Goal: Task Accomplishment & Management: Manage account settings

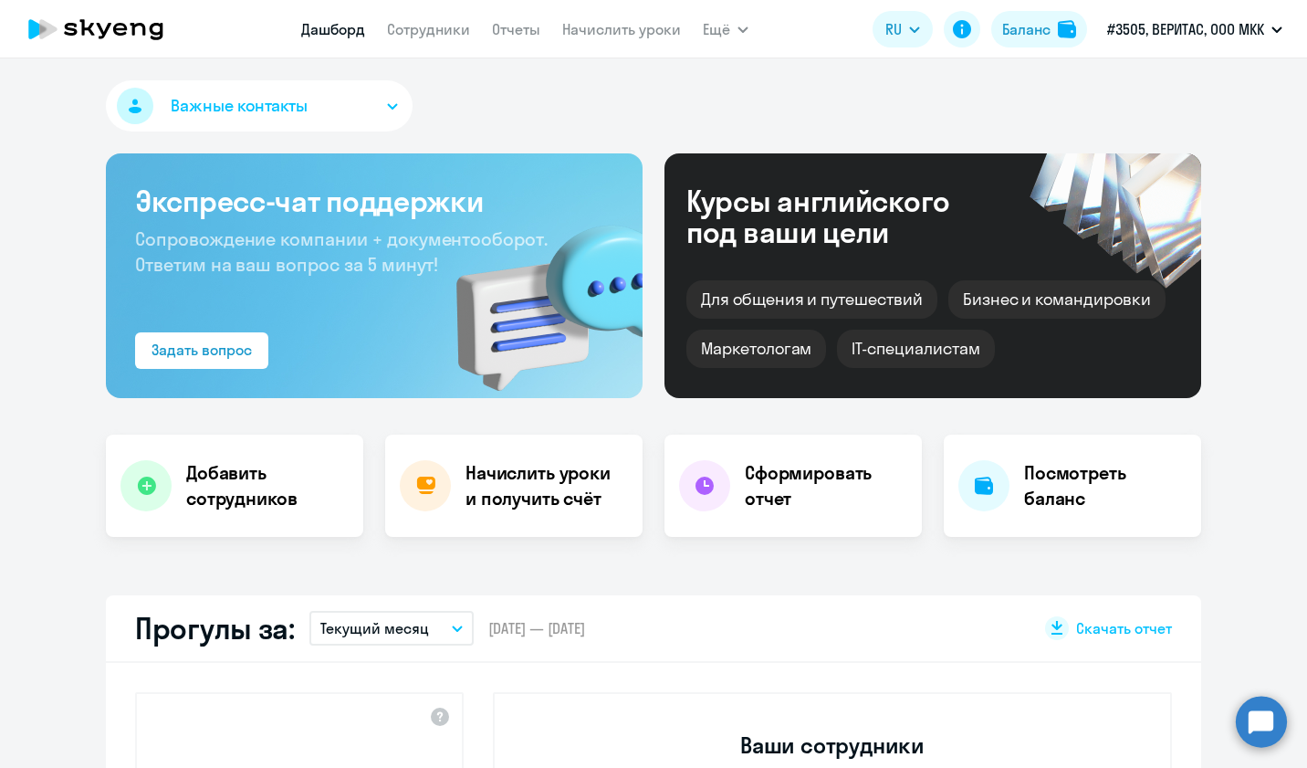
select select "30"
click at [433, 34] on link "Сотрудники" at bounding box center [428, 29] width 83 height 18
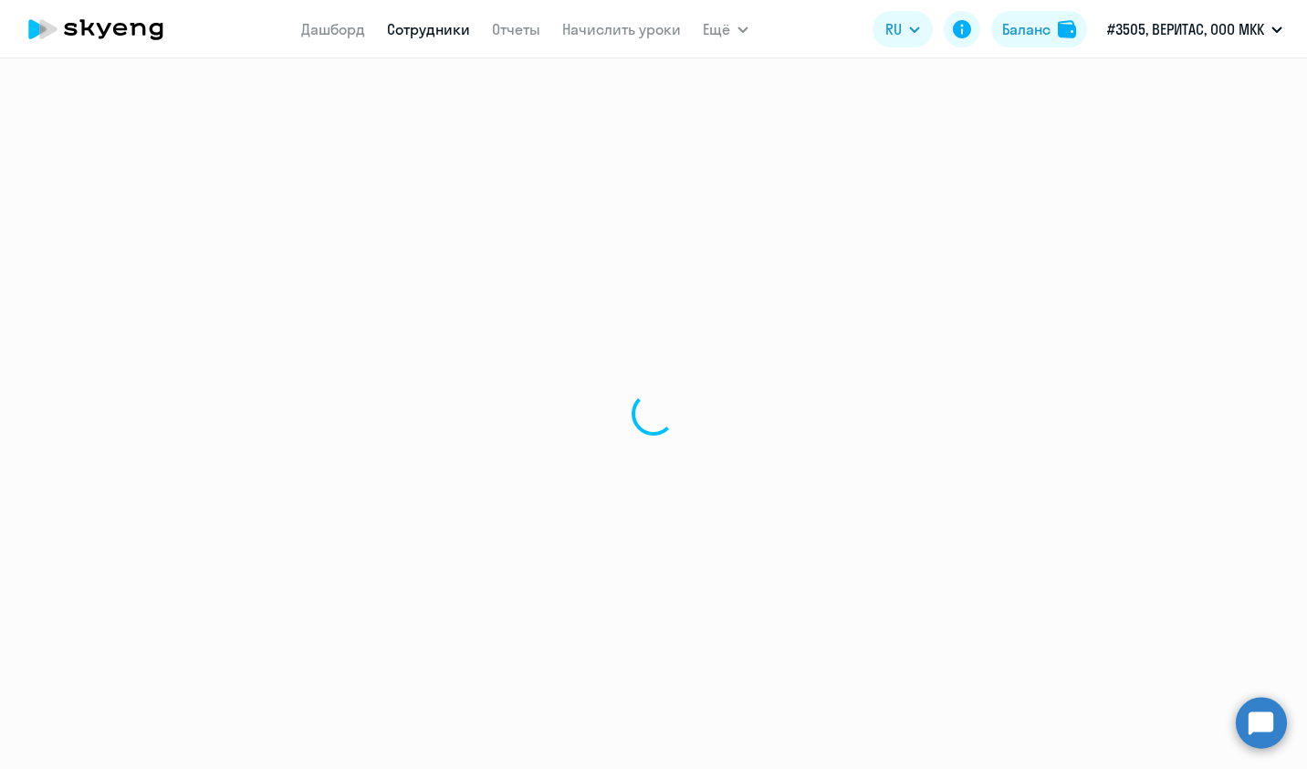
select select "30"
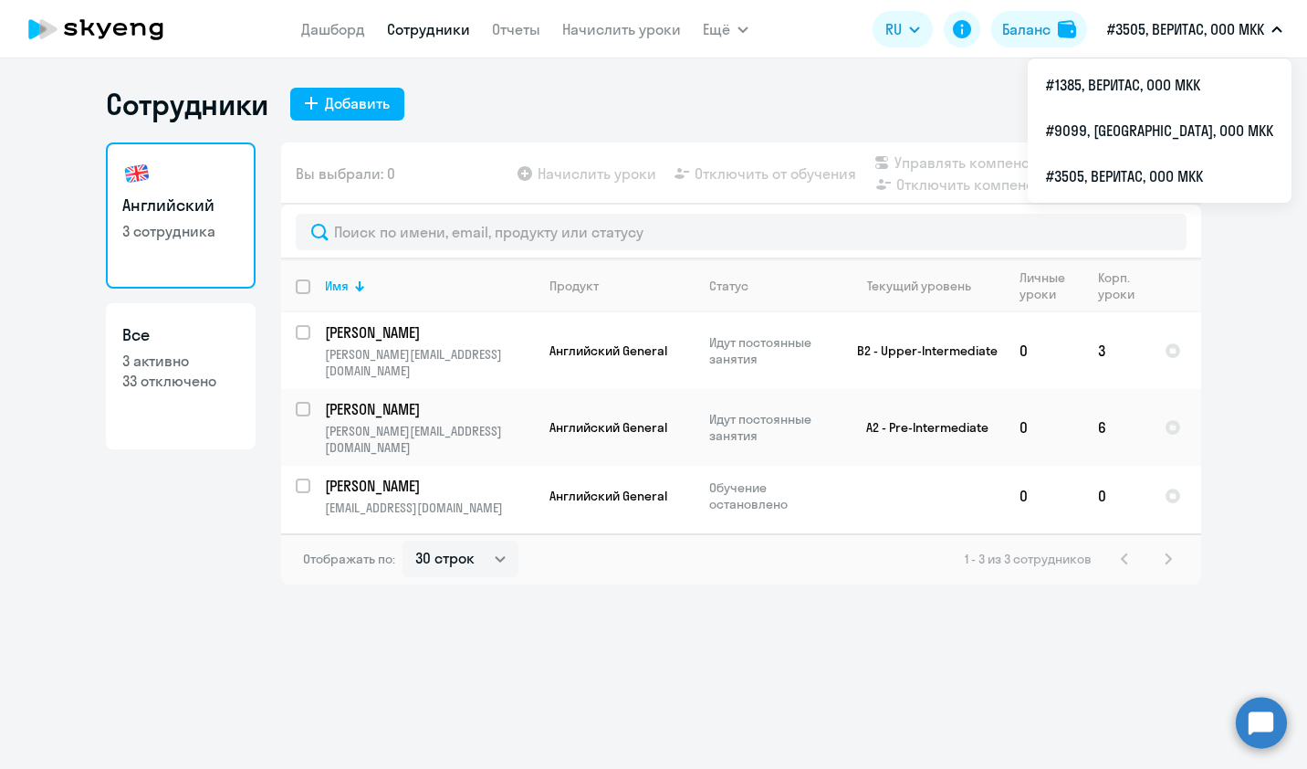
click at [59, 621] on div "Сотрудники Добавить Английский 3 сотрудника Все 3 активно 33 отключено Вы выбра…" at bounding box center [653, 413] width 1307 height 710
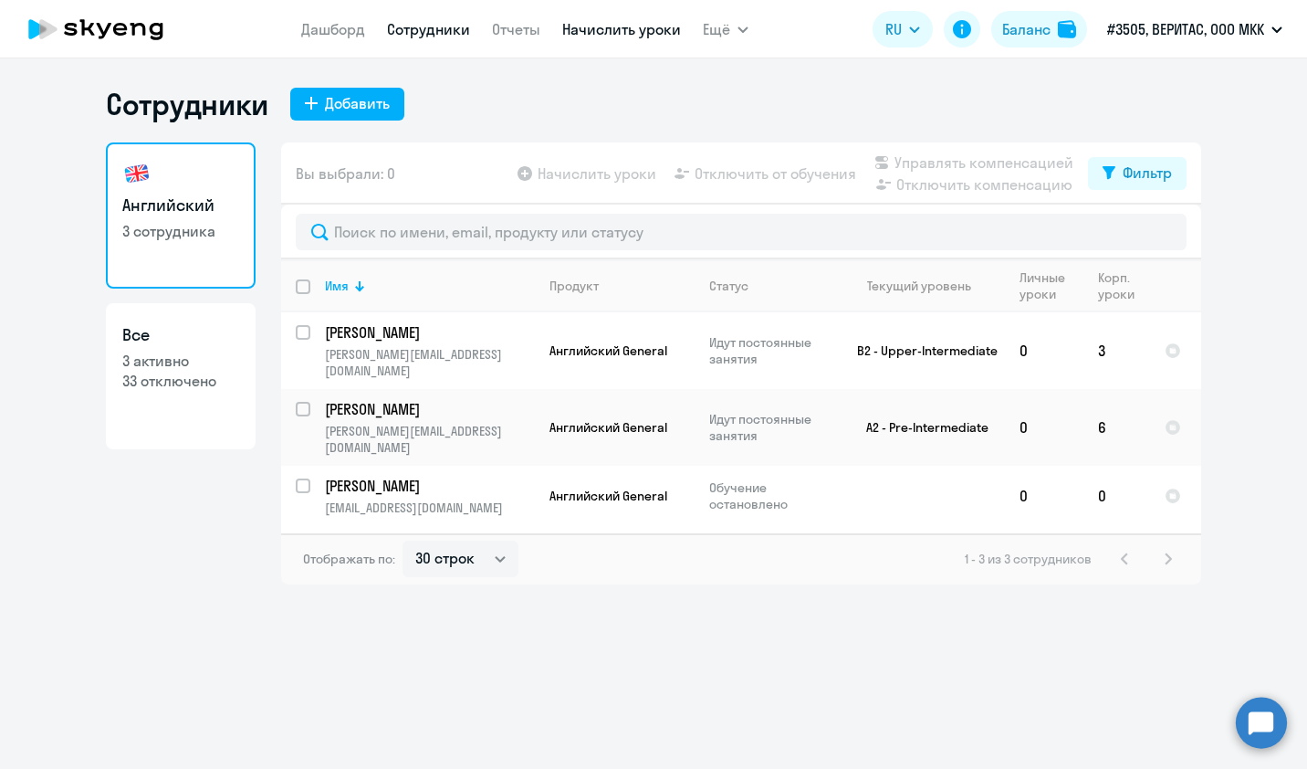
click at [579, 33] on link "Начислить уроки" at bounding box center [621, 29] width 119 height 18
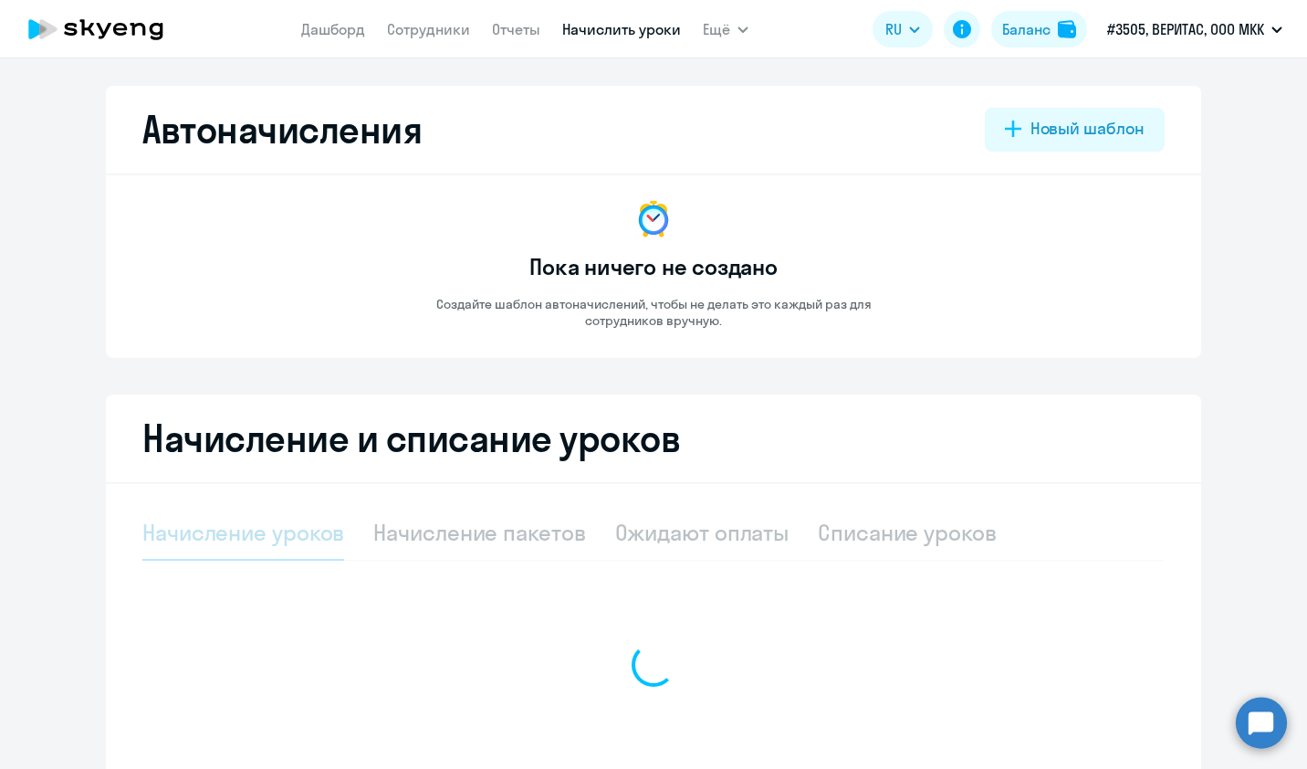
select select "10"
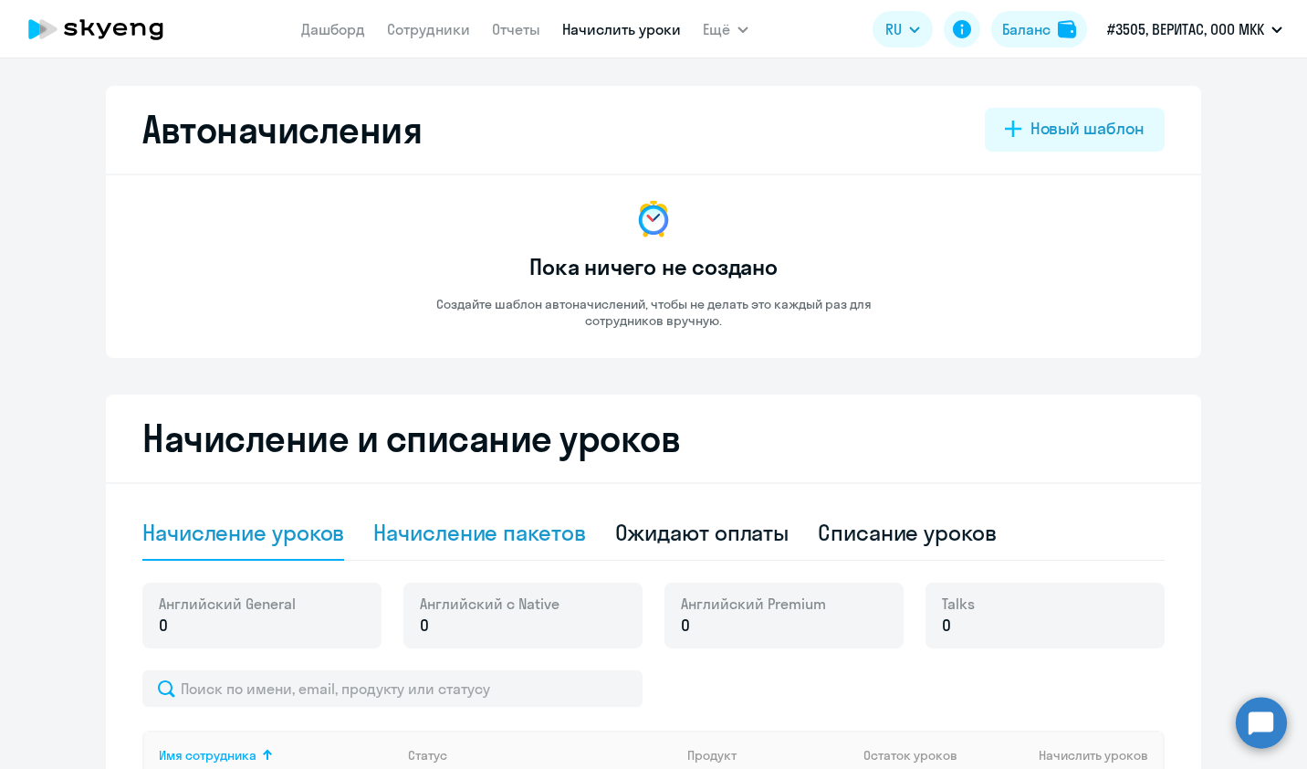
click at [496, 531] on div "Начисление пакетов" at bounding box center [479, 532] width 212 height 29
select select "10"
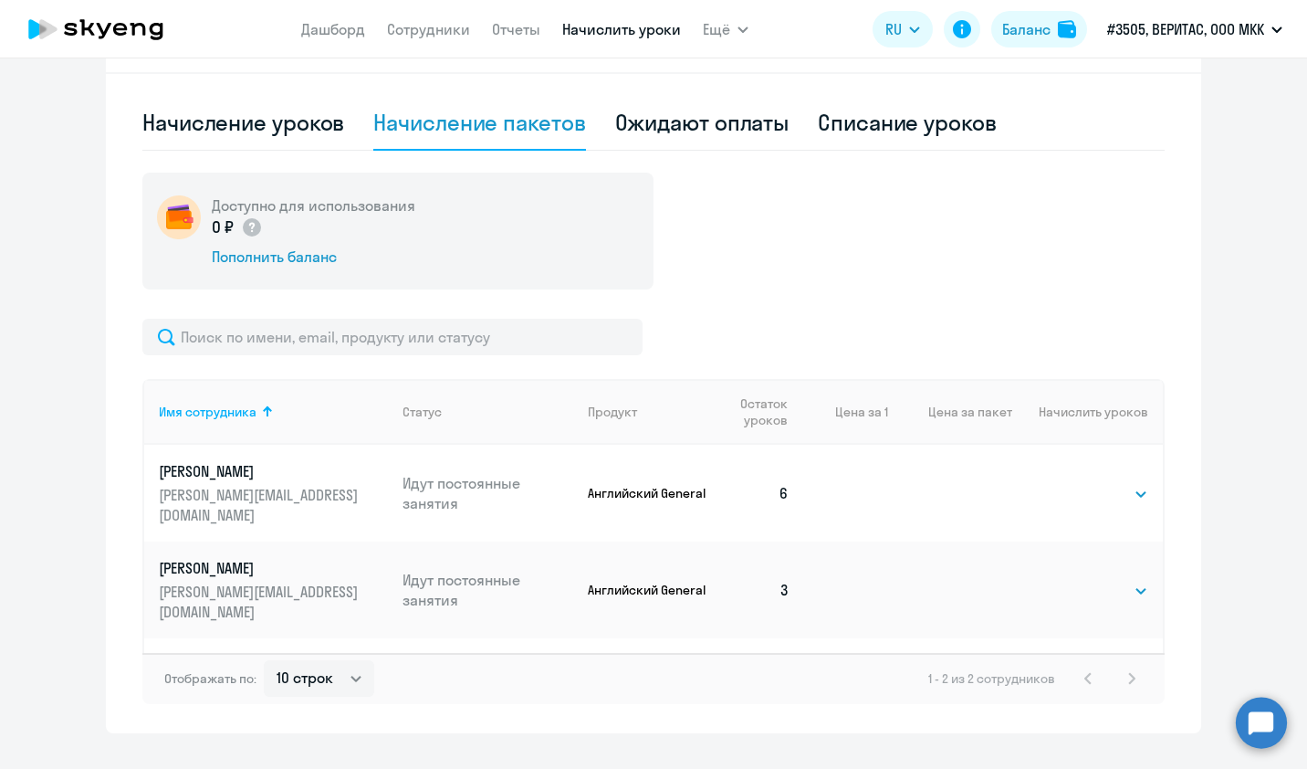
scroll to position [447, 0]
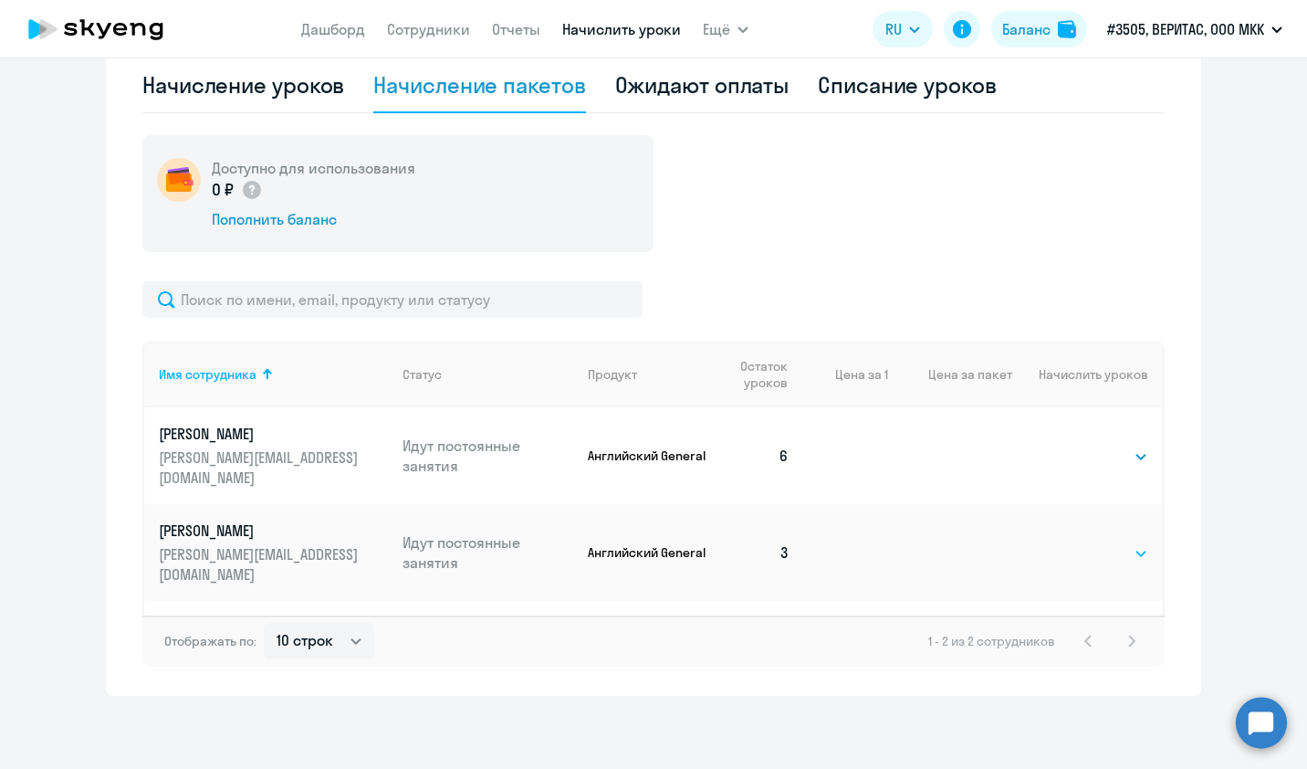
click at [1106, 542] on select "Выбрать 4 8 16 32 64 96 128" at bounding box center [1110, 553] width 75 height 22
select select "8"
click at [1073, 542] on select "Выбрать 4 8 16 32 64 96 128" at bounding box center [1110, 553] width 75 height 22
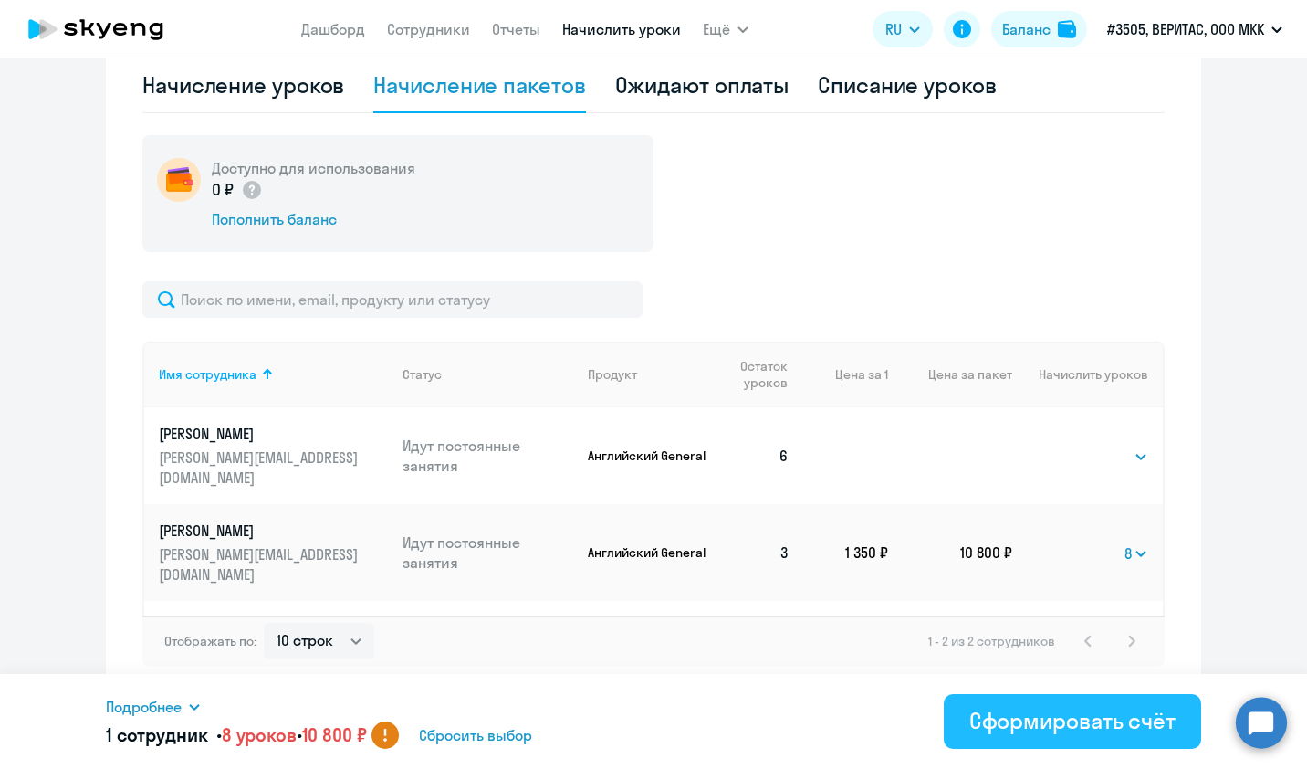
click at [1023, 723] on div "Сформировать счёт" at bounding box center [1072, 720] width 206 height 29
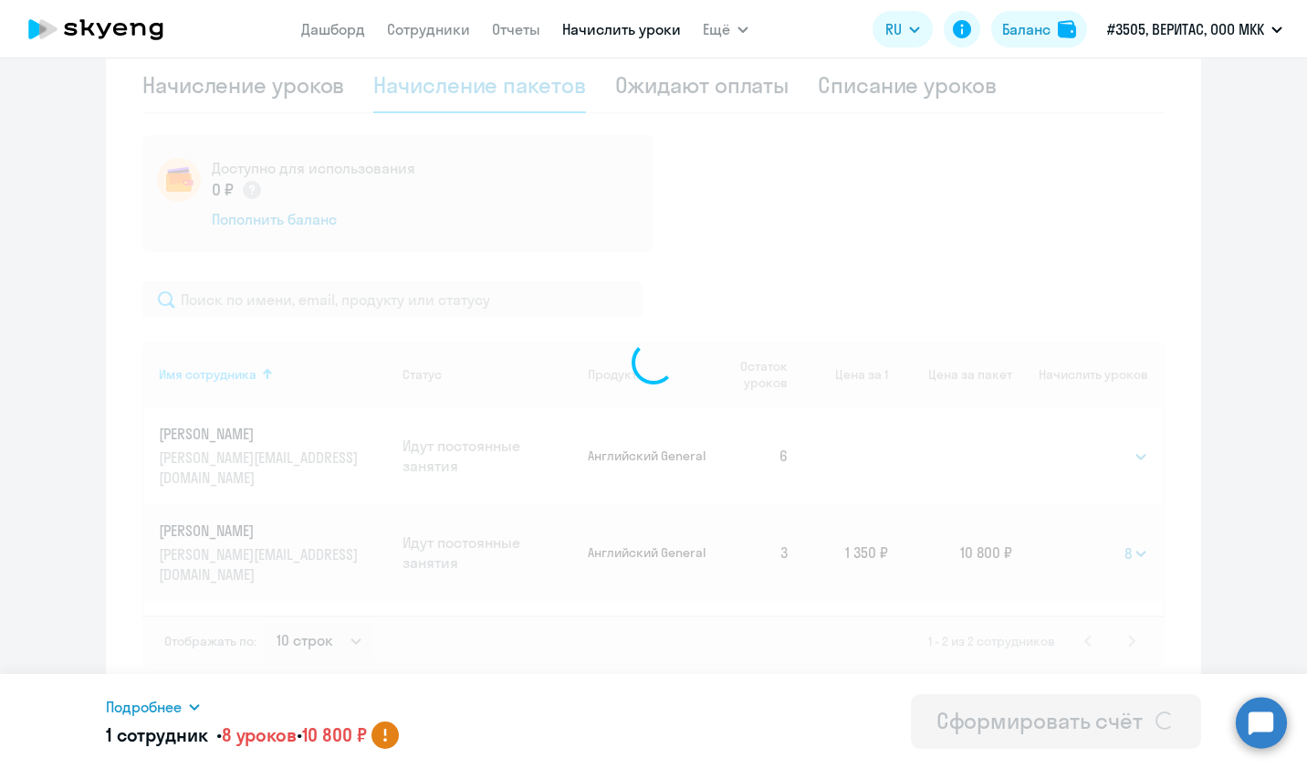
select select
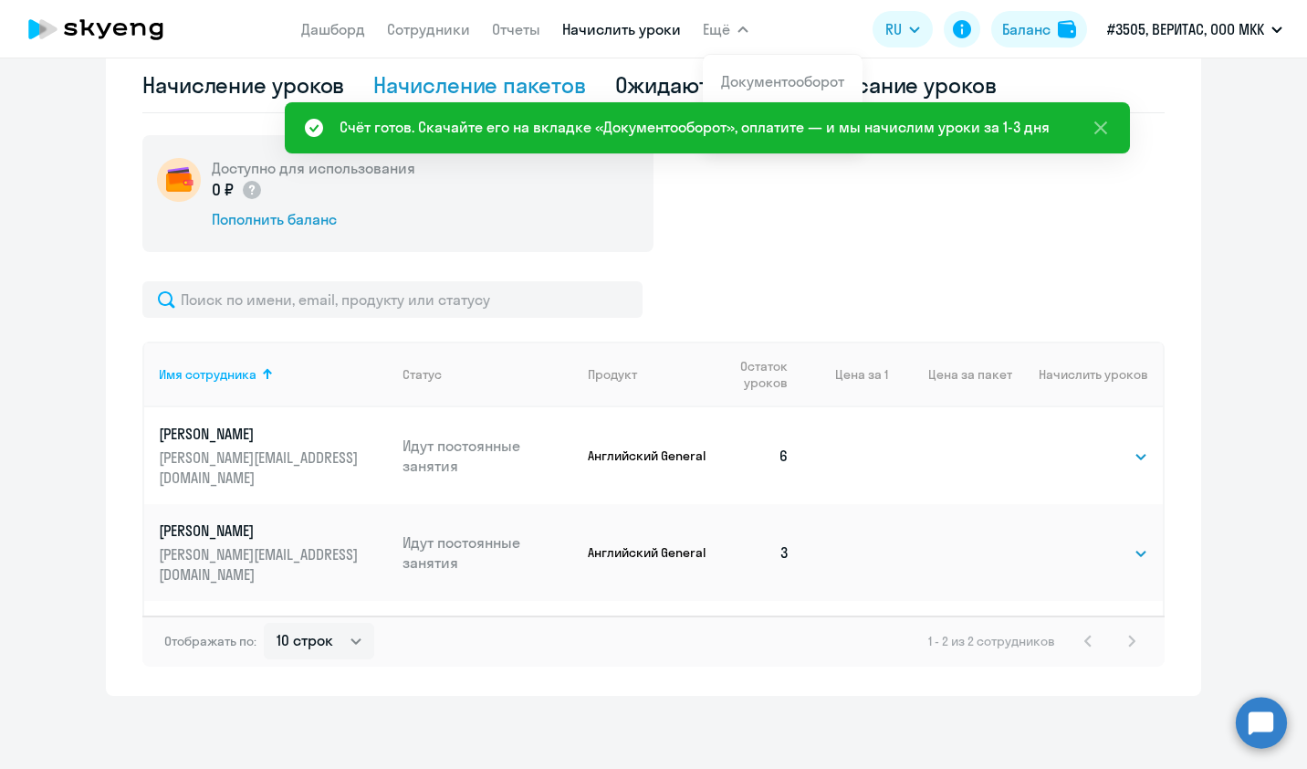
click at [714, 30] on span "Ещё" at bounding box center [716, 29] width 27 height 22
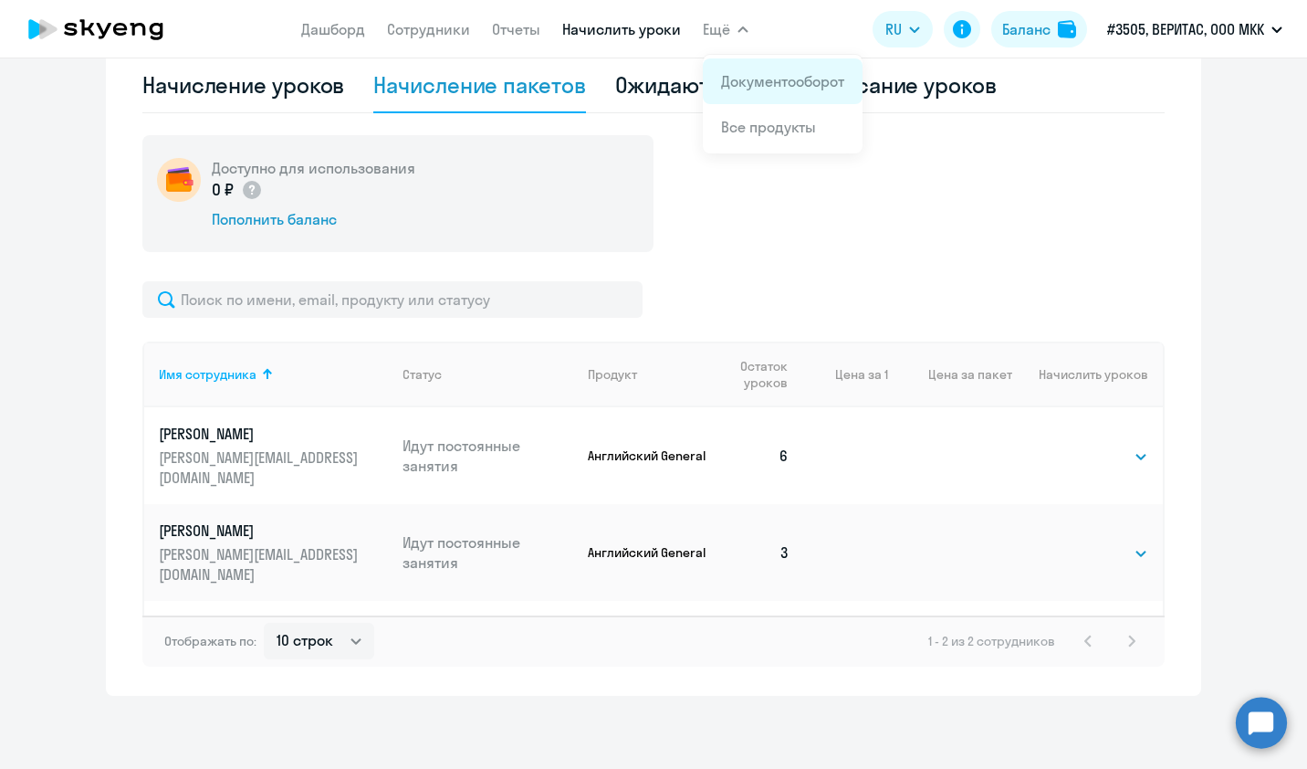
click at [740, 75] on link "Документооборот" at bounding box center [782, 81] width 123 height 18
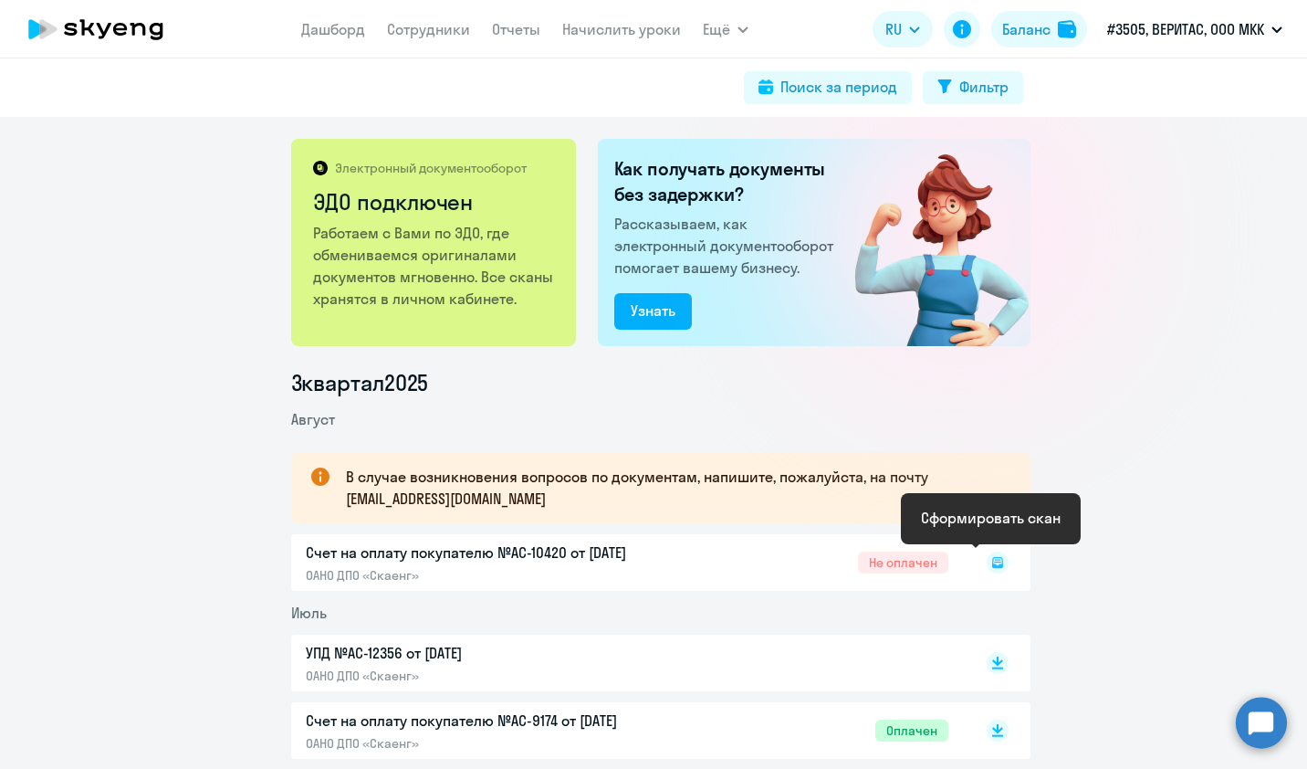
click at [992, 564] on icon at bounding box center [997, 562] width 11 height 11
click at [987, 564] on rect at bounding box center [998, 562] width 22 height 22
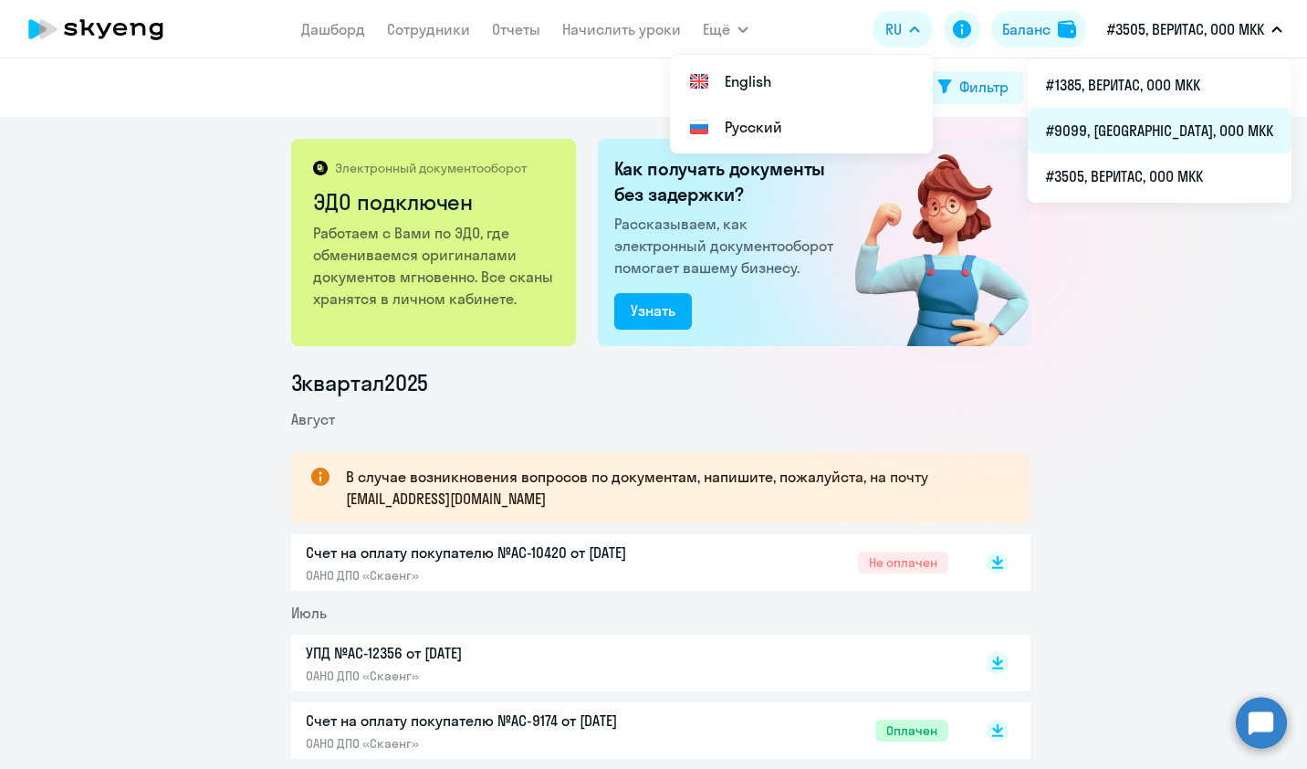
click at [1188, 124] on li "#9099, МАКРО, ООО МКК" at bounding box center [1160, 131] width 264 height 46
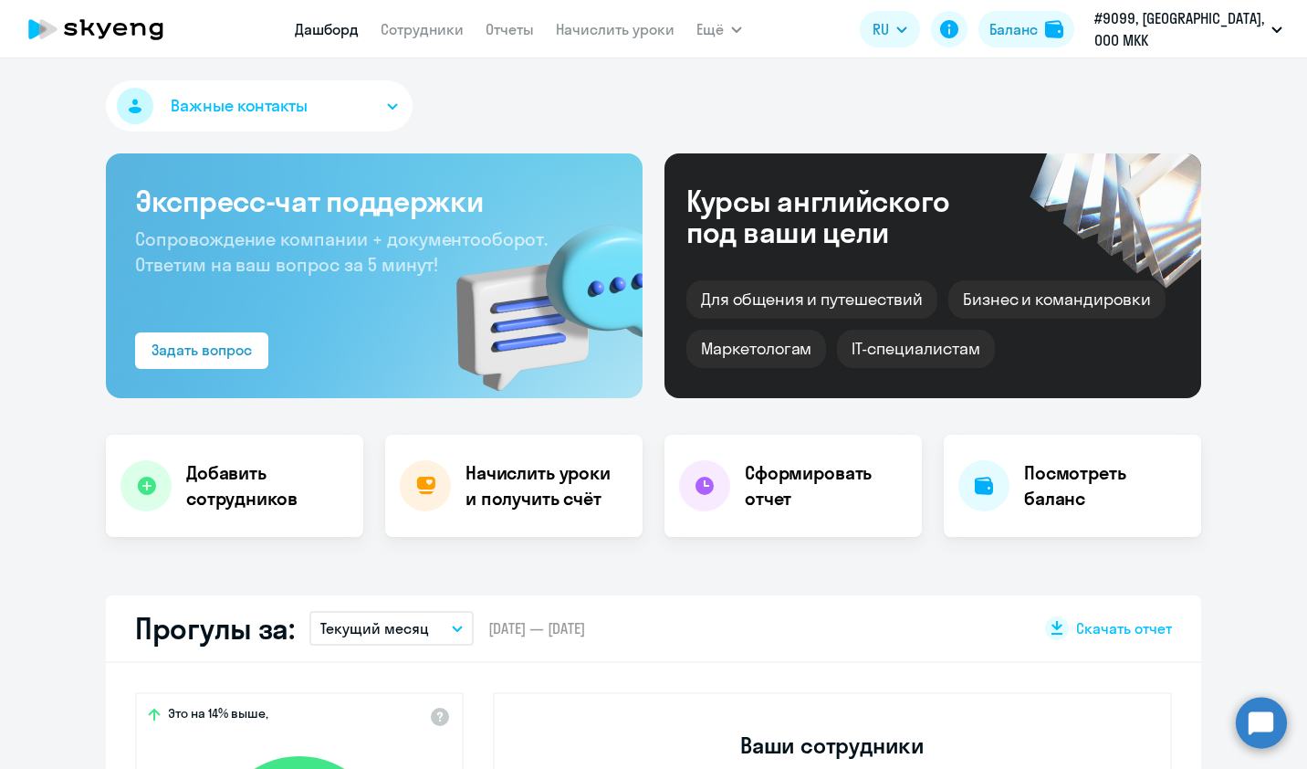
select select "30"
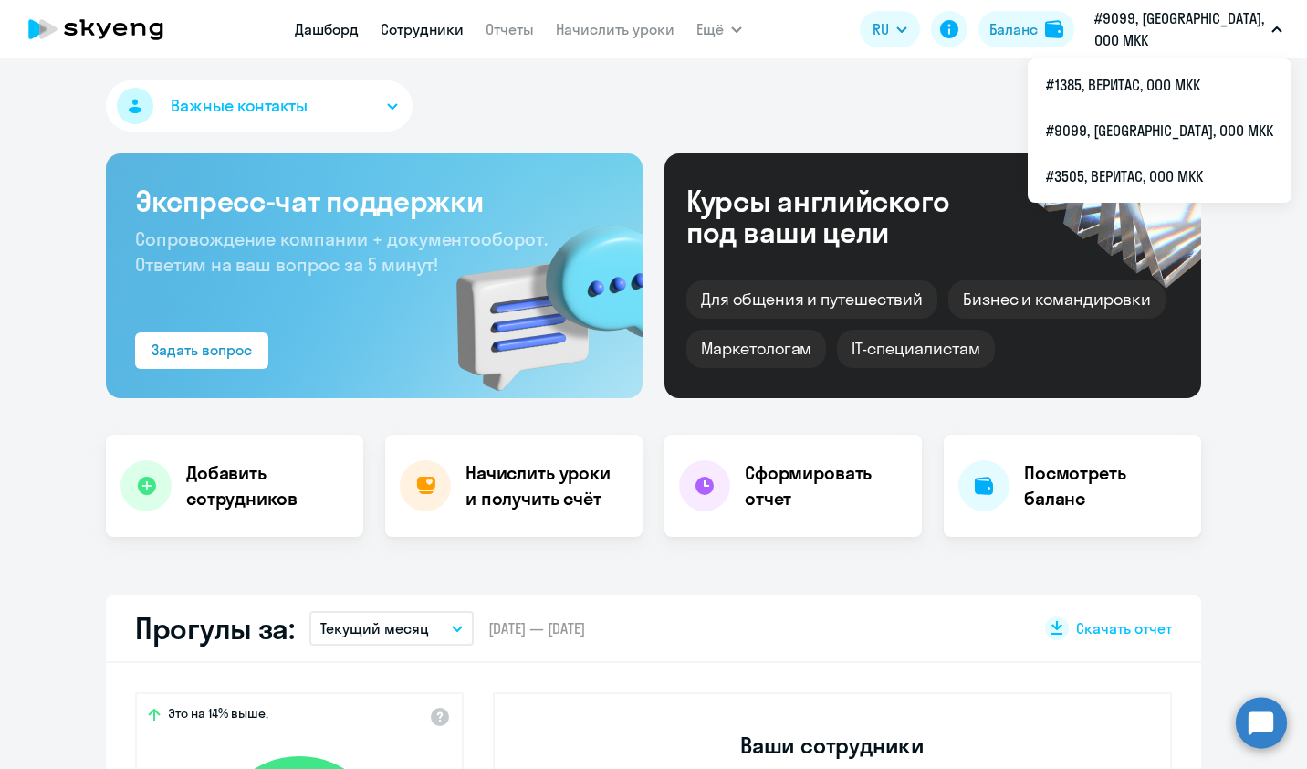
click at [438, 27] on link "Сотрудники" at bounding box center [422, 29] width 83 height 18
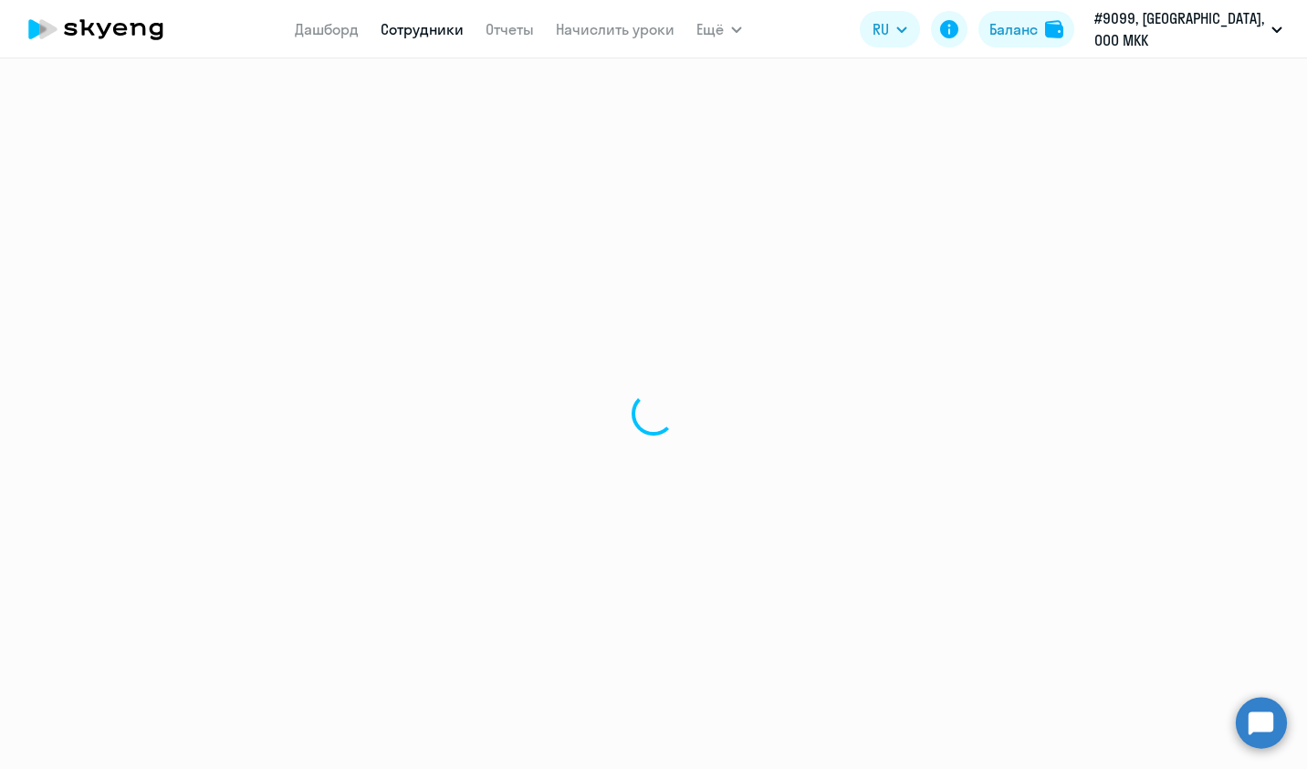
select select "30"
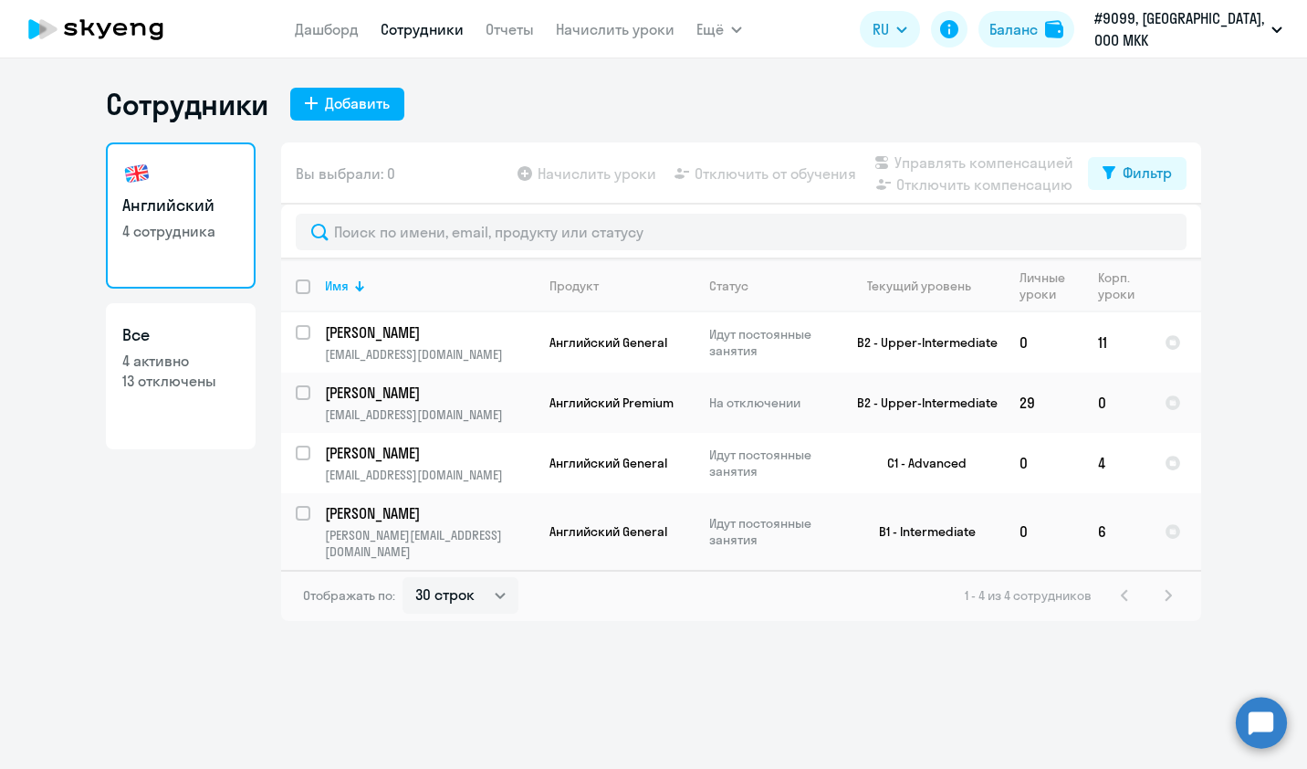
click at [66, 528] on ng-component "Сотрудники Добавить Английский 4 сотрудника Все 4 активно 13 отключены Вы выбра…" at bounding box center [653, 353] width 1307 height 535
click at [426, 514] on p "Алаева Анастасия Владимировна" at bounding box center [428, 513] width 206 height 20
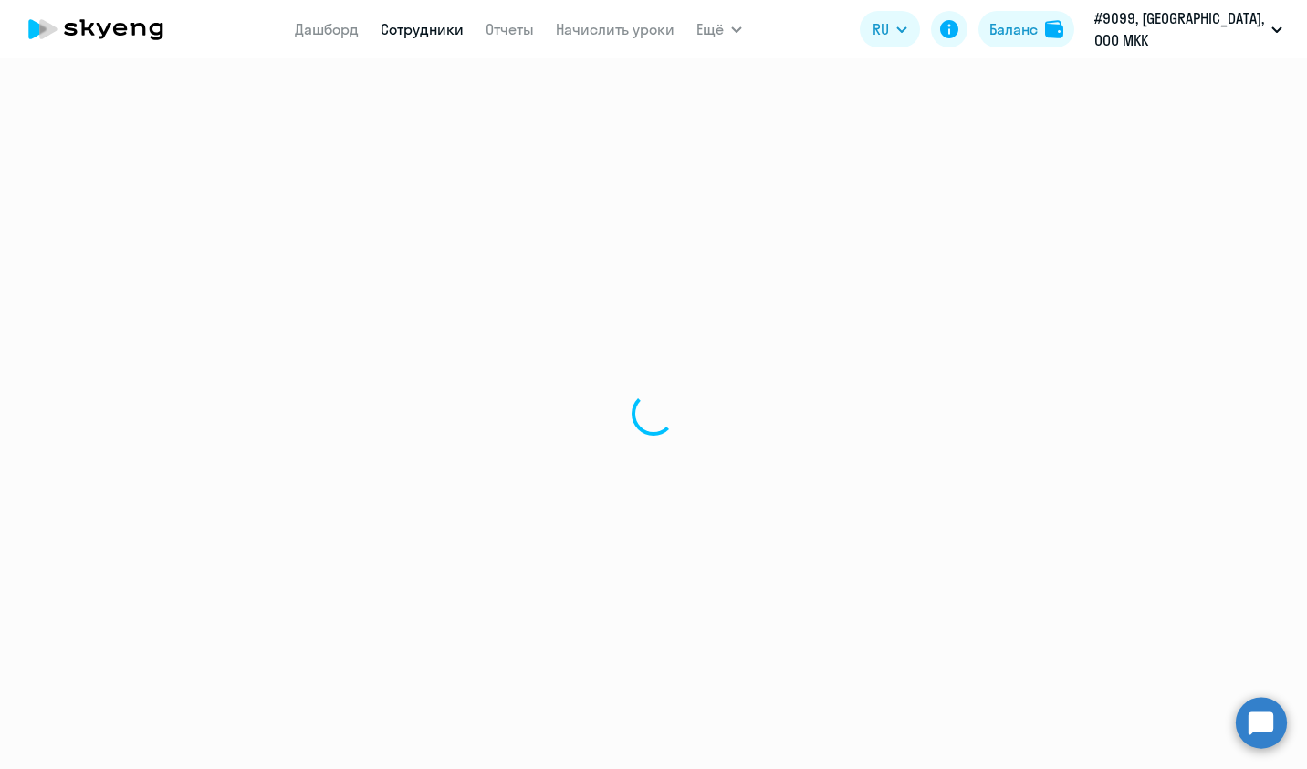
select select "english"
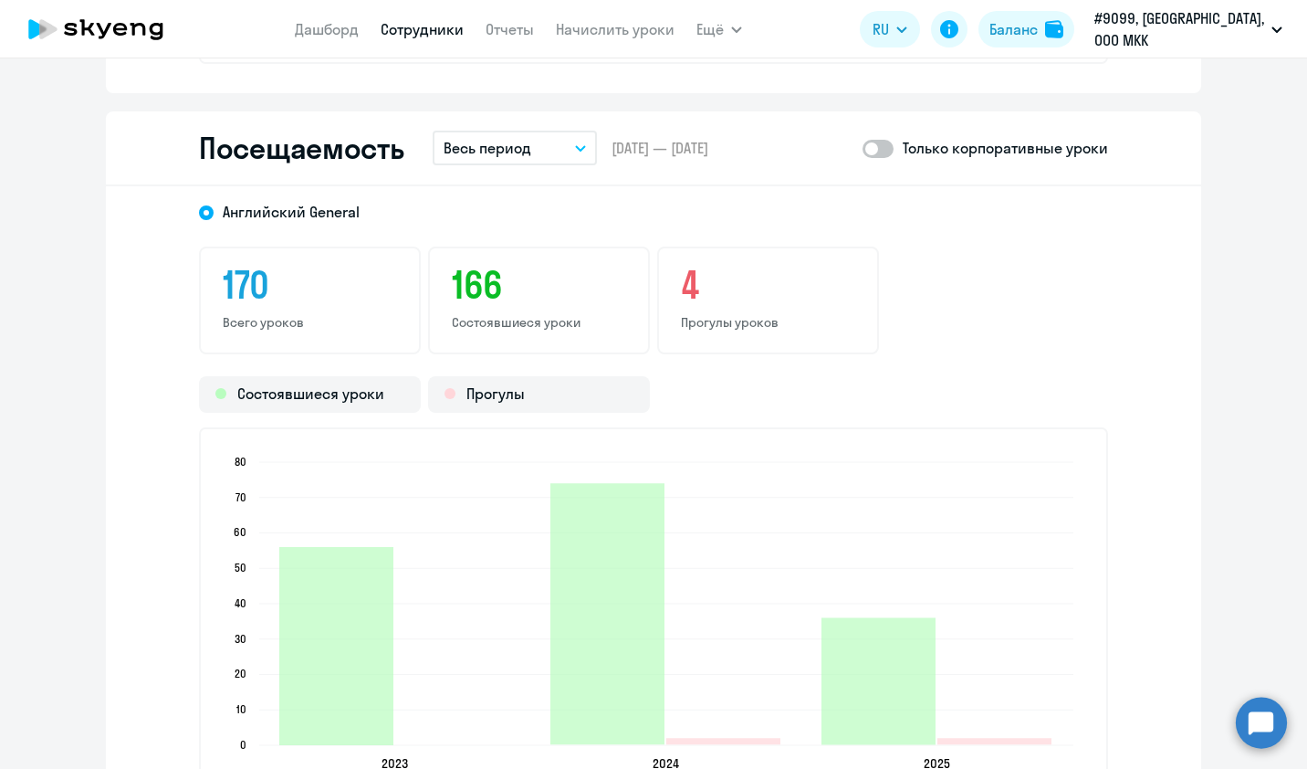
scroll to position [2340, 0]
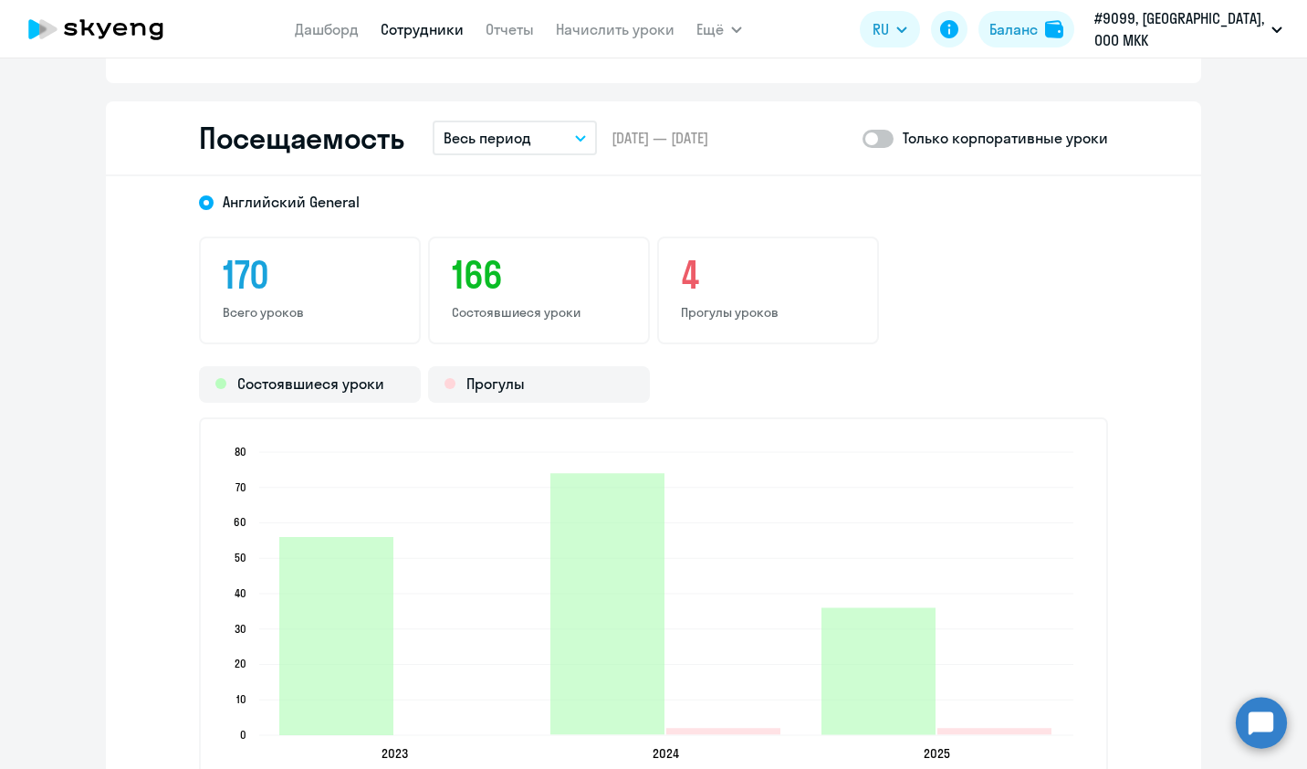
click at [572, 141] on button "Весь период" at bounding box center [515, 137] width 164 height 35
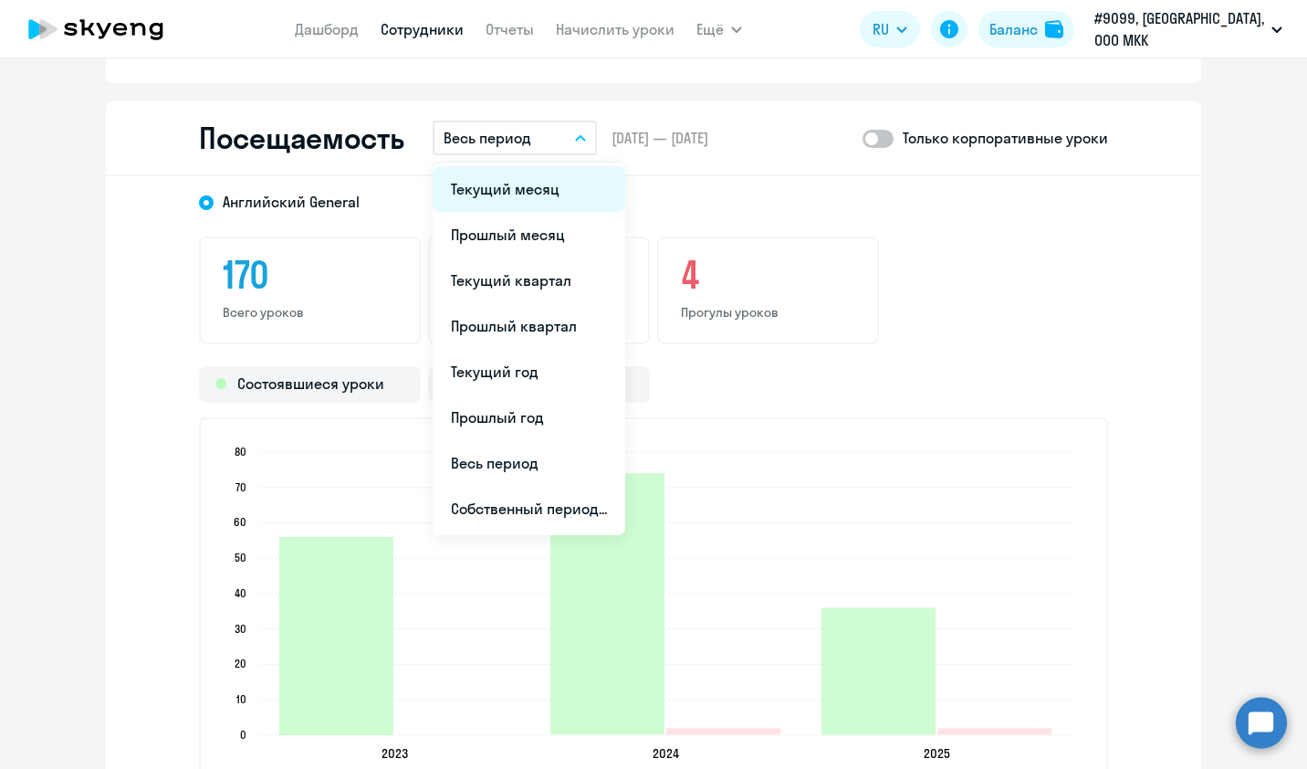
click at [520, 185] on li "Текущий месяц" at bounding box center [529, 189] width 193 height 46
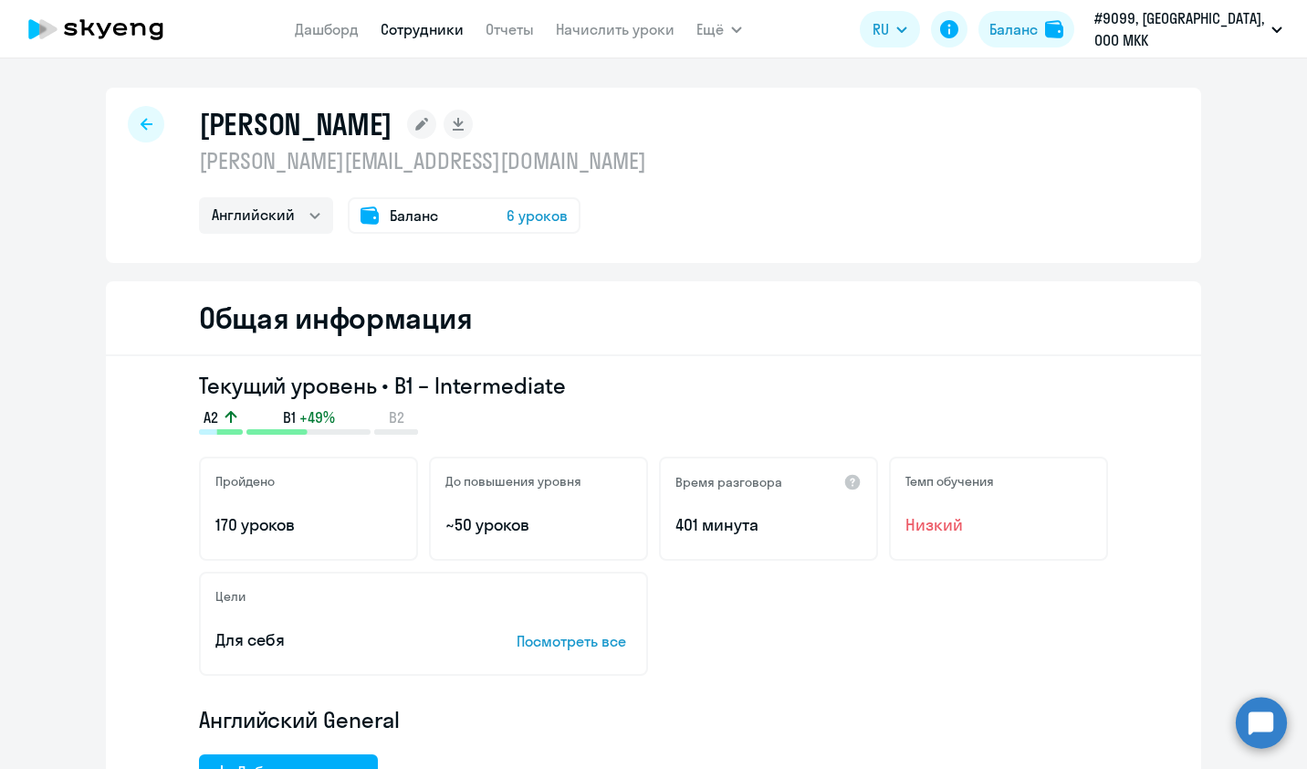
select select "30"
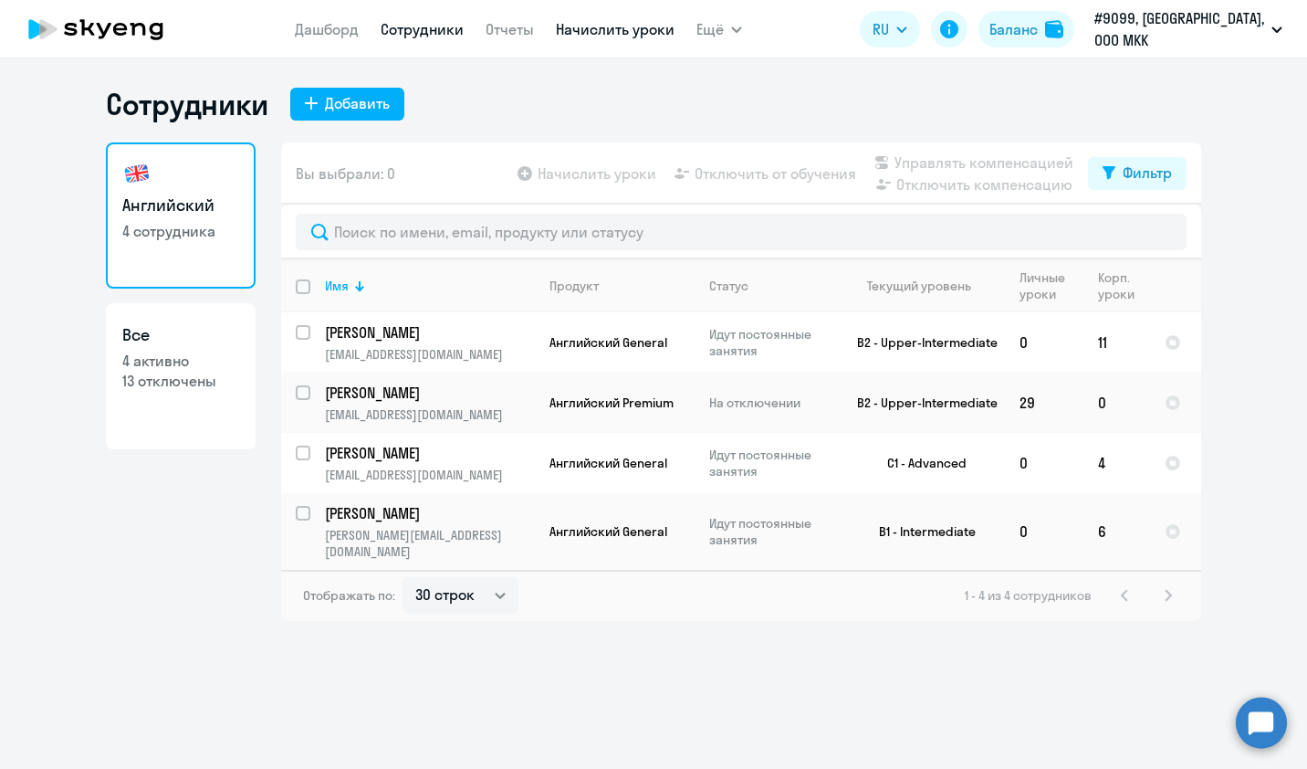
click at [597, 35] on link "Начислить уроки" at bounding box center [615, 29] width 119 height 18
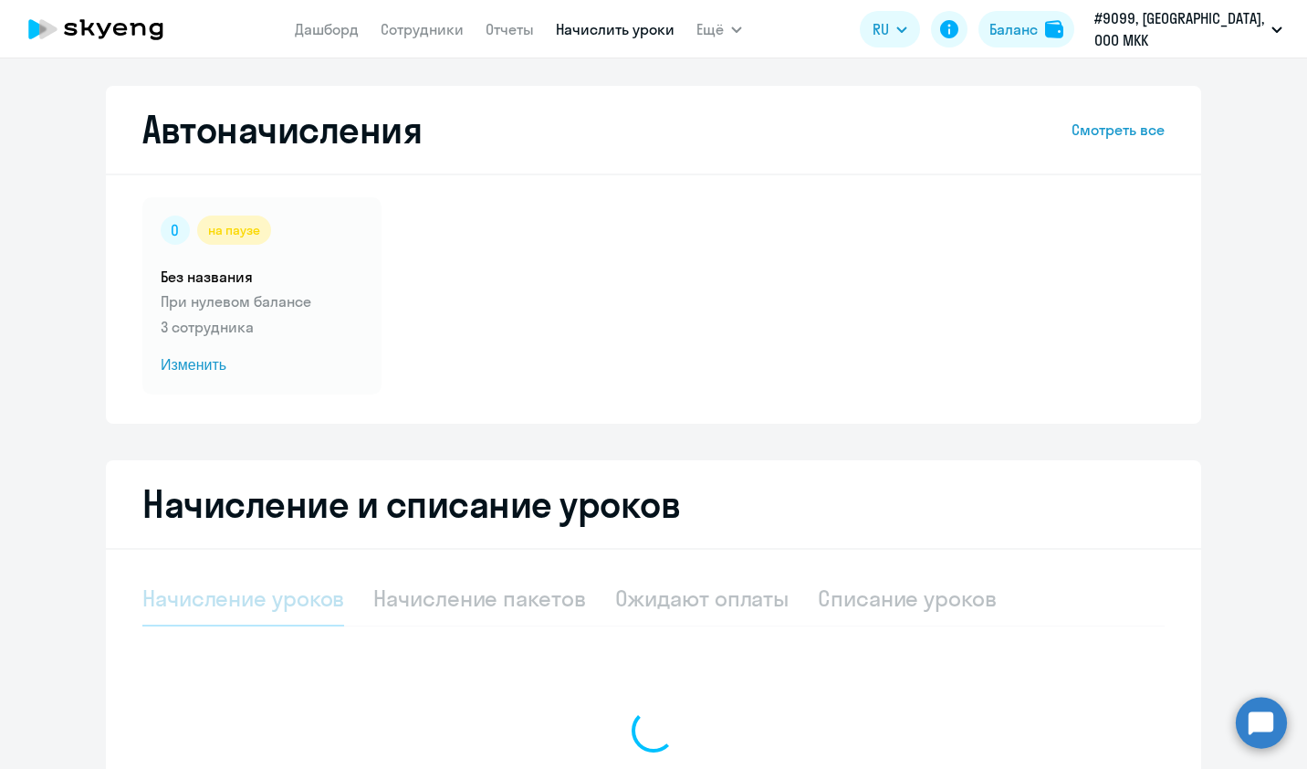
select select "10"
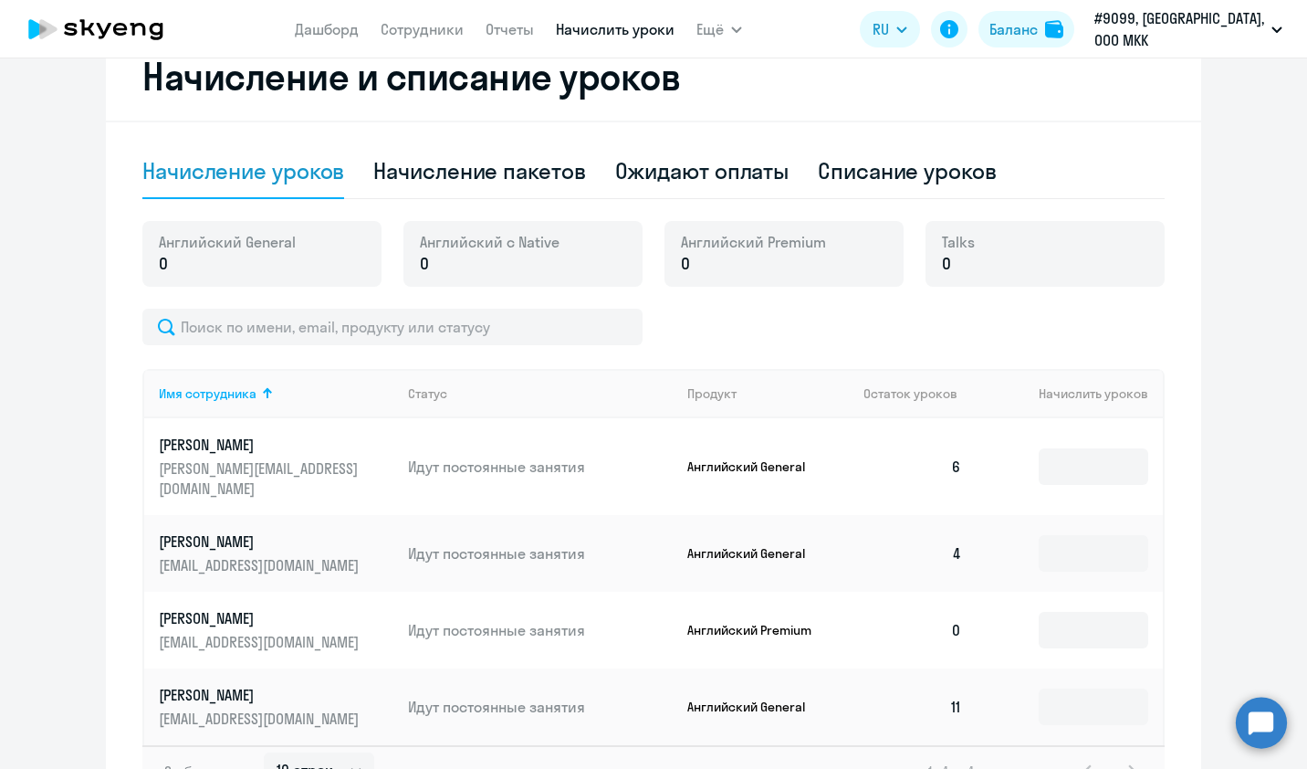
scroll to position [319, 0]
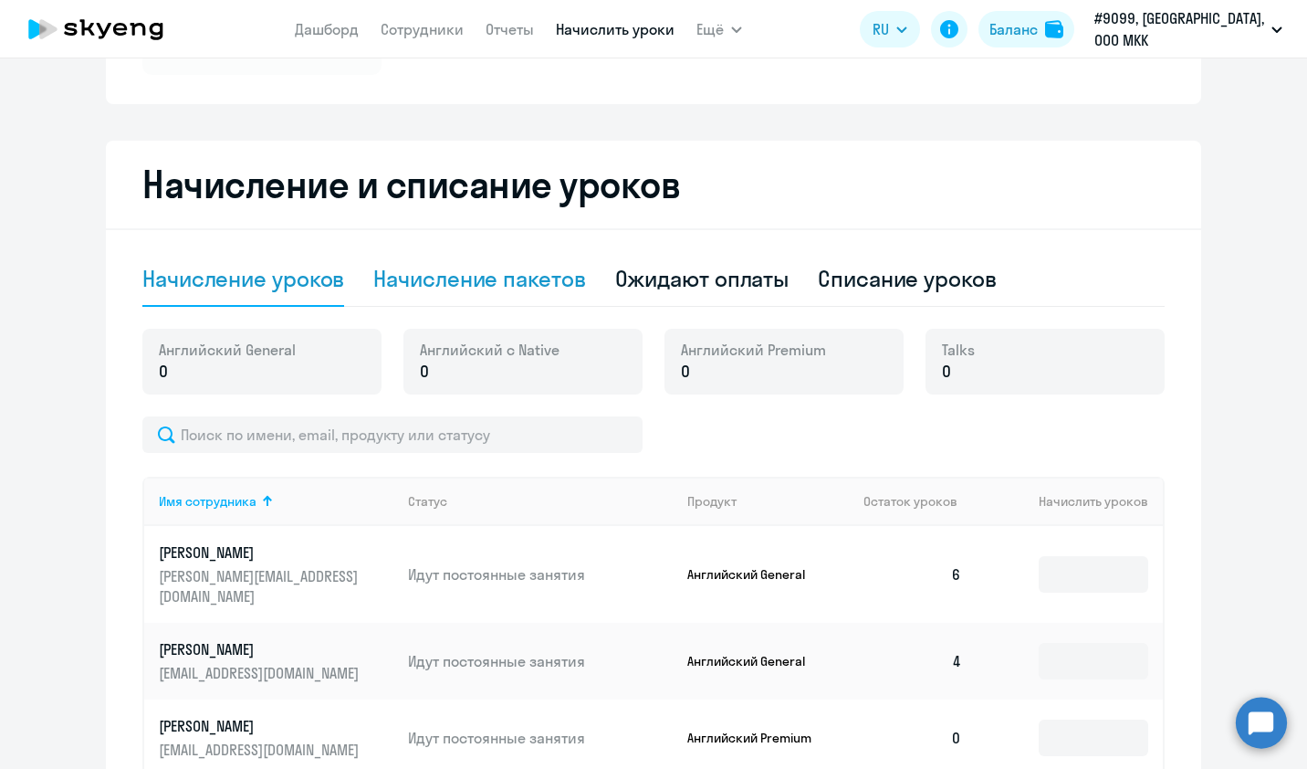
click at [489, 289] on div "Начисление пакетов" at bounding box center [479, 278] width 212 height 29
select select "10"
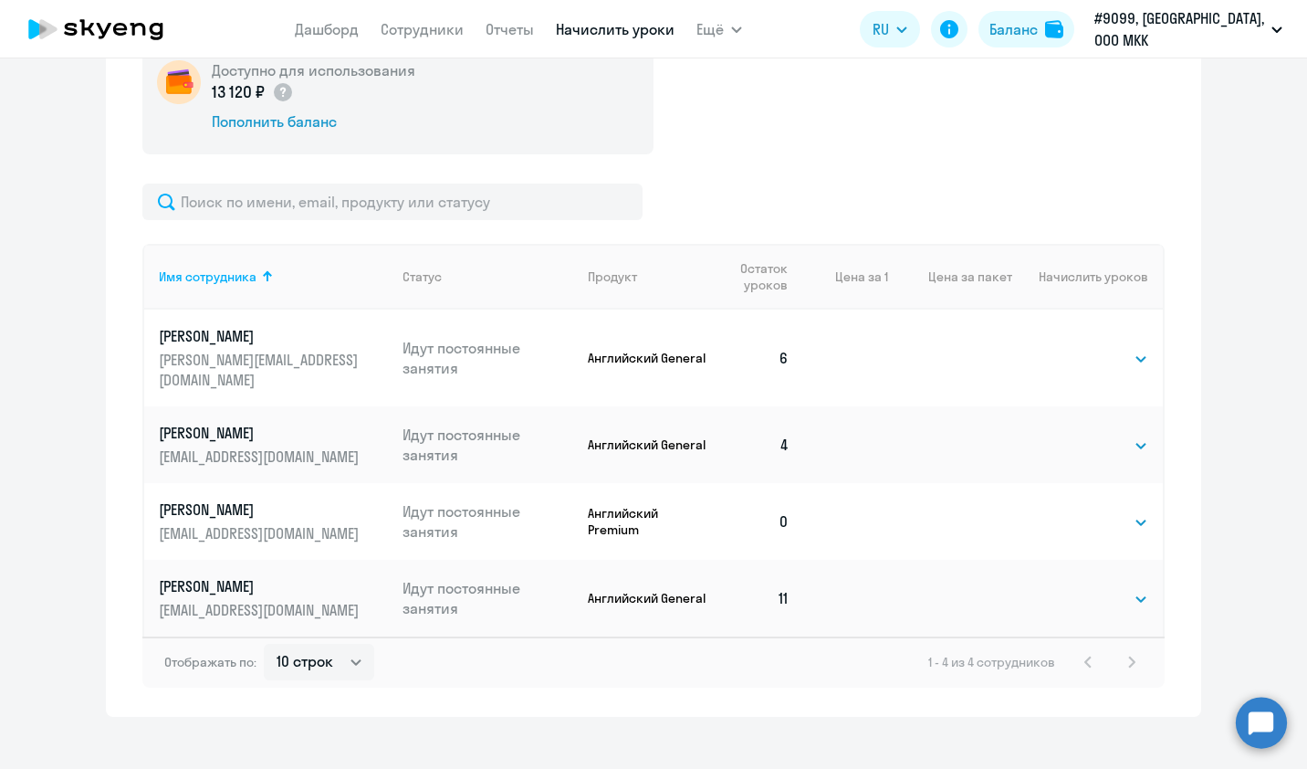
scroll to position [612, 0]
click at [1084, 434] on select "Выбрать 4 8 16 32 64 96 128" at bounding box center [1110, 445] width 75 height 22
select select "8"
click at [1073, 434] on select "Выбрать 4 8 16 32 64 96 128" at bounding box center [1110, 445] width 75 height 22
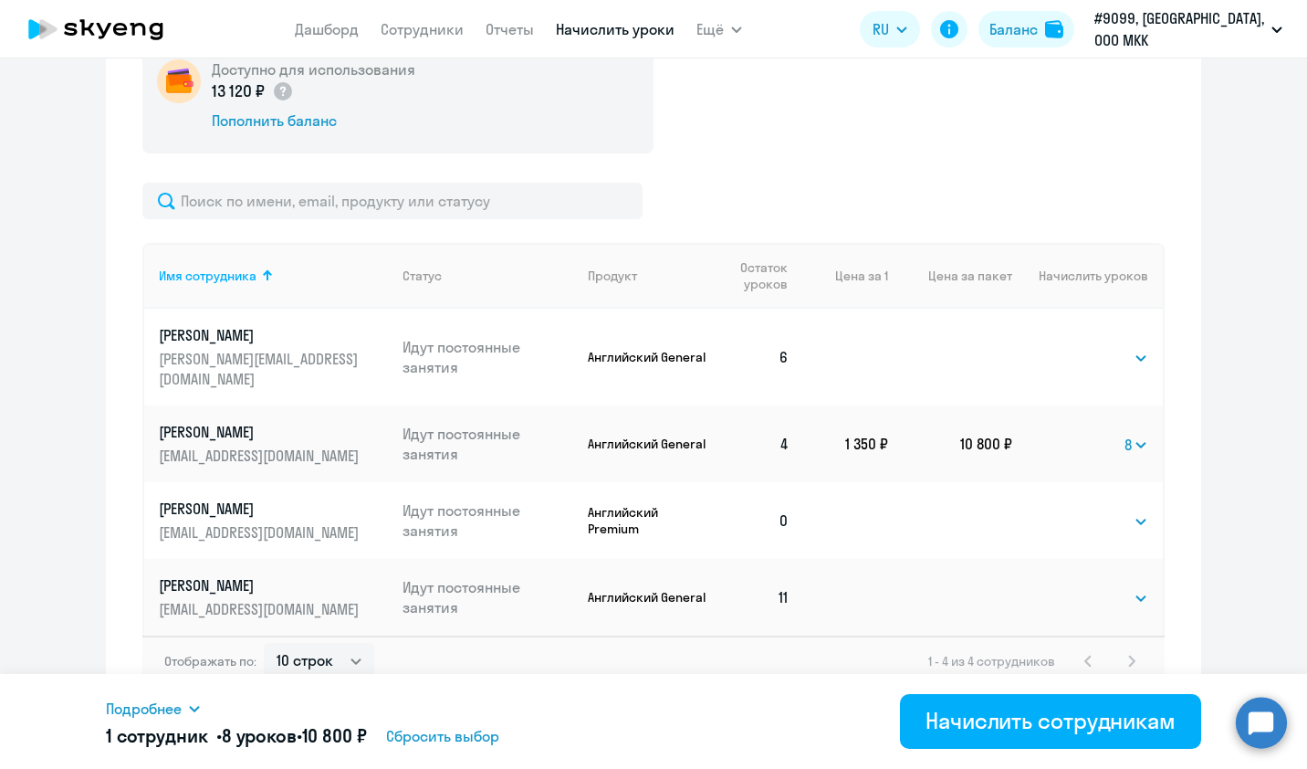
click at [189, 710] on icon at bounding box center [194, 708] width 15 height 15
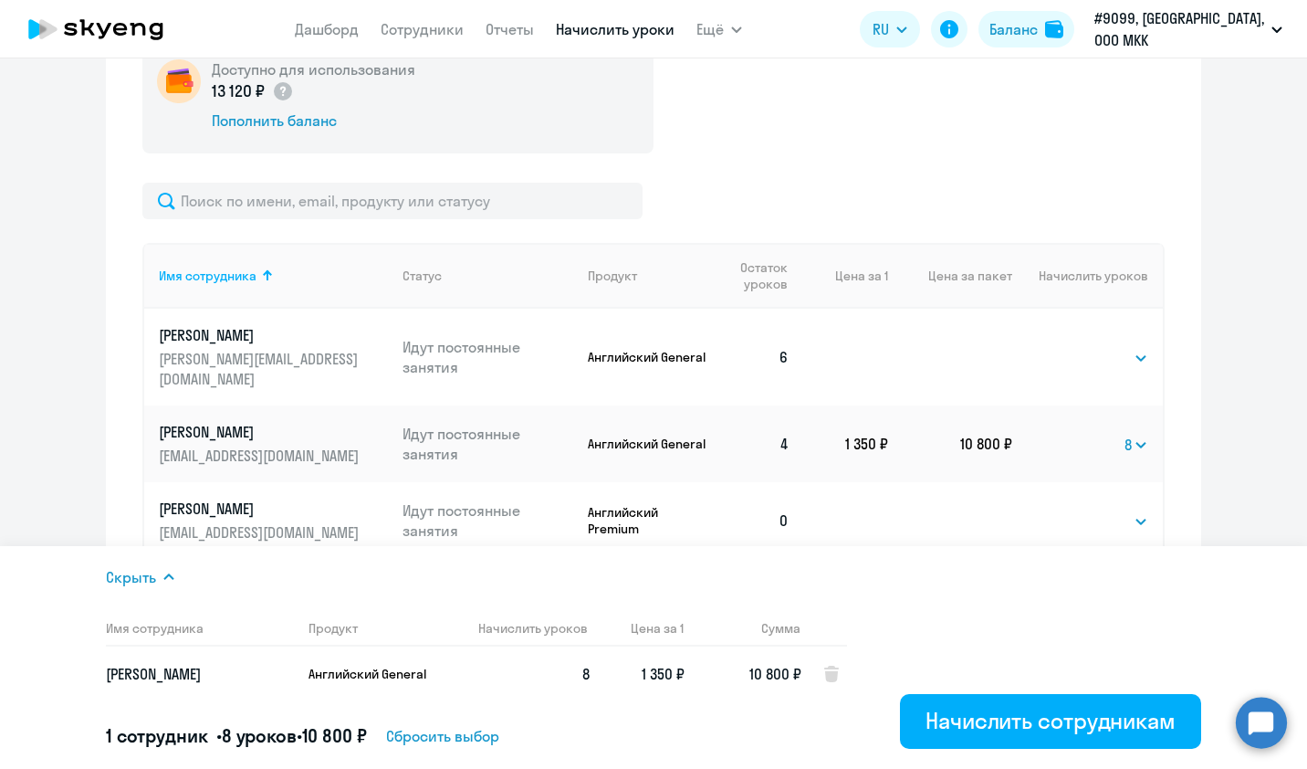
click at [37, 520] on ng-component "Автоначисления Смотреть все на паузе Без названия При нулевом балансе 3 сотрудн…" at bounding box center [653, 94] width 1307 height 1241
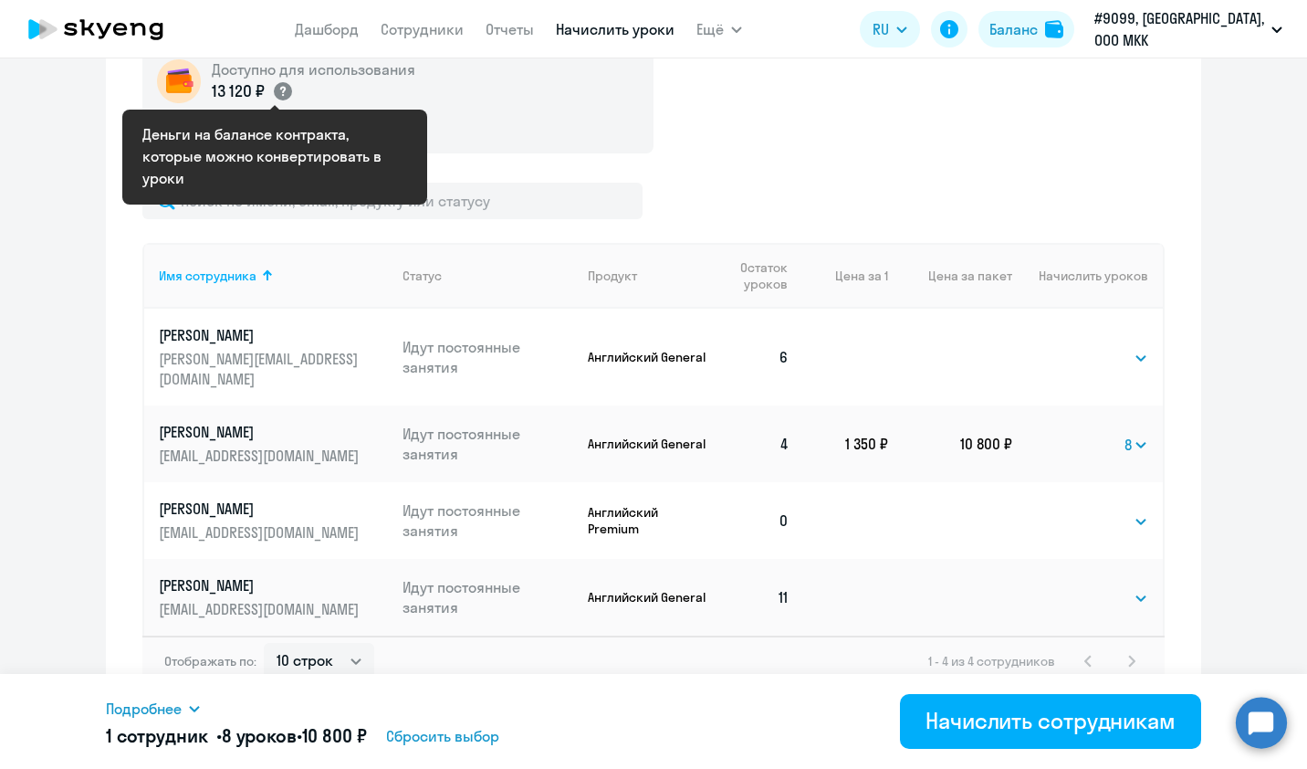
click at [274, 82] on circle at bounding box center [283, 91] width 18 height 18
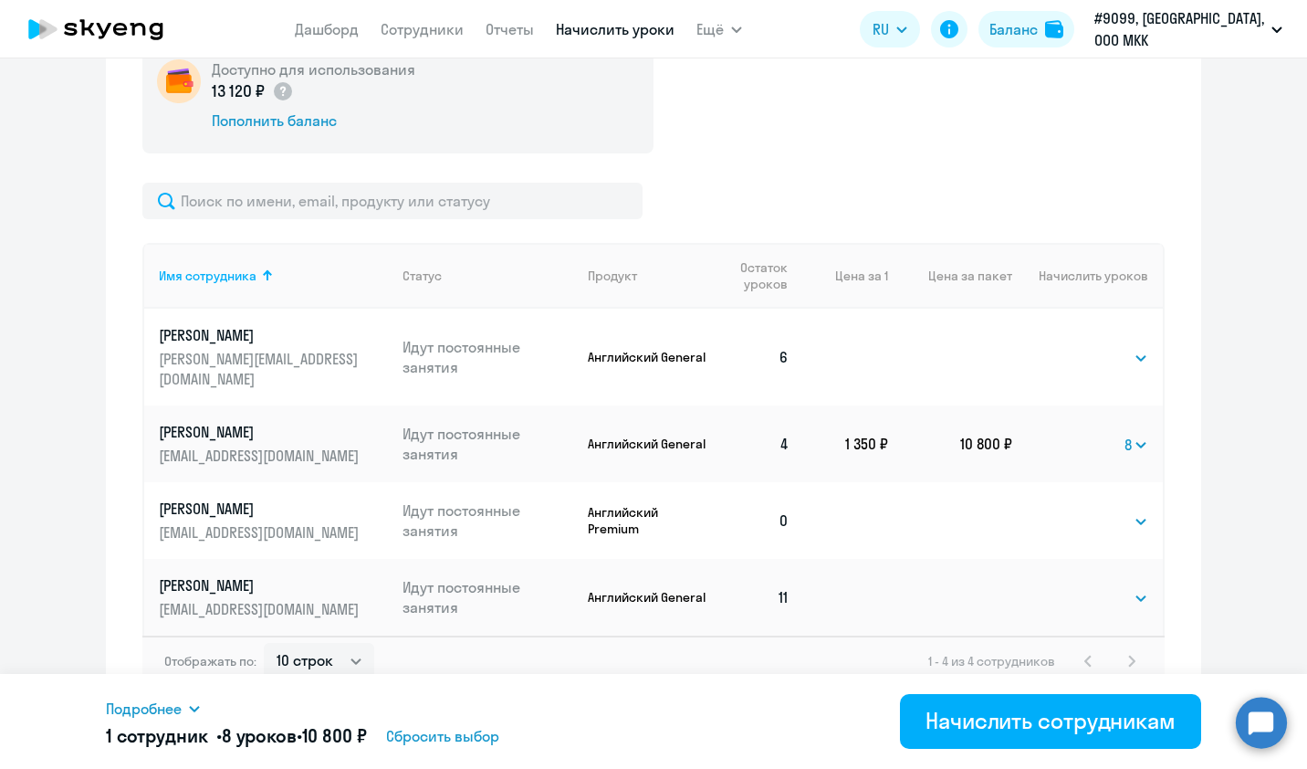
click at [433, 726] on span "Сбросить выбор" at bounding box center [442, 736] width 113 height 22
select select
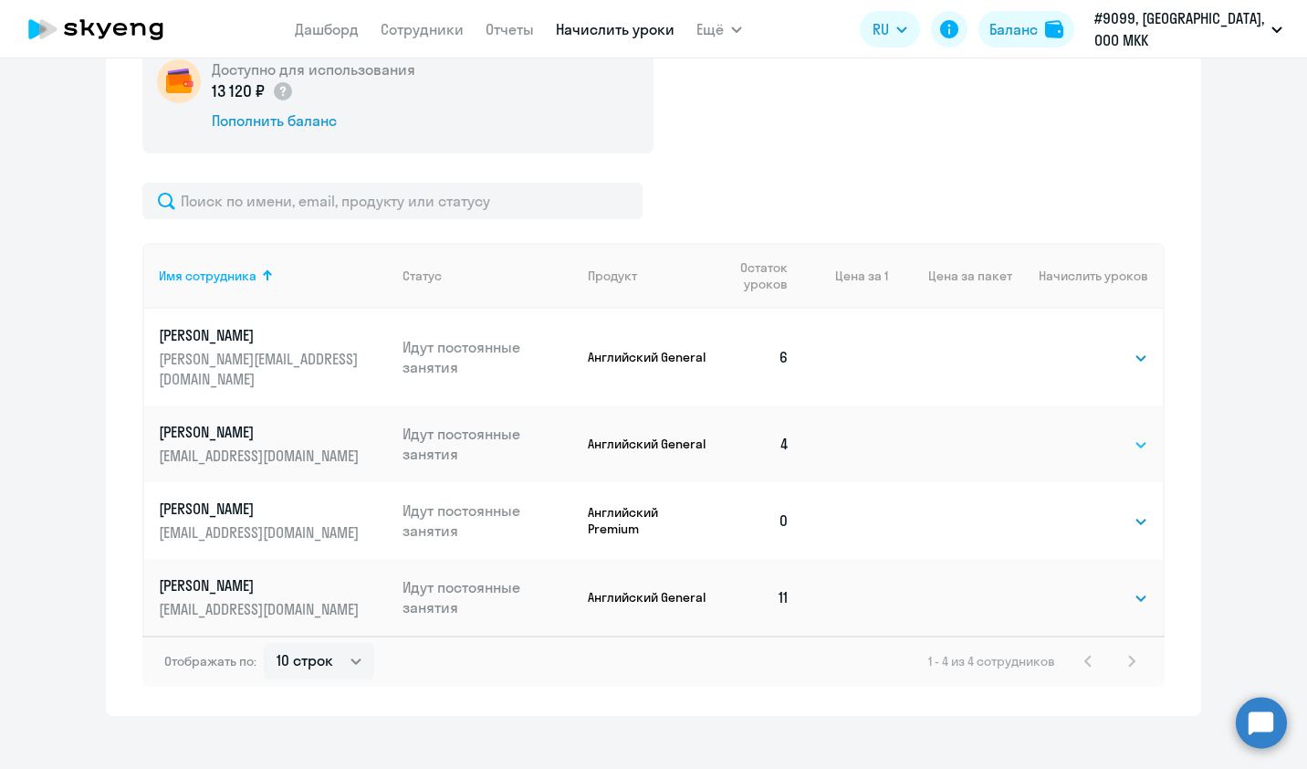
click at [1106, 434] on select "Выбрать 4 8 16 32 64 96 128" at bounding box center [1110, 445] width 75 height 22
click at [1108, 434] on select "Выбрать 4 8 16 32 64 96 128" at bounding box center [1110, 445] width 75 height 22
click at [1218, 482] on ng-component "Автоначисления Смотреть все на паузе Без названия При нулевом балансе 3 сотрудн…" at bounding box center [653, 94] width 1307 height 1241
click at [1254, 734] on circle at bounding box center [1261, 721] width 51 height 51
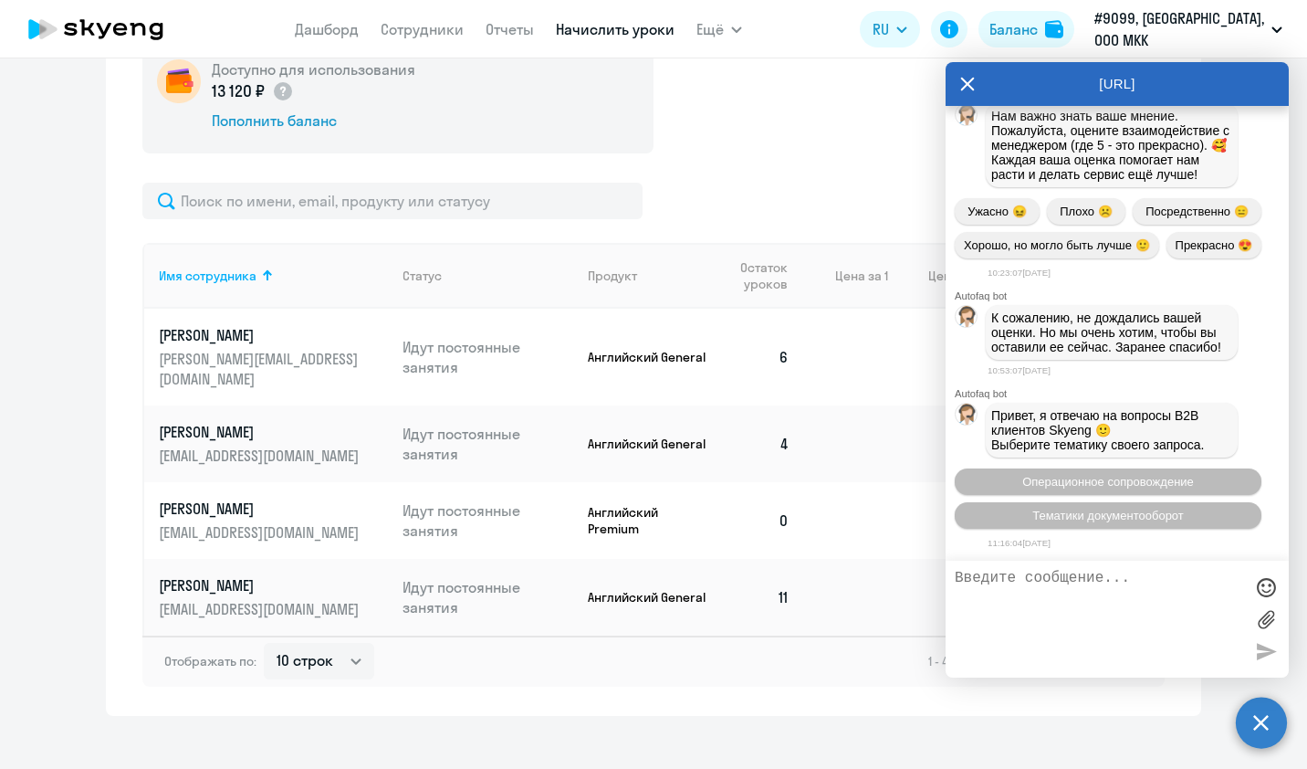
scroll to position [4336, 0]
click at [1084, 581] on textarea at bounding box center [1099, 619] width 288 height 99
type textarea "Здаввтуйте"
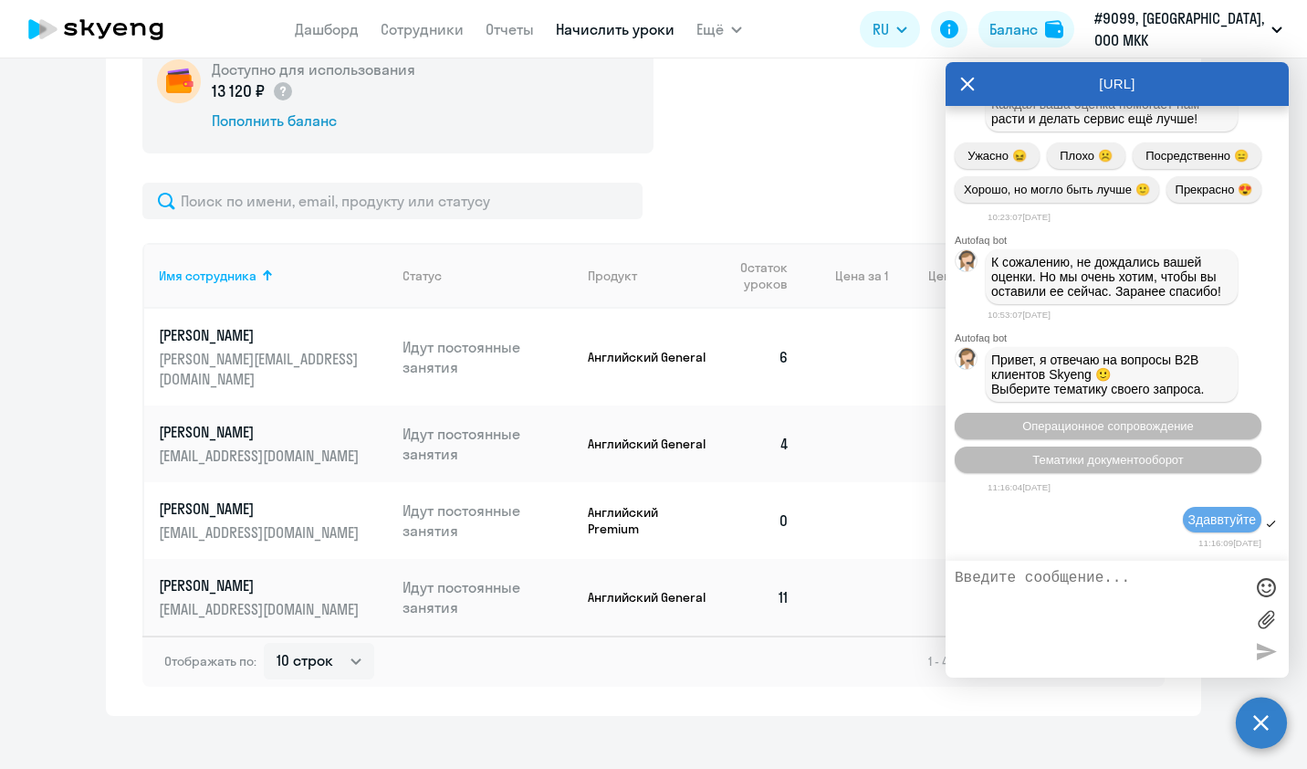
scroll to position [4535, 0]
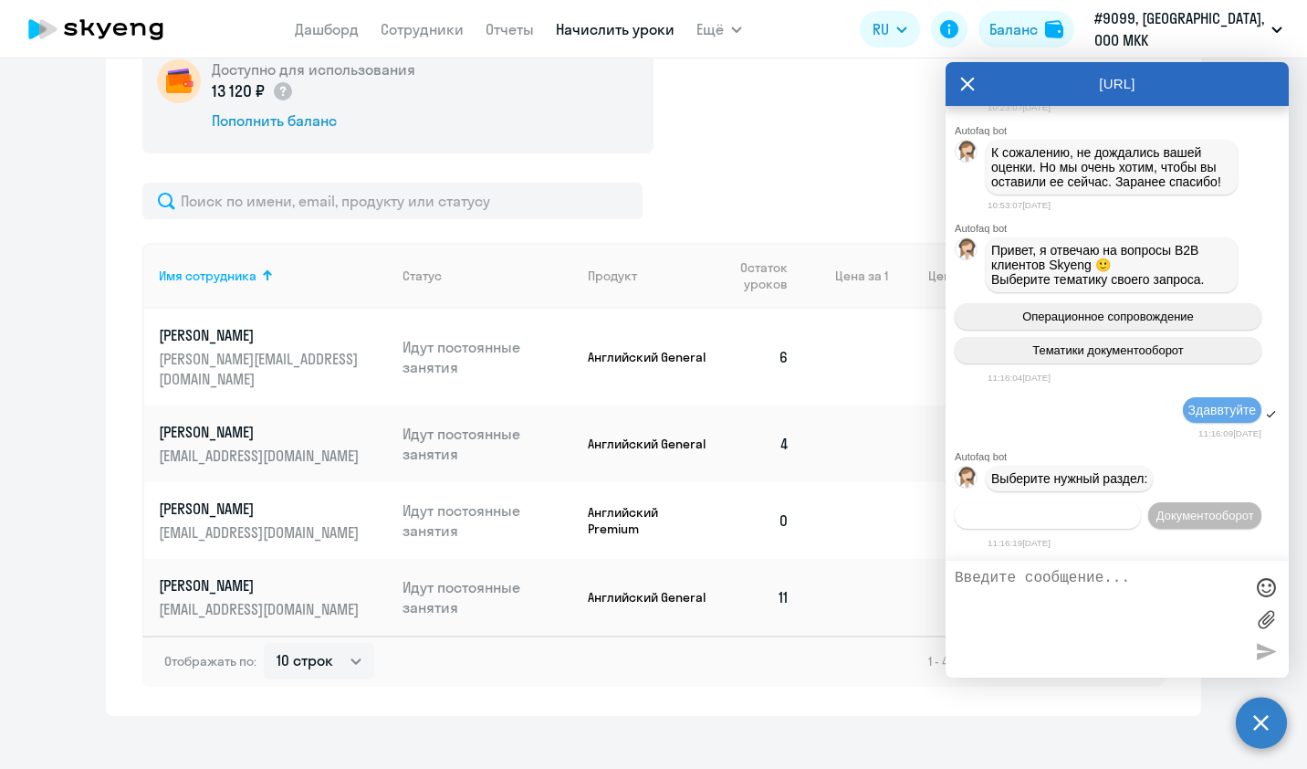
click at [1098, 502] on button "Операционное сопровождение" at bounding box center [1048, 515] width 186 height 26
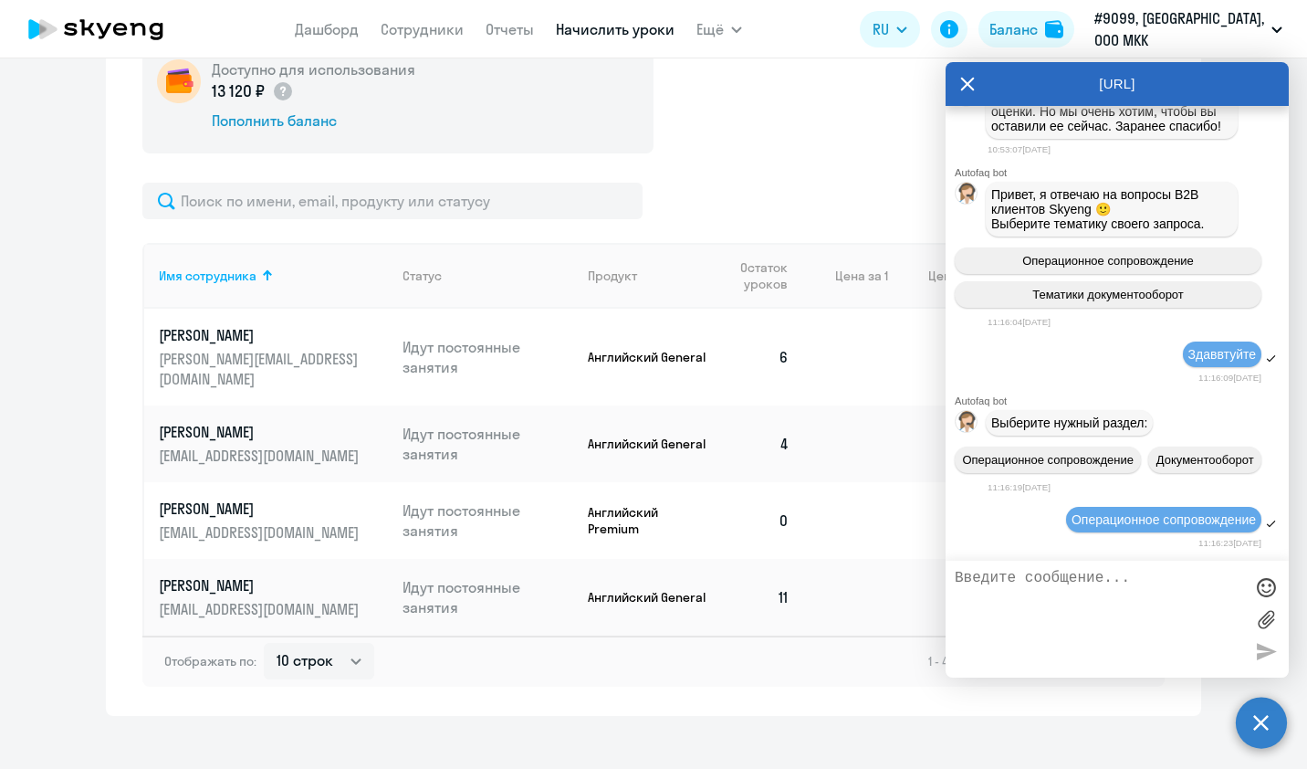
scroll to position [4701, 0]
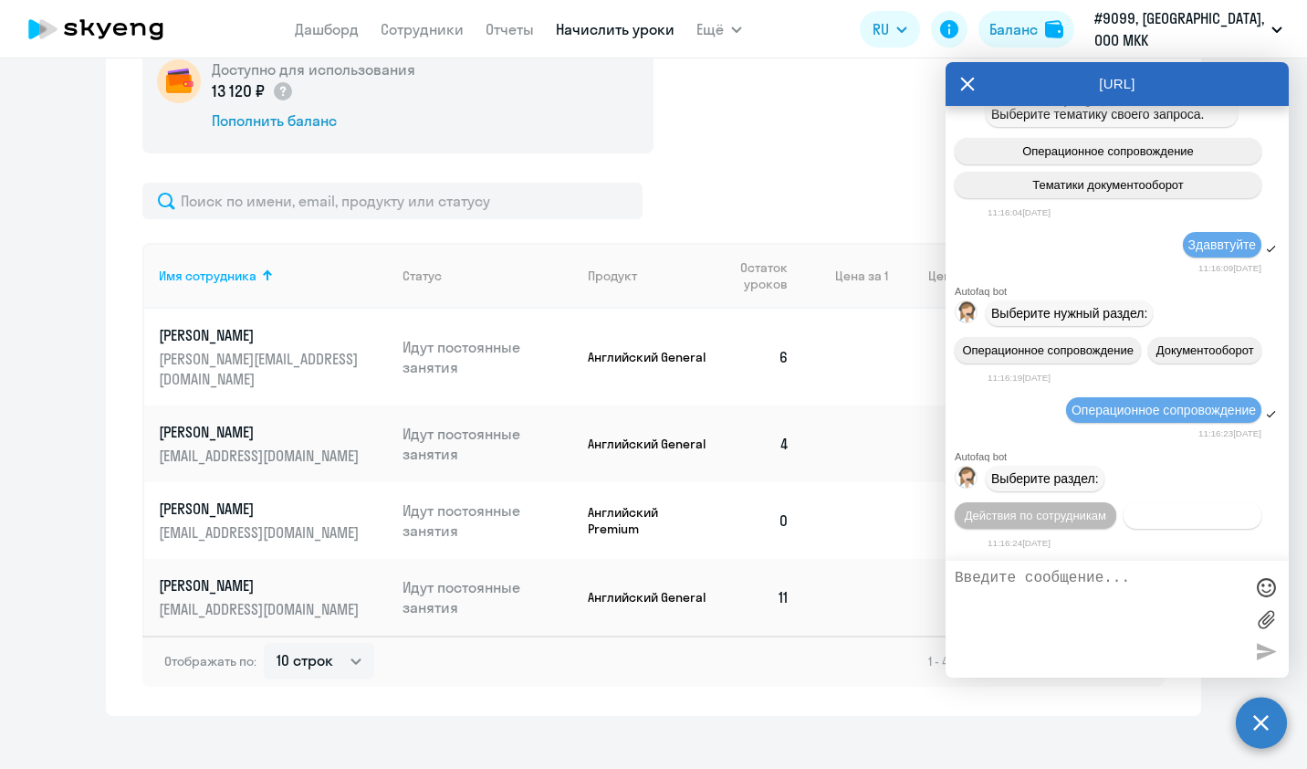
click at [1156, 523] on button "Действия с балансом" at bounding box center [1193, 515] width 138 height 26
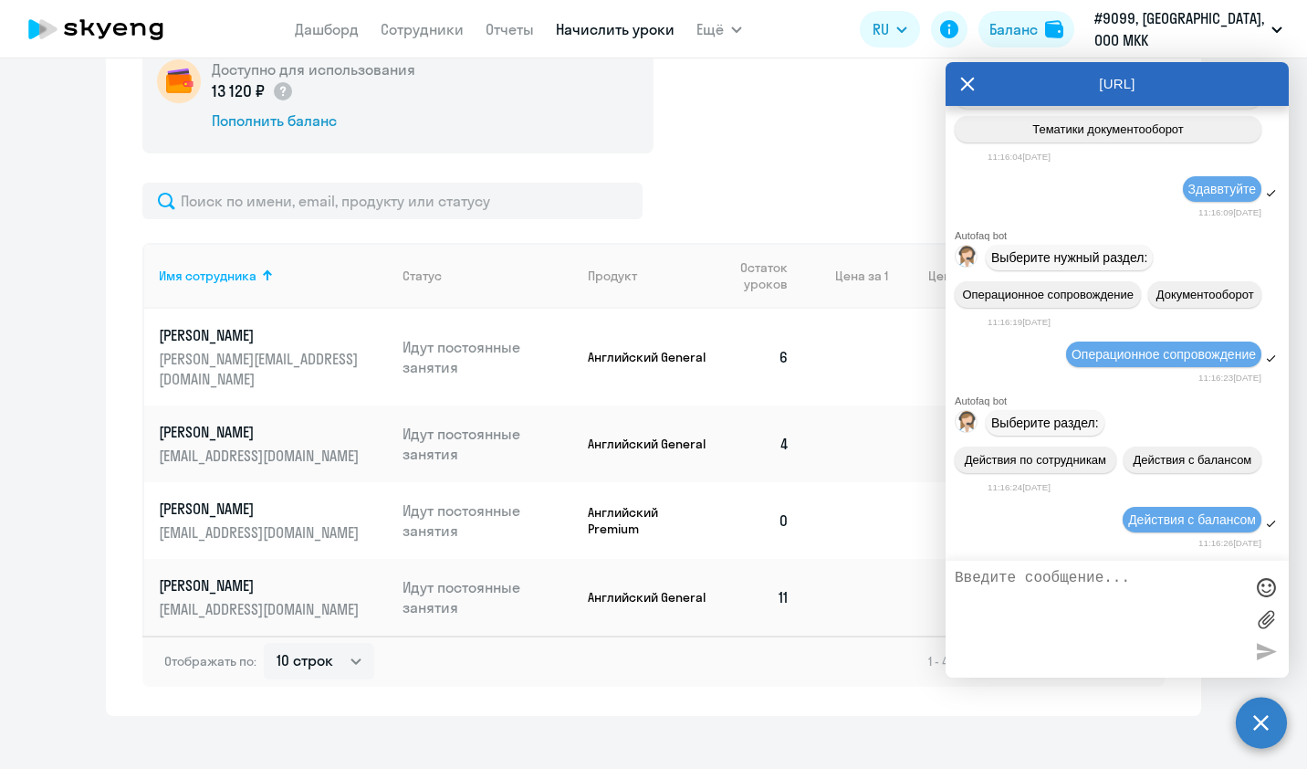
scroll to position [4902, 0]
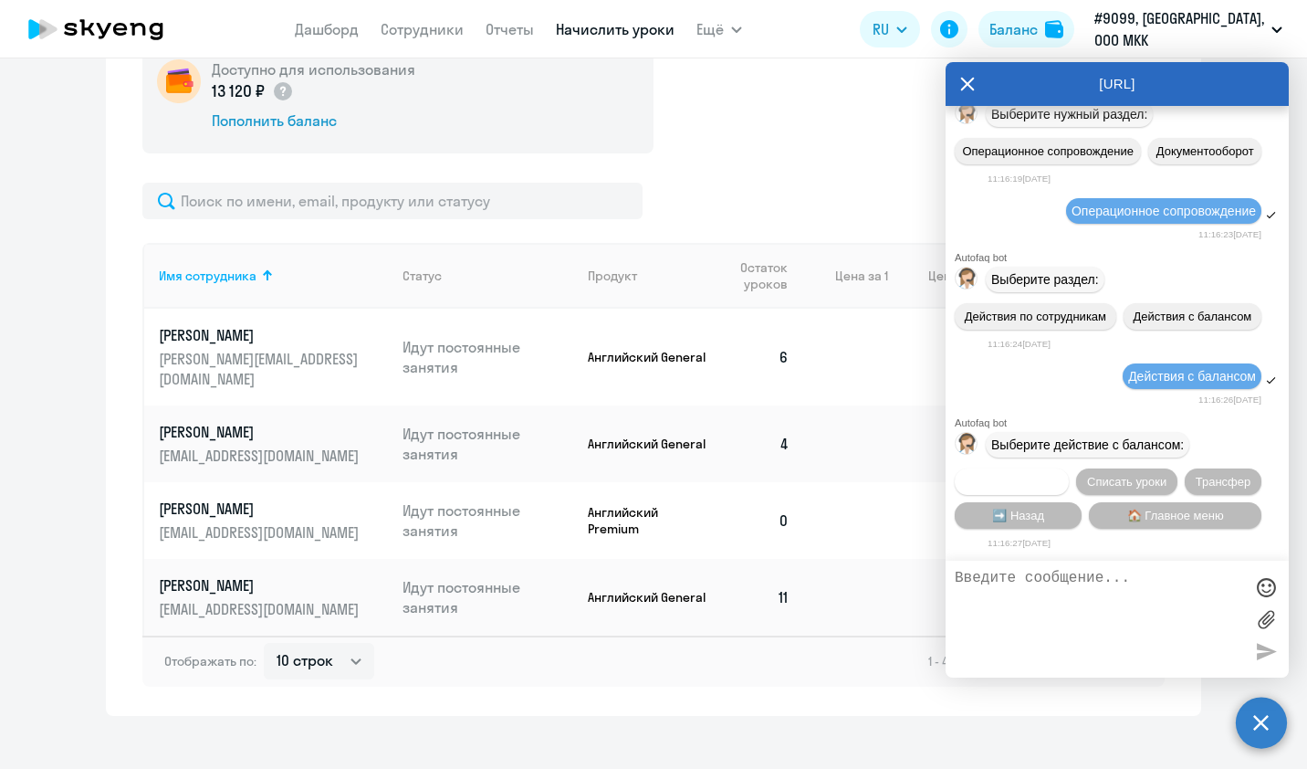
click at [1014, 482] on span "Начислить уроки" at bounding box center [1012, 482] width 93 height 14
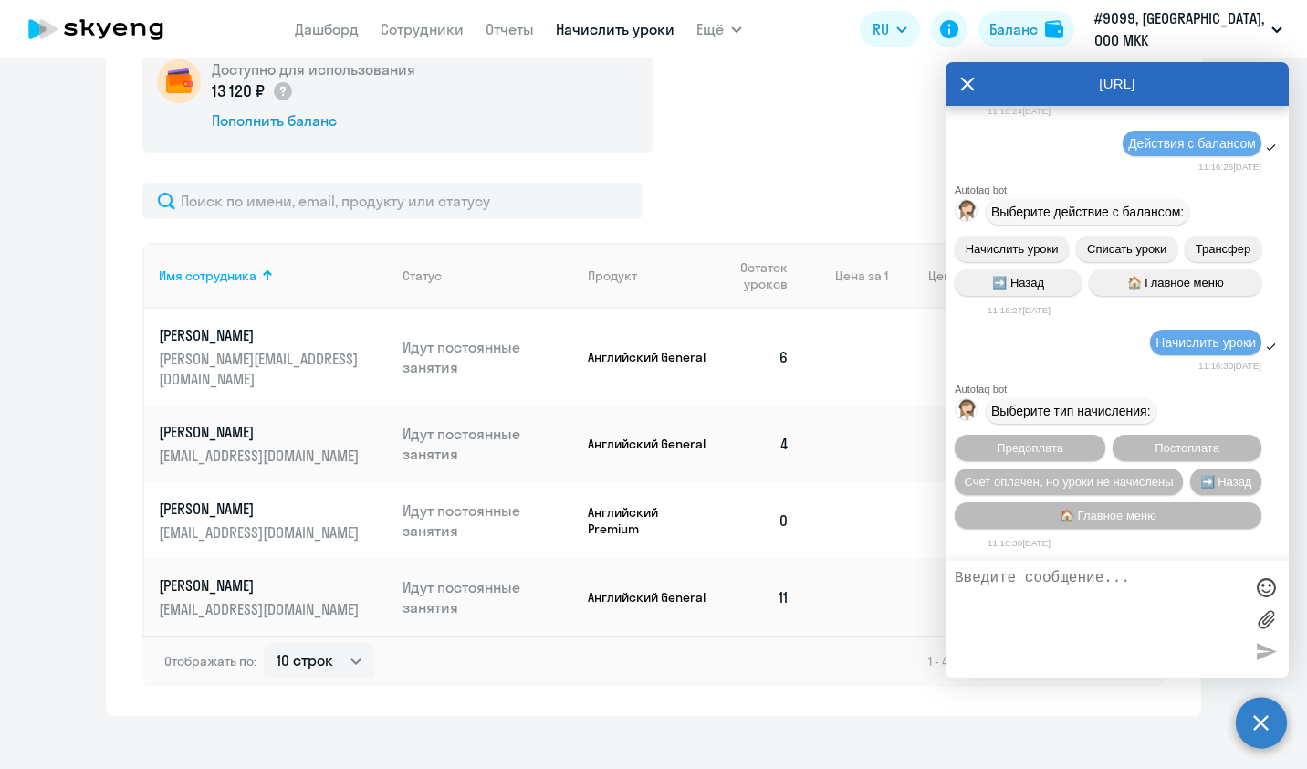
scroll to position [5136, 0]
click at [1047, 449] on span "Предоплата" at bounding box center [1030, 448] width 67 height 14
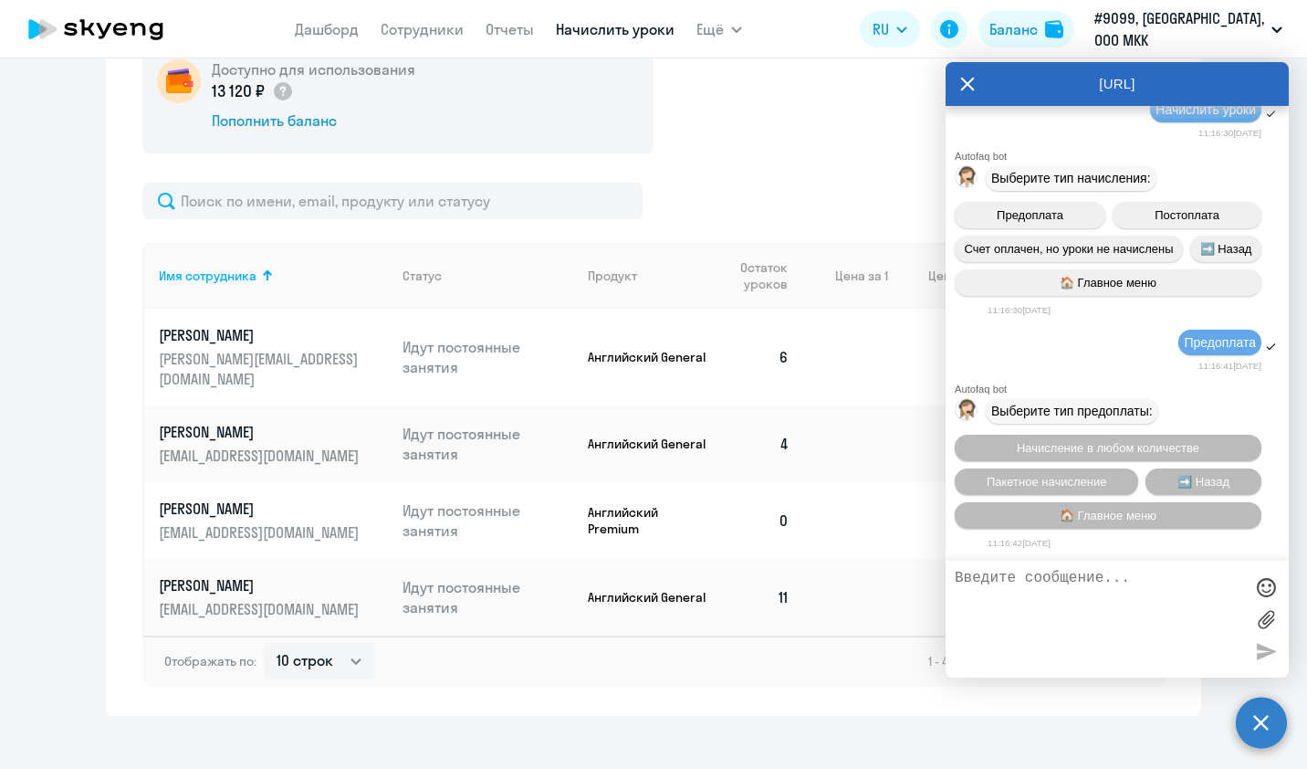
scroll to position [5372, 0]
click at [1048, 480] on span "Пакетное начисление" at bounding box center [1047, 482] width 120 height 14
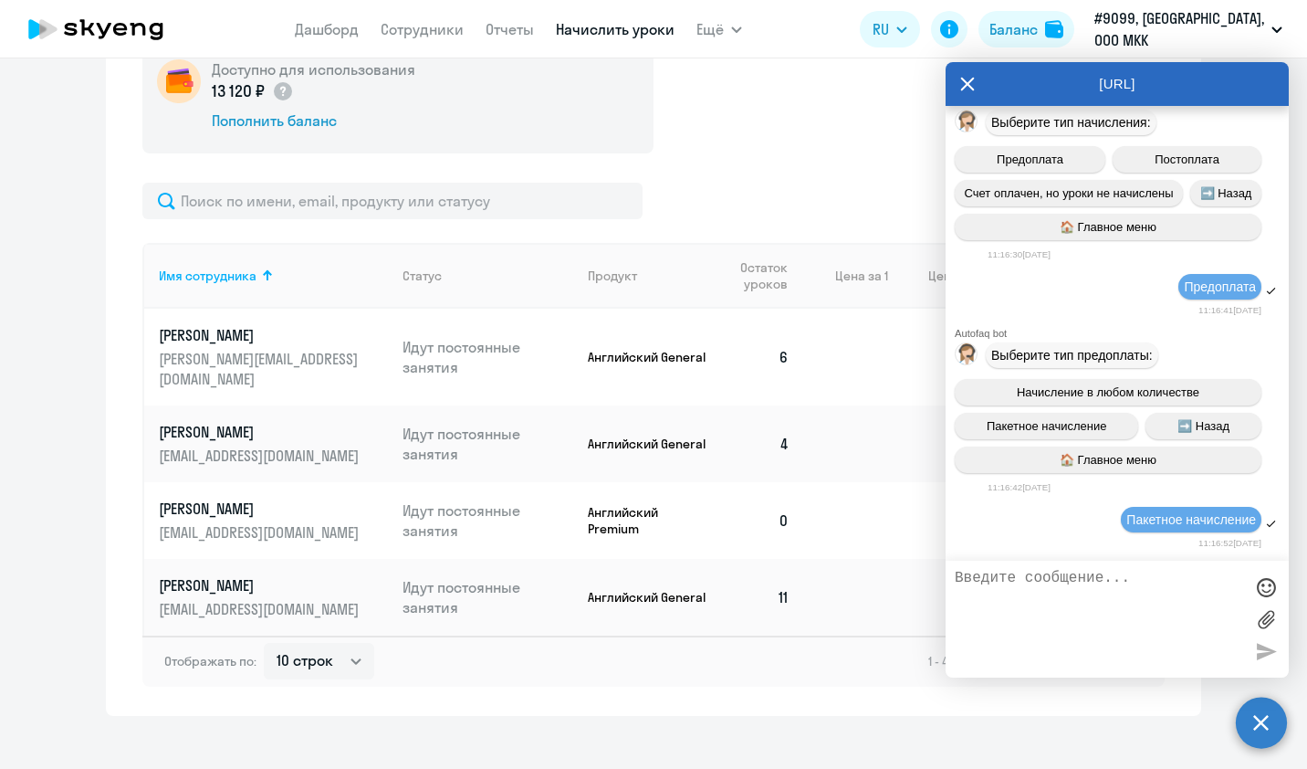
scroll to position [6322, 0]
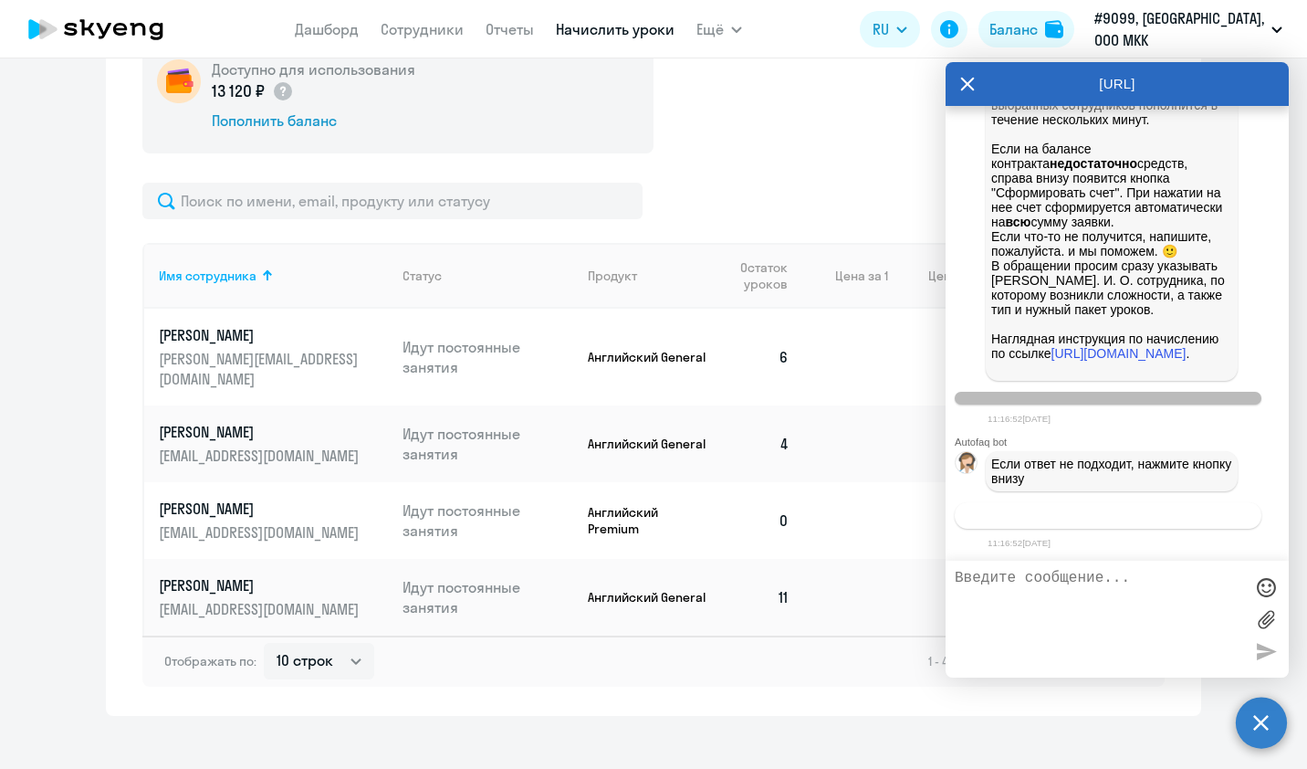
click at [1071, 516] on span "Связаться с менеджером" at bounding box center [1108, 515] width 140 height 14
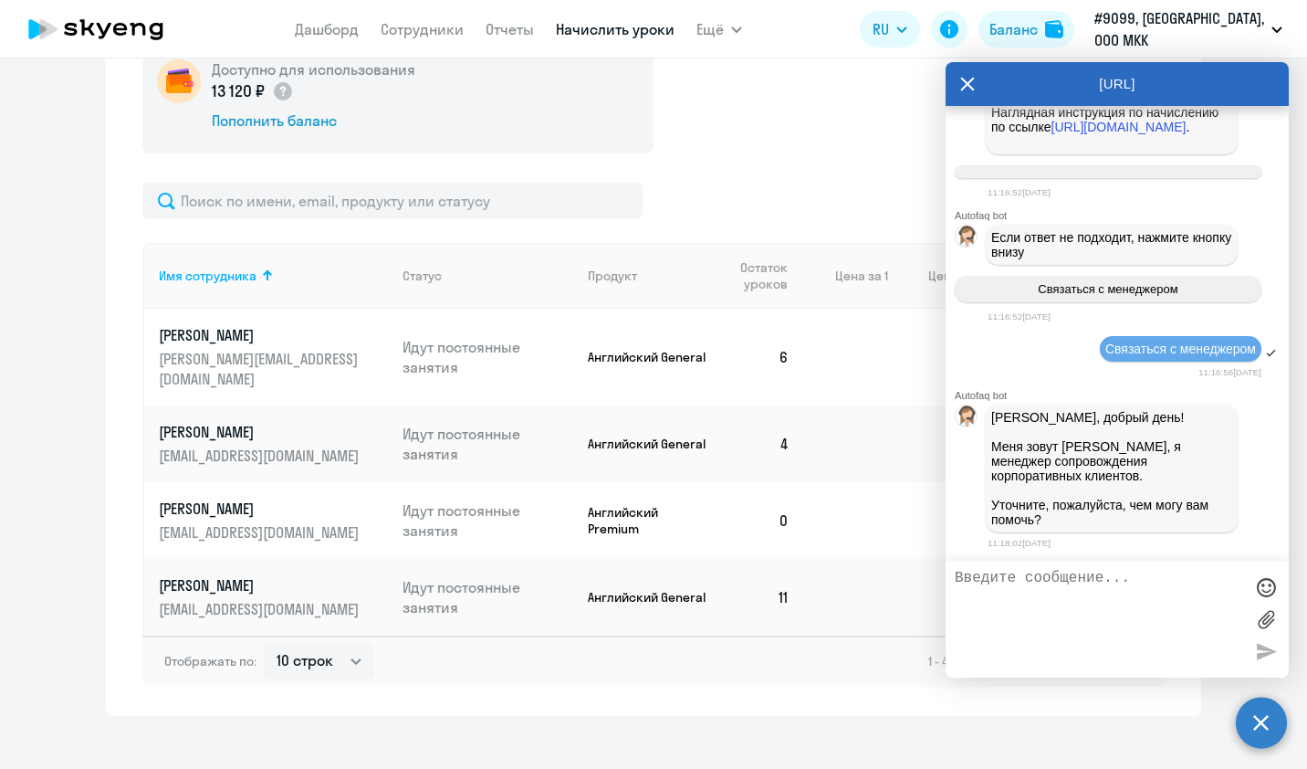
scroll to position [6550, 0]
click at [980, 577] on textarea at bounding box center [1099, 619] width 288 height 99
type textarea "Здравствуйте) Можно ли начислить 8 уроков Дунской Юлии, списав деньги с баланса…"
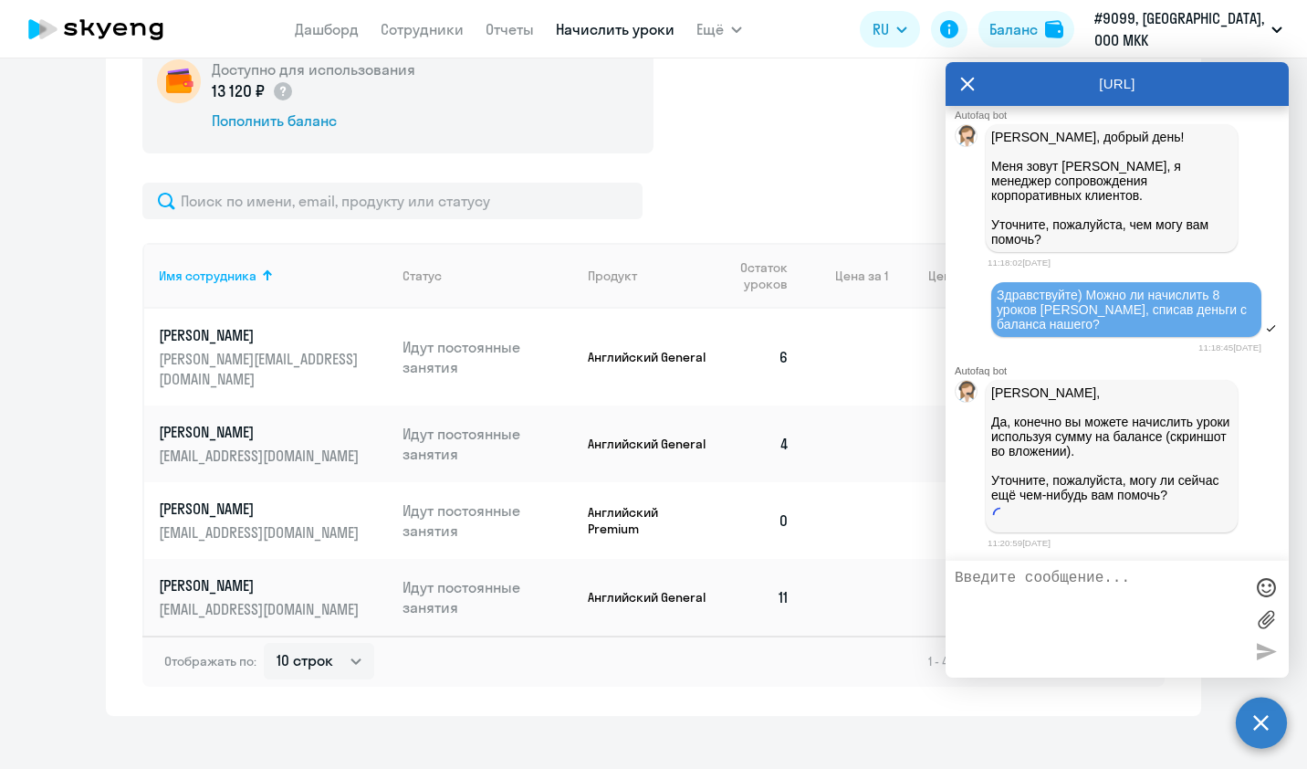
scroll to position [6831, 0]
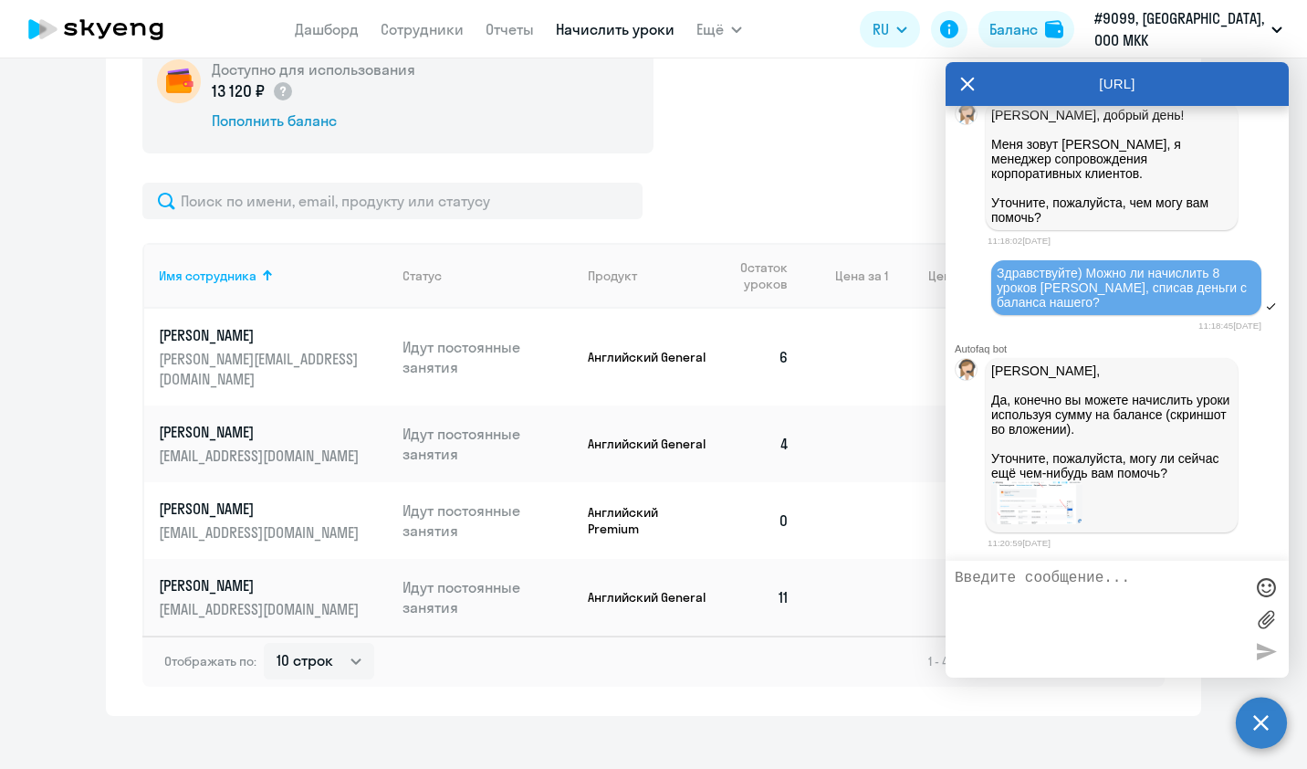
click at [1040, 524] on img at bounding box center [1036, 502] width 91 height 44
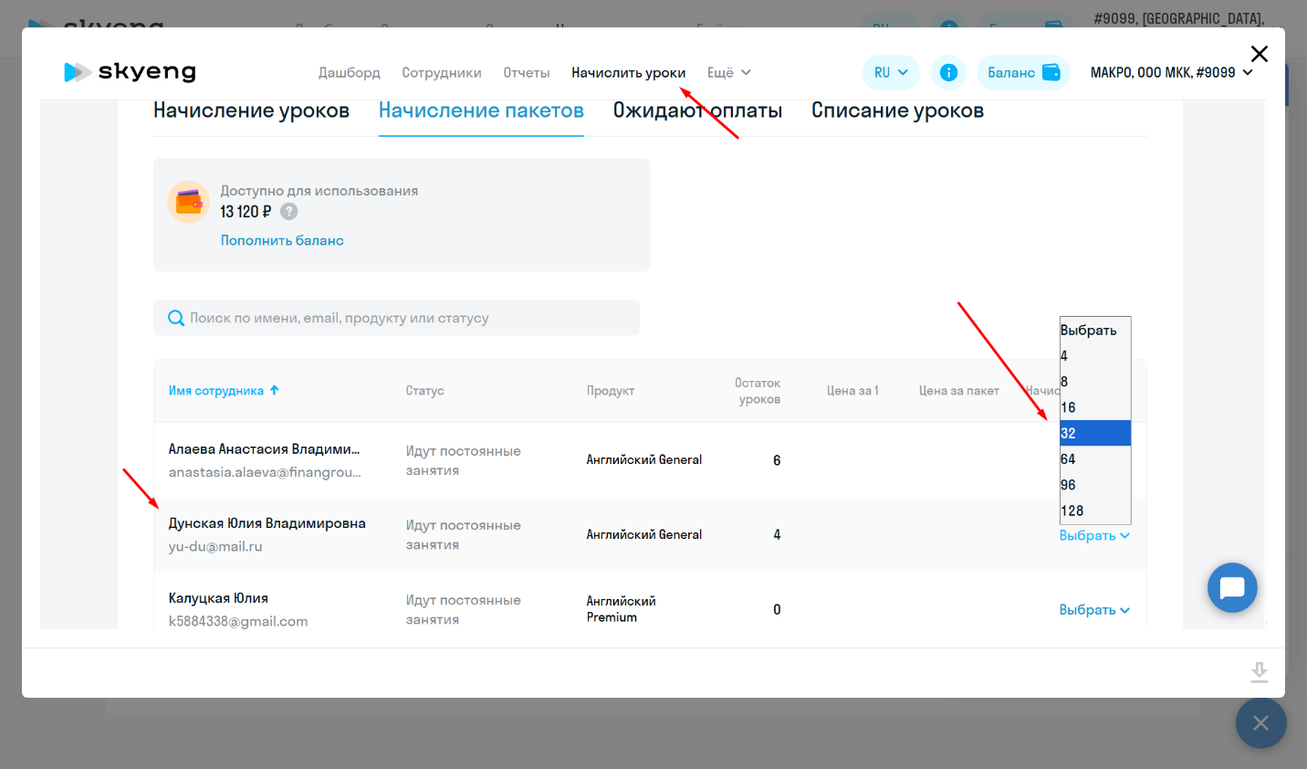
click at [1260, 51] on icon "Close" at bounding box center [1259, 54] width 17 height 17
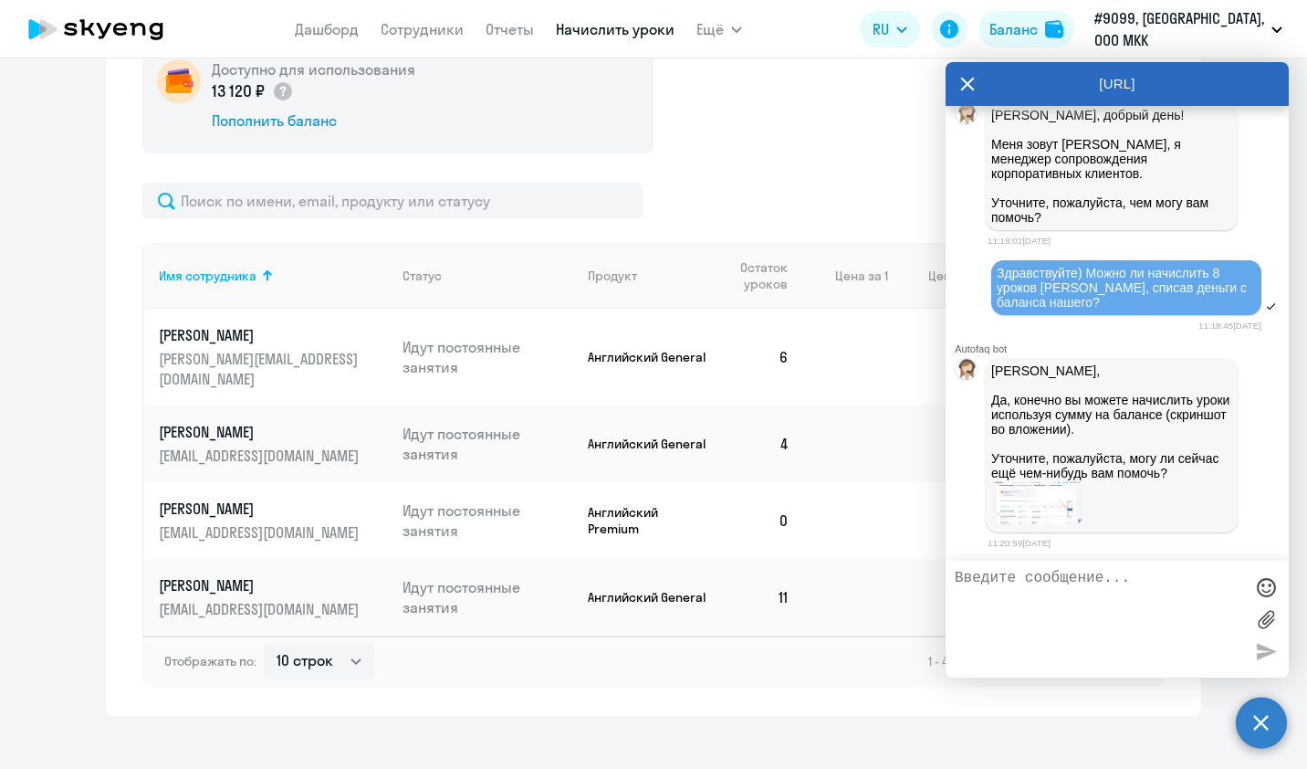
scroll to position [6852, 0]
click at [1030, 511] on img at bounding box center [1036, 502] width 91 height 44
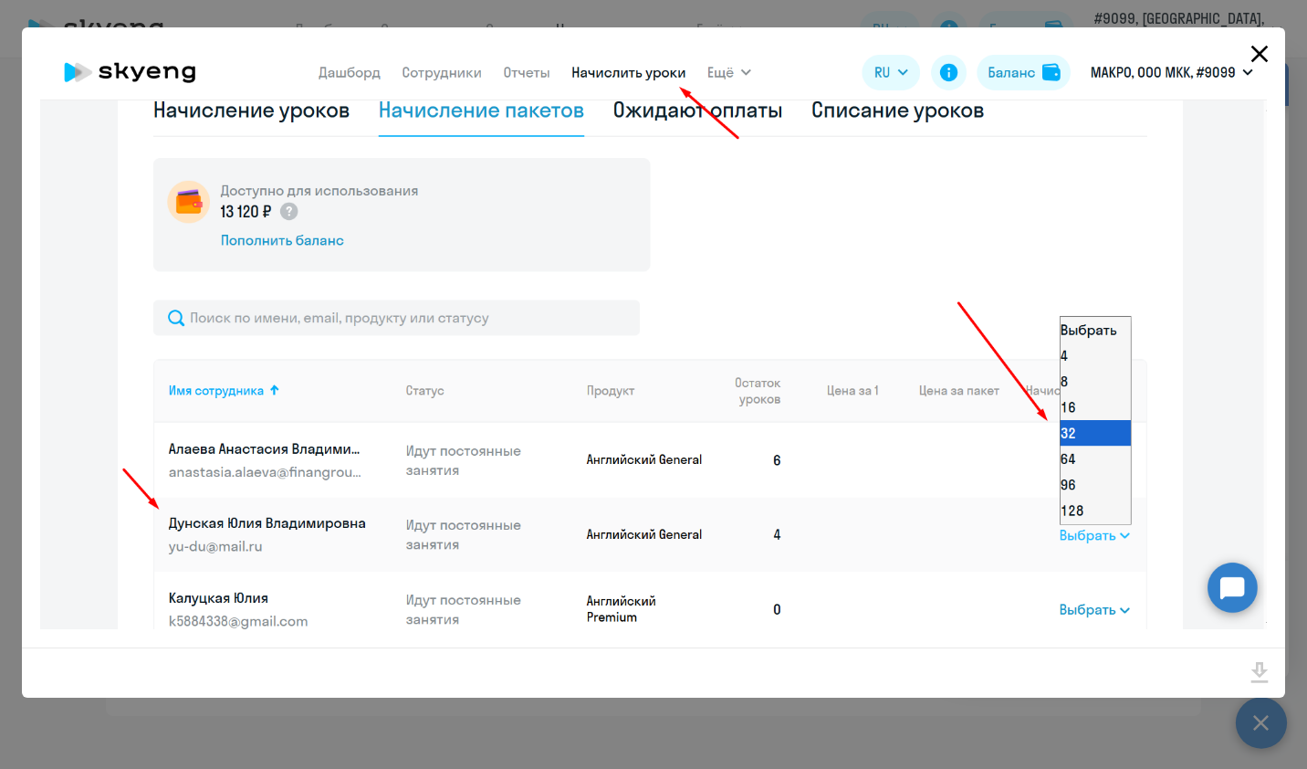
click at [1267, 58] on icon "Close" at bounding box center [1259, 53] width 29 height 29
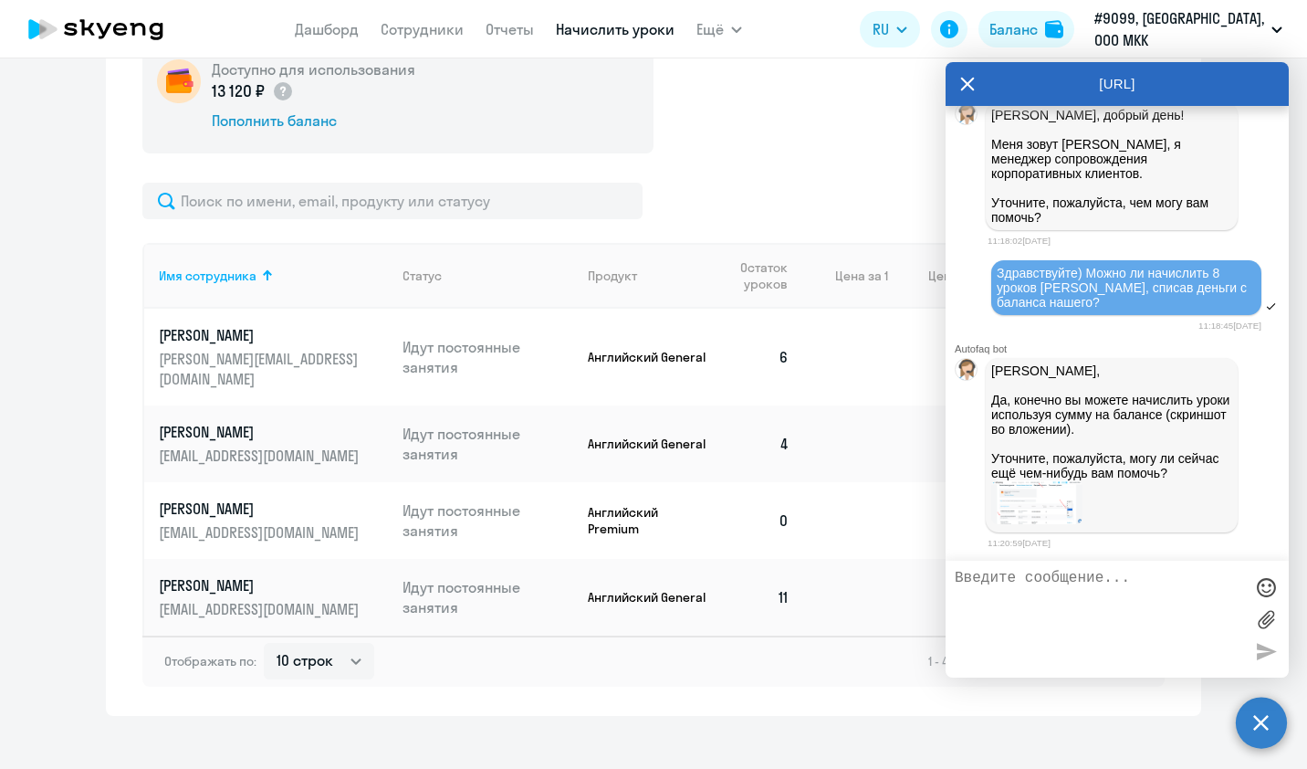
click at [1079, 588] on textarea at bounding box center [1099, 619] width 288 height 99
click at [685, 435] on p "Английский General" at bounding box center [649, 443] width 123 height 16
click at [969, 74] on icon at bounding box center [967, 84] width 15 height 44
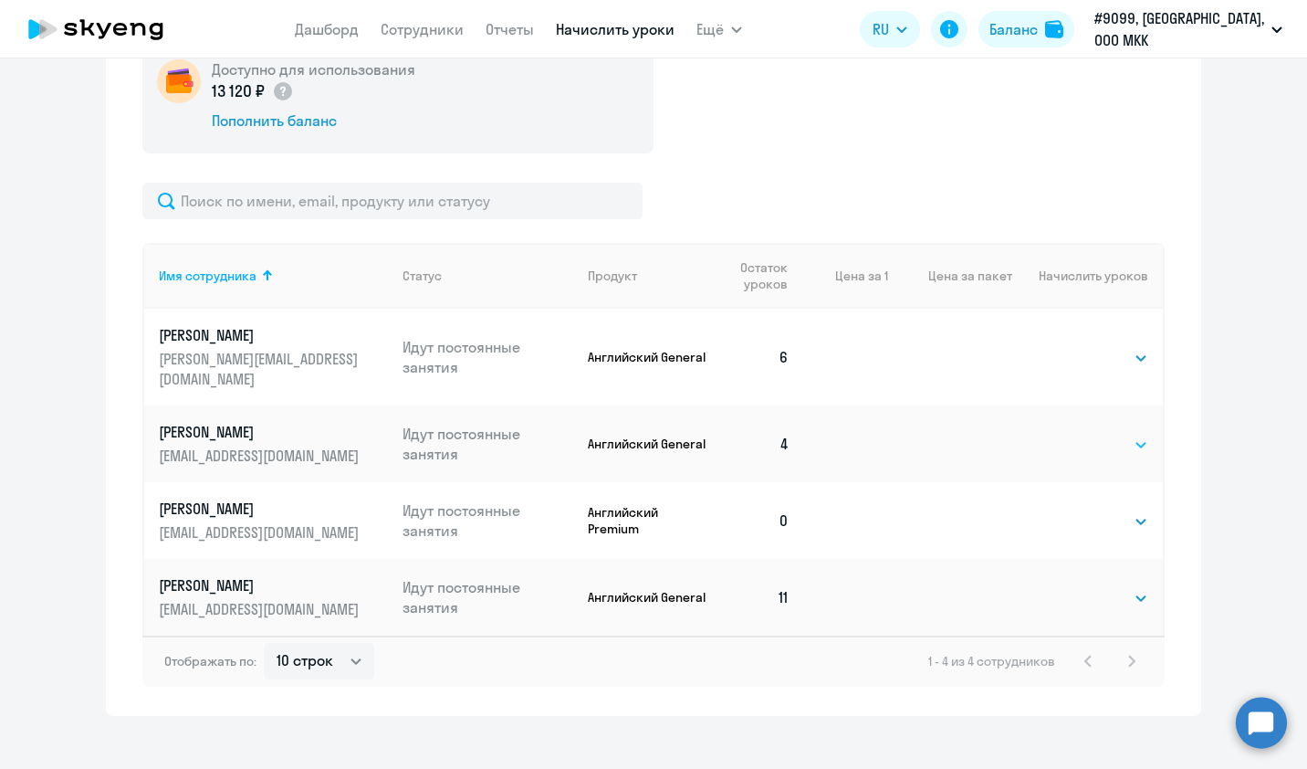
click at [1086, 434] on select "Выбрать 4 8 16 32 64 96 128" at bounding box center [1110, 445] width 75 height 22
click at [1073, 510] on select "Выбрать 4 8 16 32 64 96 128" at bounding box center [1110, 521] width 75 height 22
select select "8"
click at [1073, 510] on select "Выбрать 4 8 16 32 64 96 128" at bounding box center [1110, 521] width 75 height 22
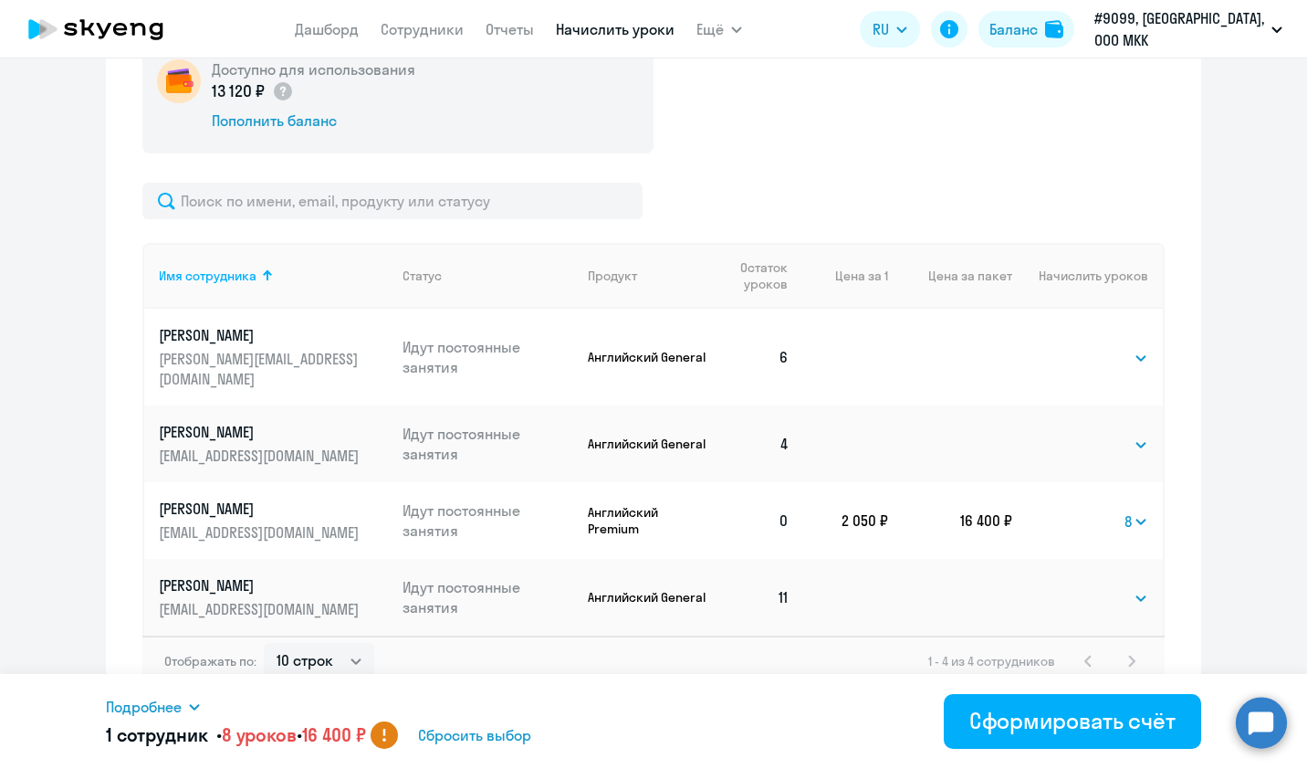
click at [398, 741] on circle at bounding box center [384, 734] width 27 height 27
click at [492, 736] on span "Сбросить выбор" at bounding box center [474, 735] width 113 height 22
select select
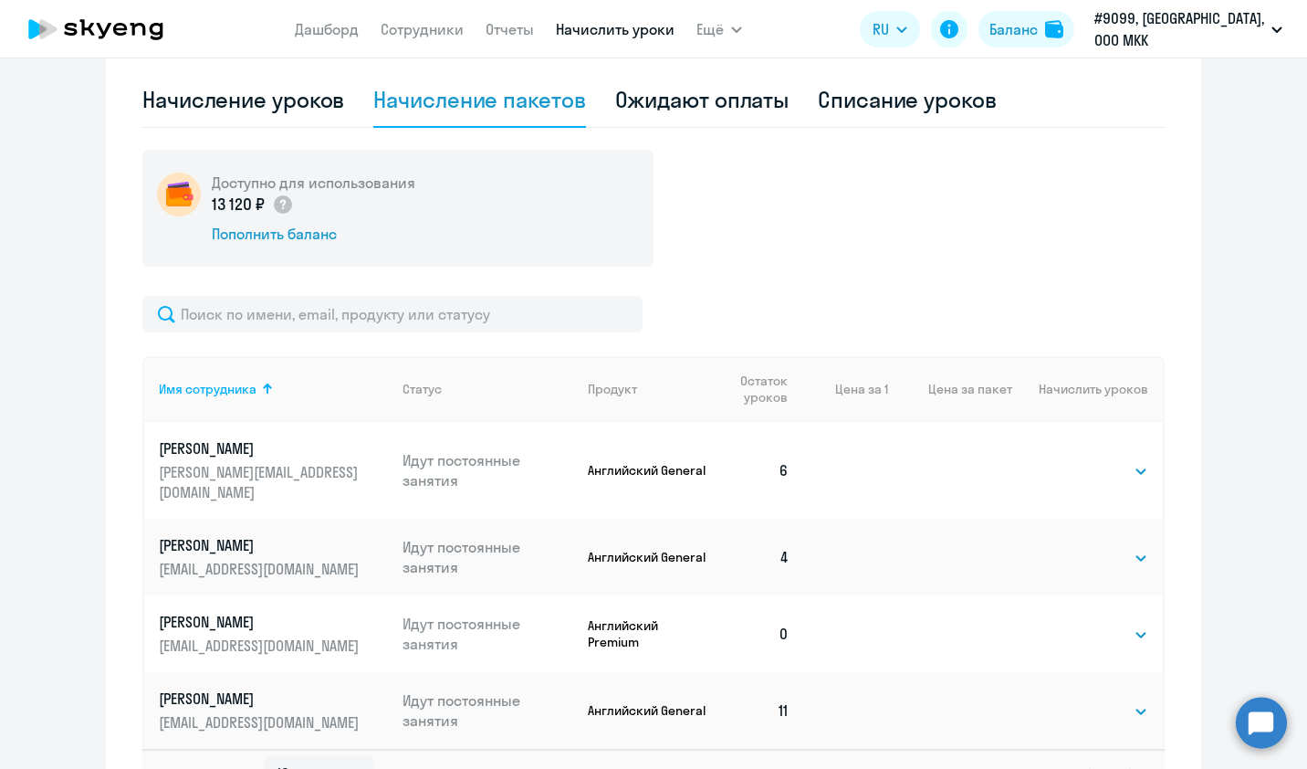
scroll to position [496, 0]
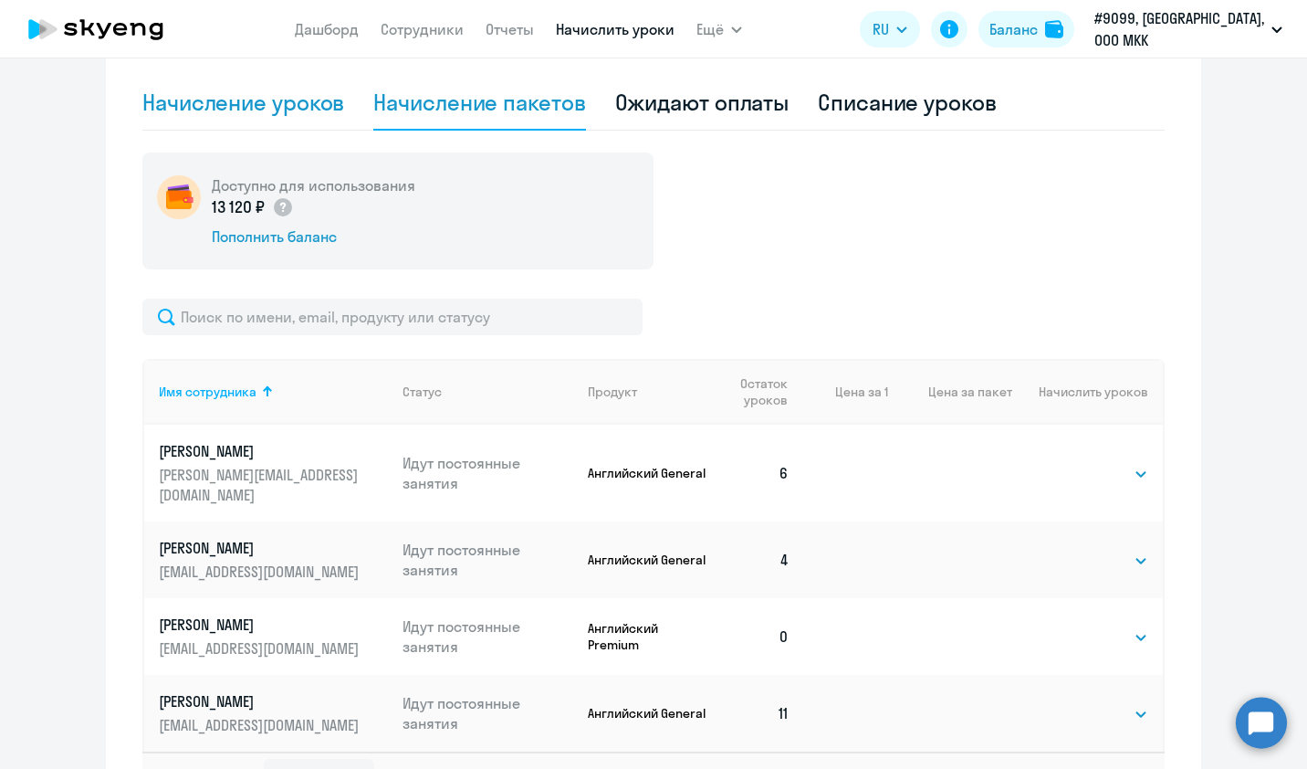
click at [236, 119] on div "Начисление уроков" at bounding box center [243, 103] width 202 height 55
select select "10"
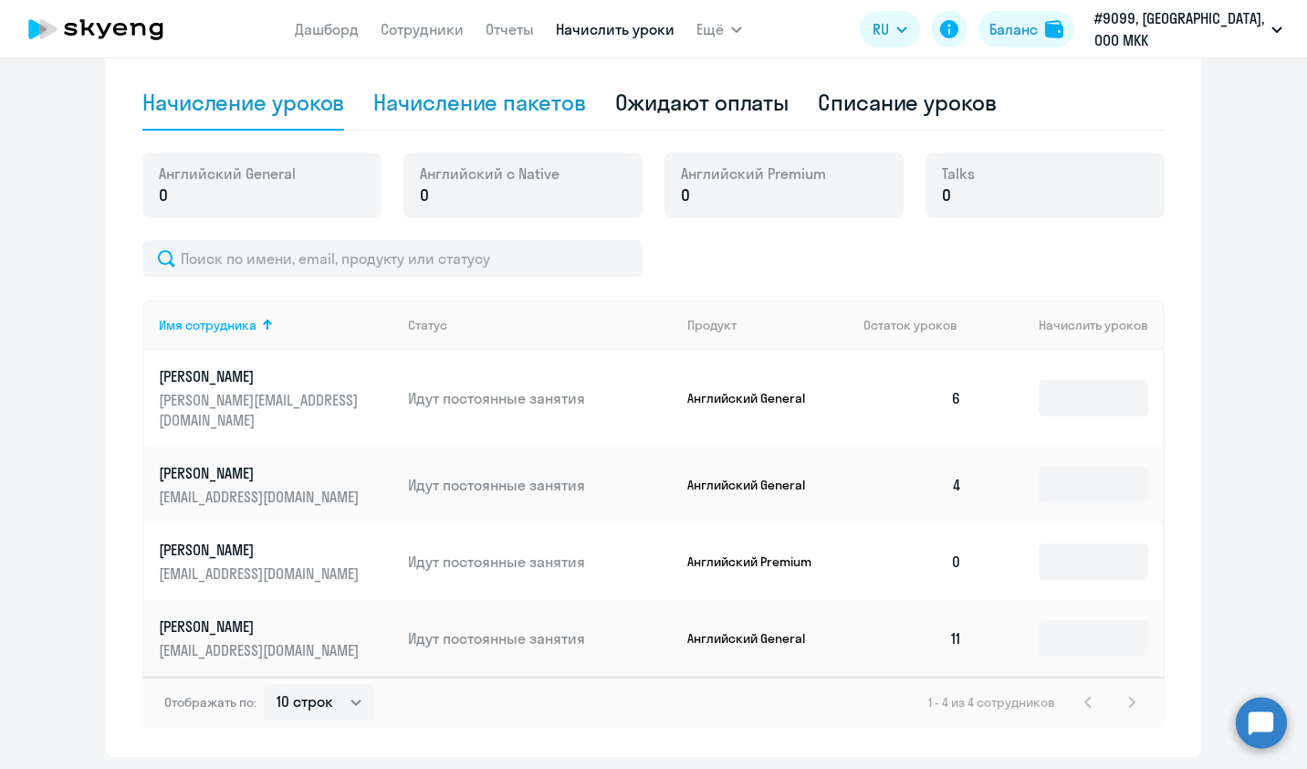
click at [442, 104] on div "Начисление пакетов" at bounding box center [479, 102] width 212 height 29
select select "10"
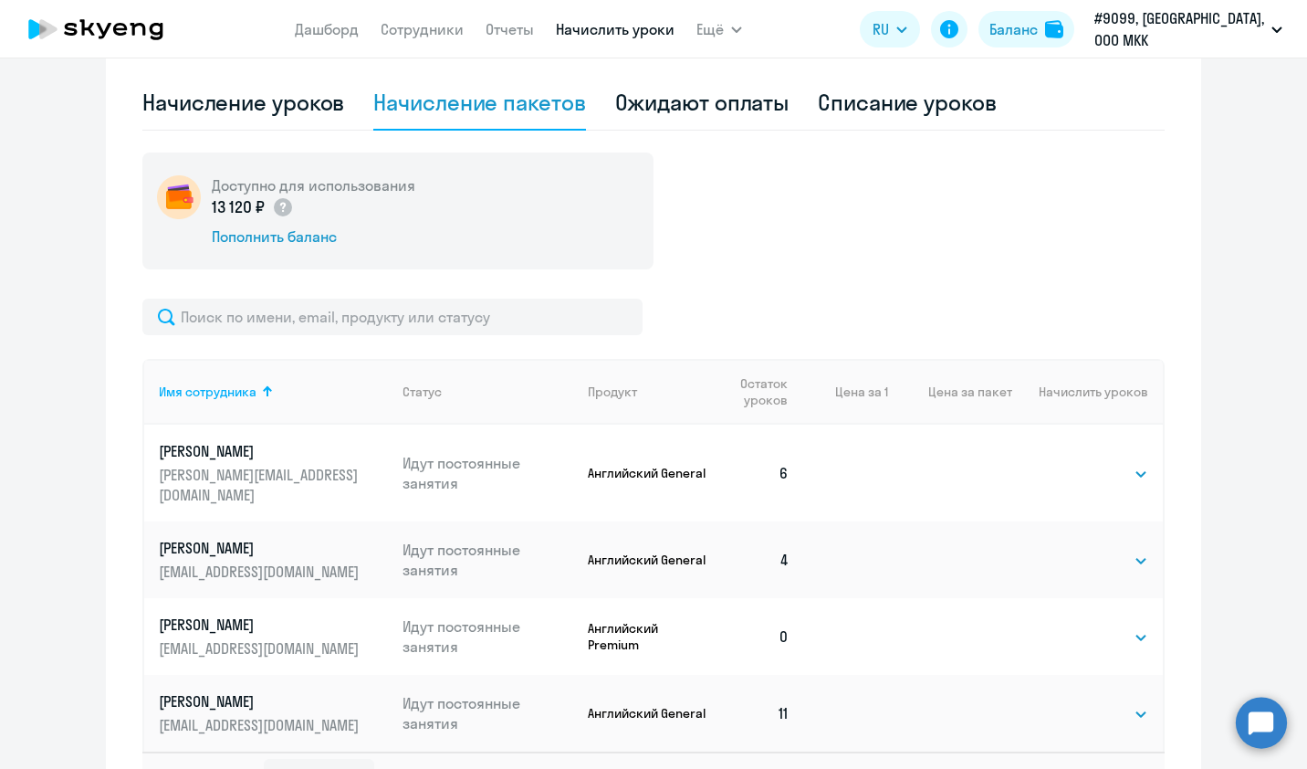
click at [1078, 551] on td "Выбрать 4 8 16 32 64 96 128 Выбрать" at bounding box center [1087, 559] width 151 height 77
click at [1075, 550] on select "Выбрать 4 8 16 32 64 96 128" at bounding box center [1110, 561] width 75 height 22
select select "8"
click at [1073, 550] on select "Выбрать 4 8 16 32 64 96 128" at bounding box center [1110, 561] width 75 height 22
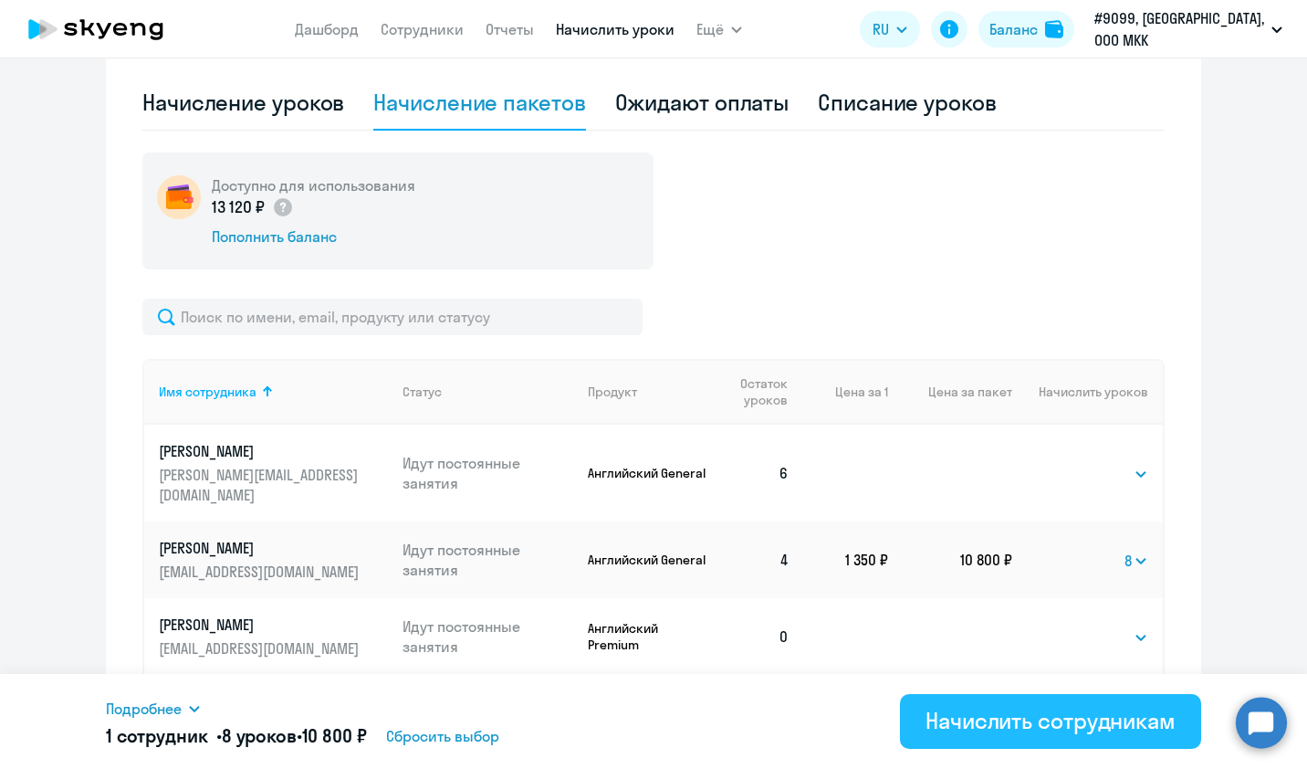
click at [997, 719] on div "Начислить сотрудникам" at bounding box center [1051, 720] width 250 height 29
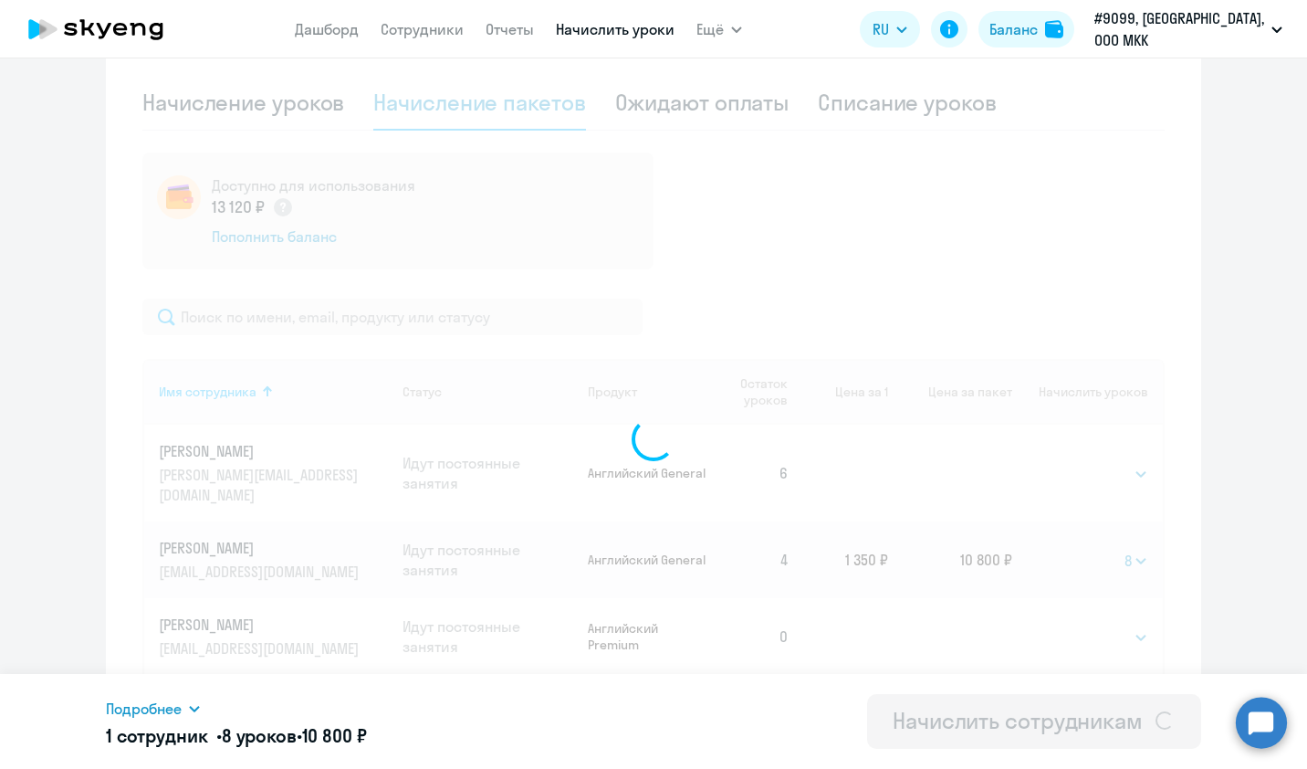
select select
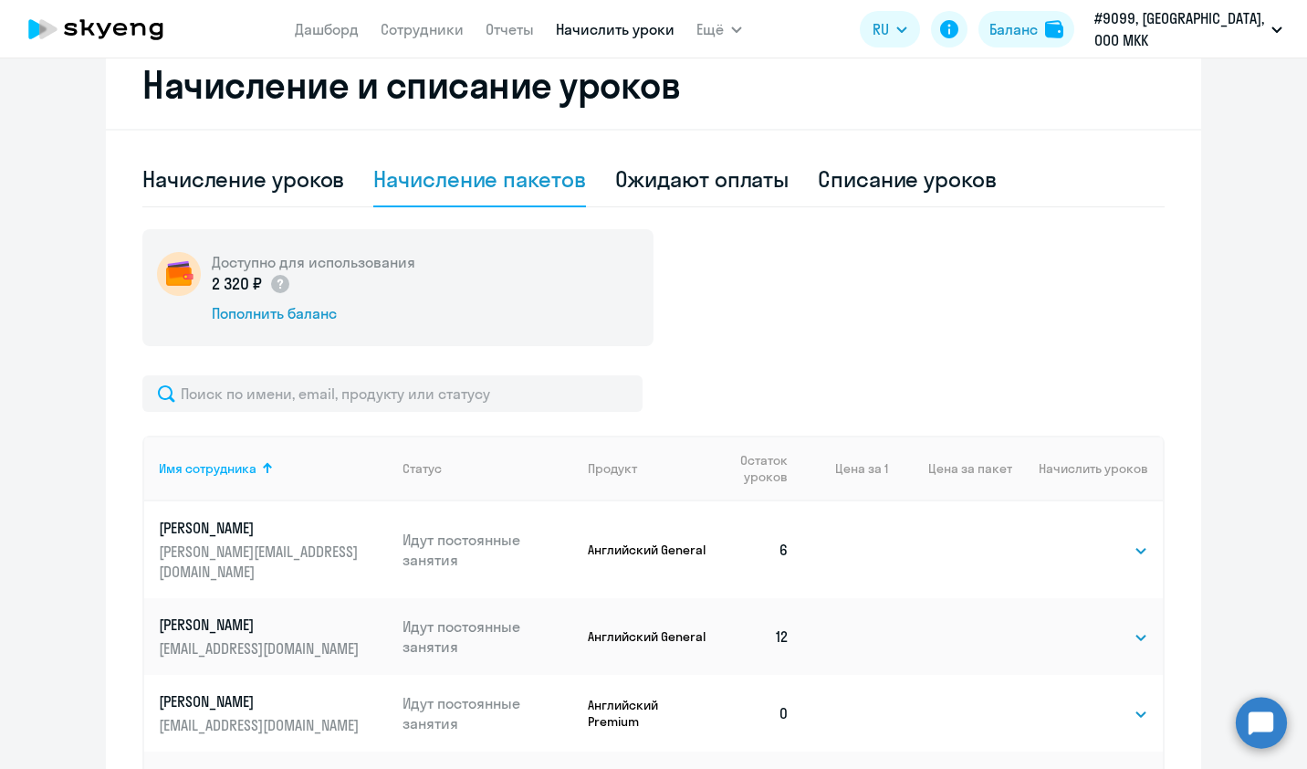
scroll to position [612, 0]
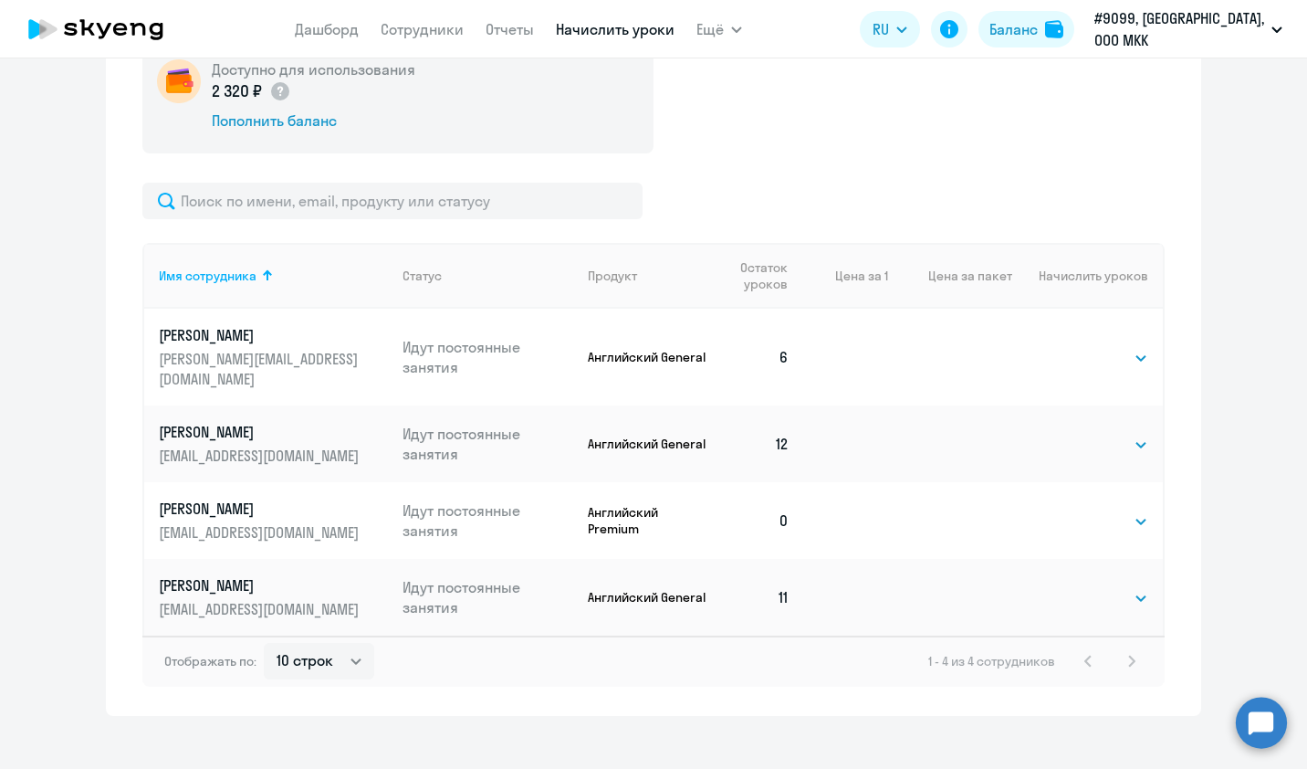
click at [1248, 732] on circle at bounding box center [1261, 721] width 51 height 51
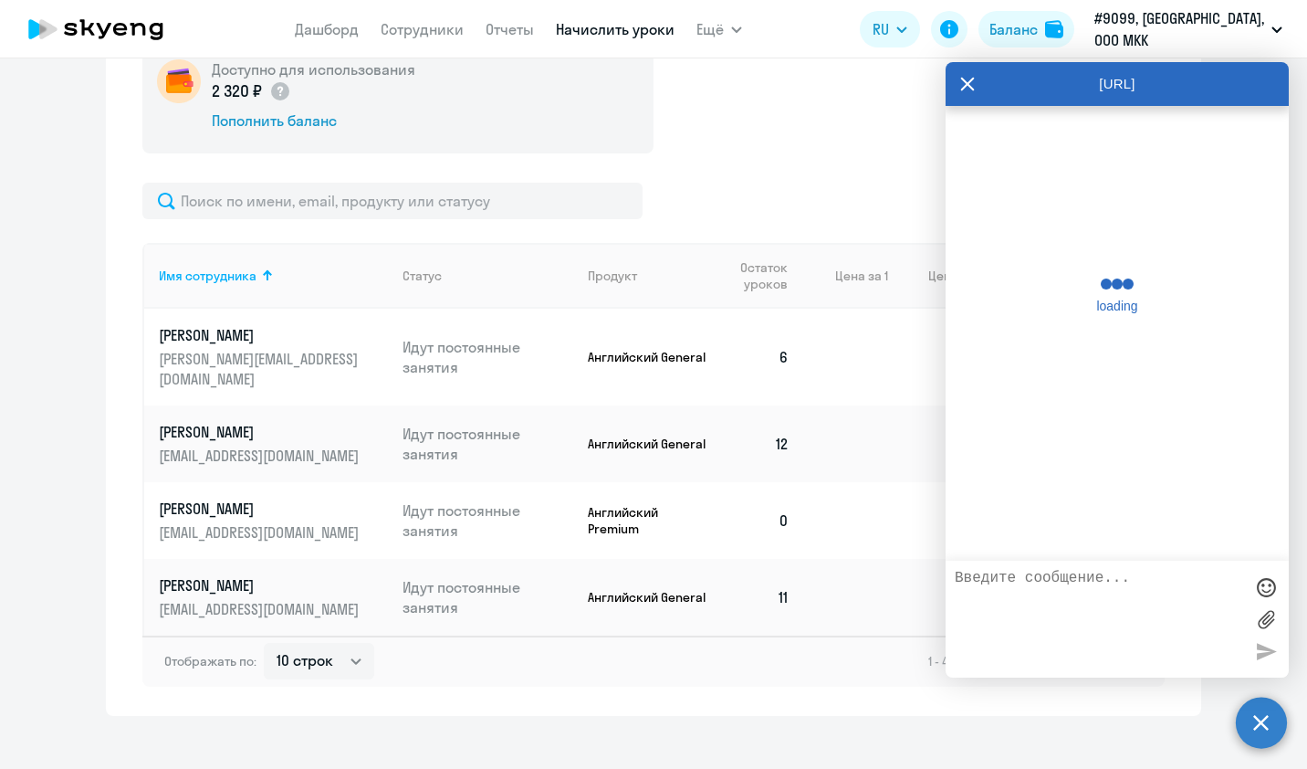
scroll to position [6823, 0]
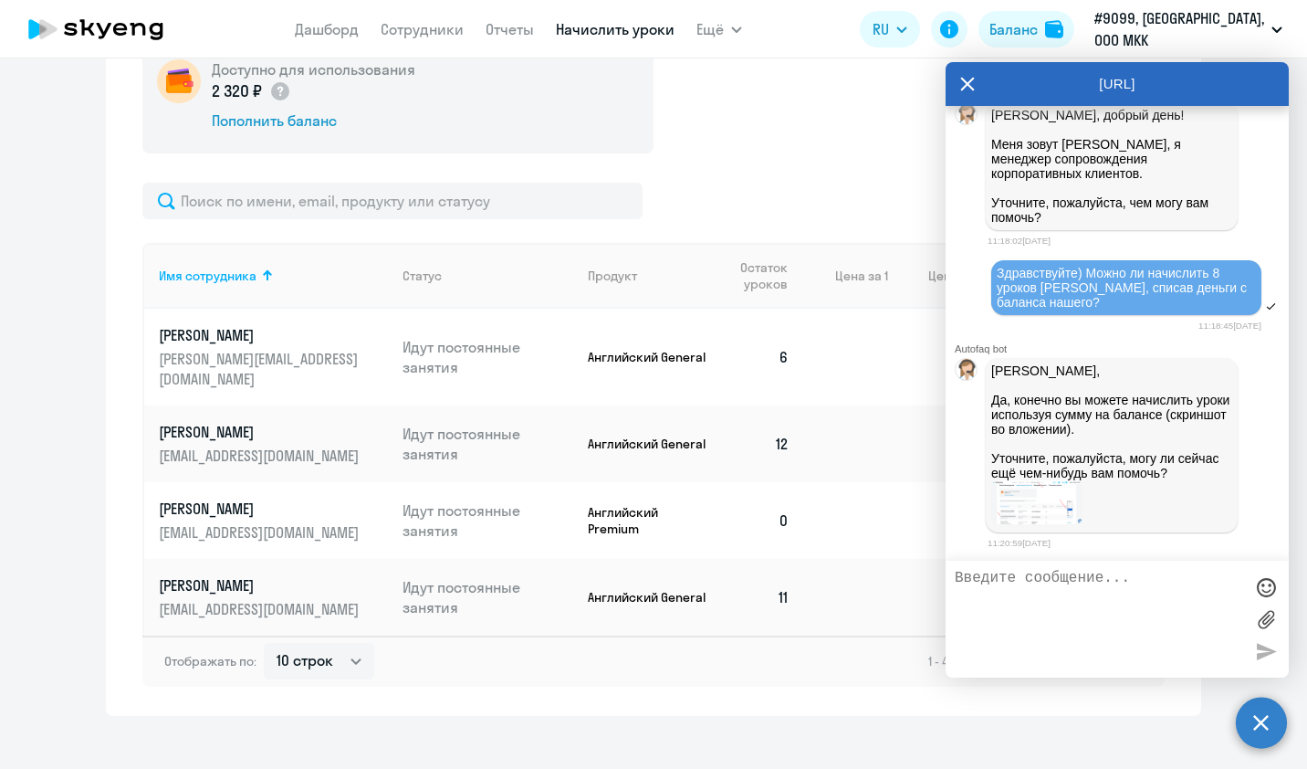
click at [1114, 580] on textarea at bounding box center [1099, 619] width 288 height 99
type textarea "Спасибо! Сделала."
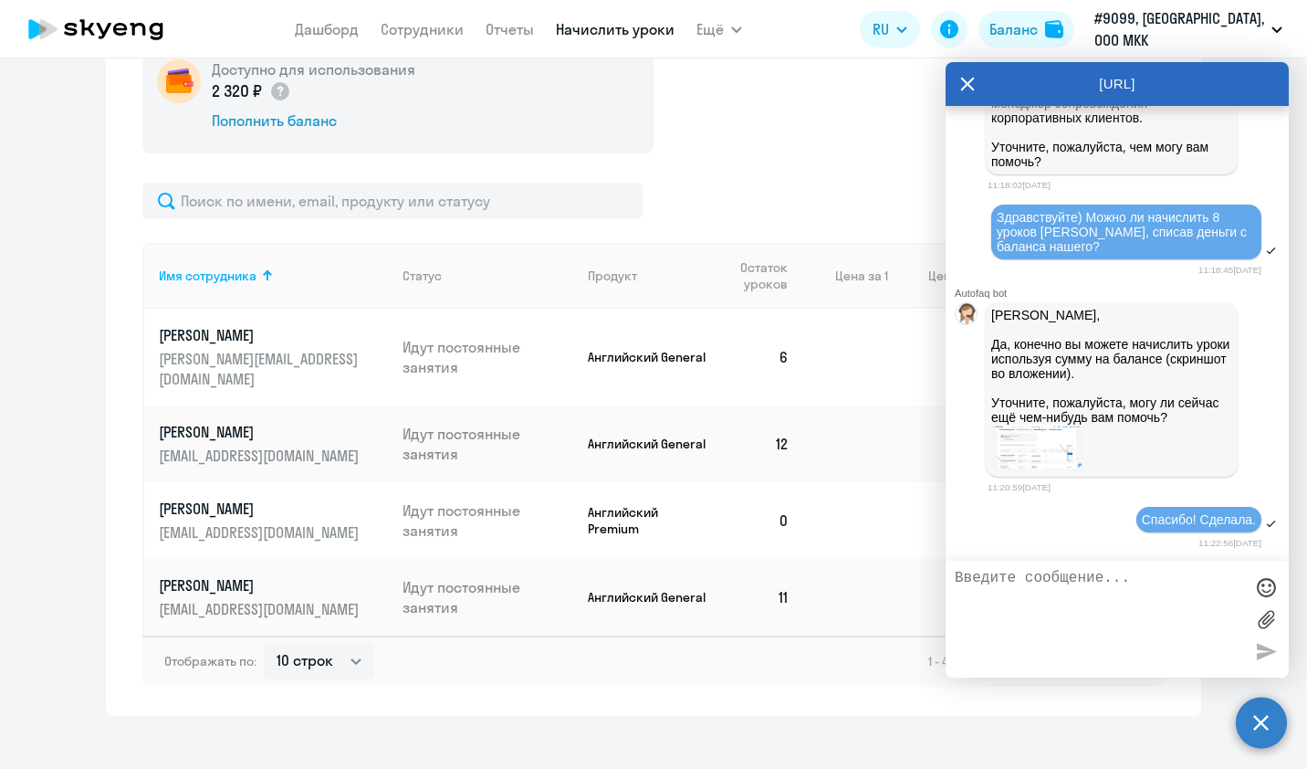
click at [45, 473] on ng-component "Автоначисления Смотреть все на паузе Без названия При нулевом балансе 3 сотрудн…" at bounding box center [653, 94] width 1307 height 1241
click at [970, 84] on icon at bounding box center [967, 84] width 15 height 44
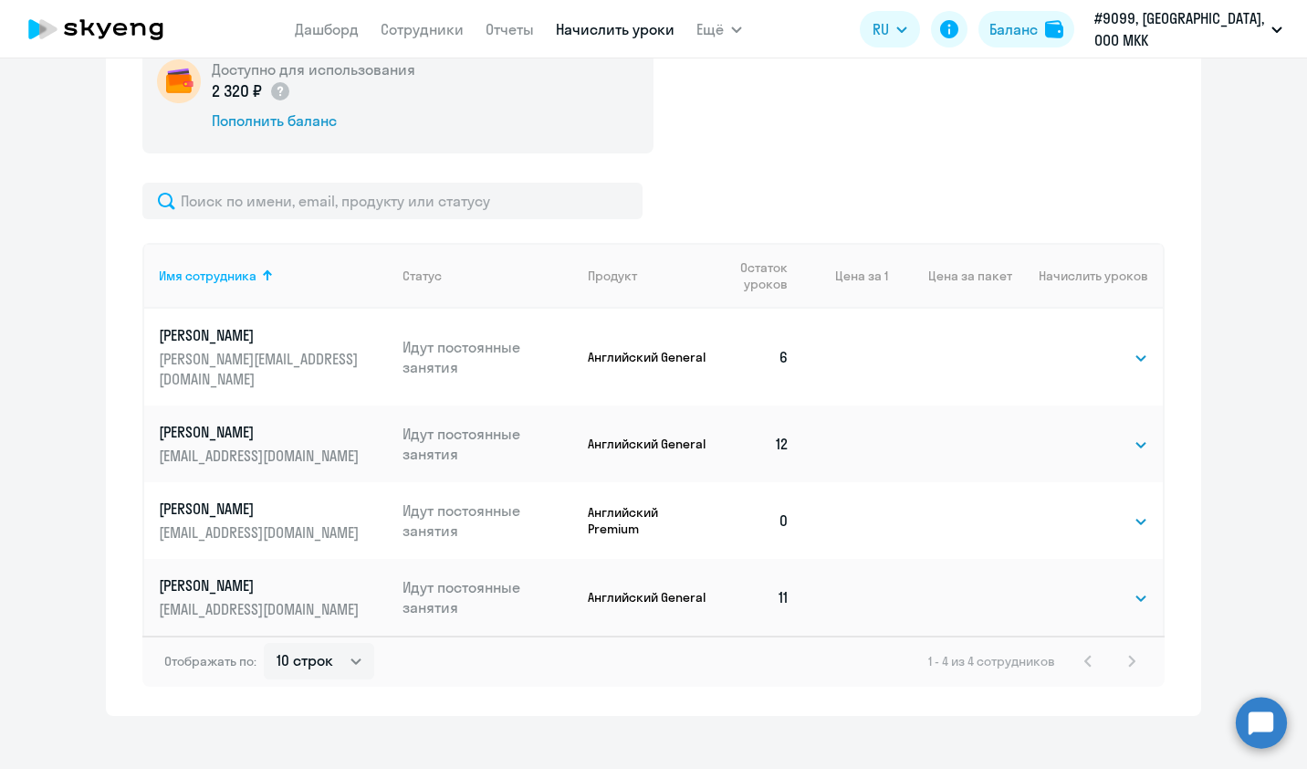
click at [1266, 728] on circle at bounding box center [1261, 721] width 51 height 51
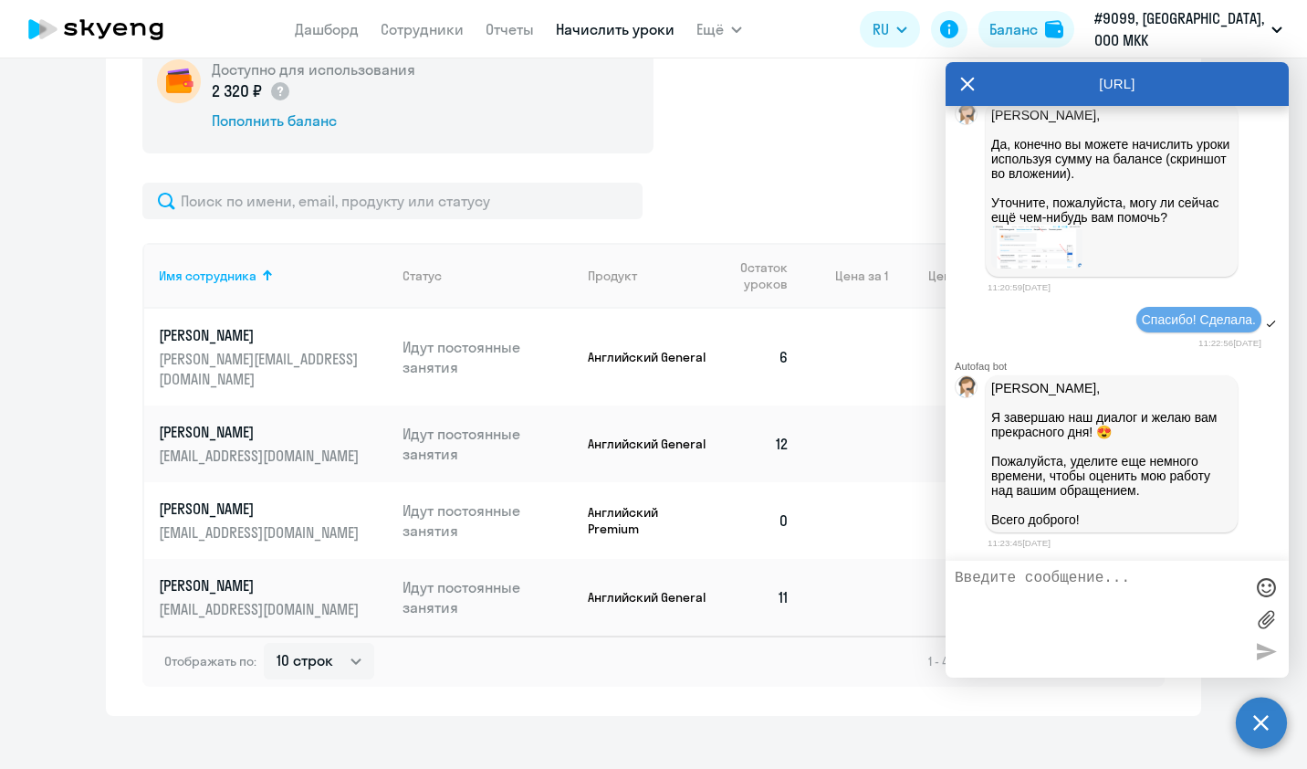
scroll to position [7368, 0]
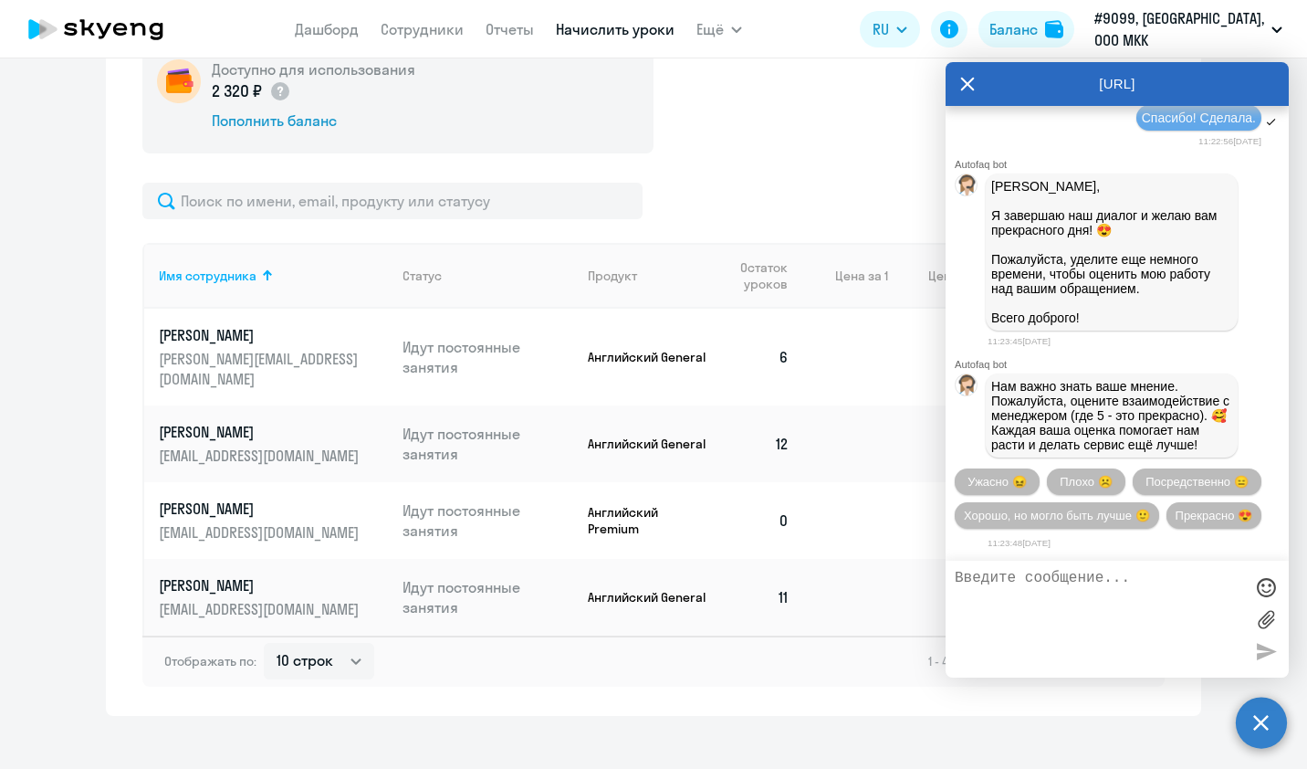
click at [971, 83] on icon at bounding box center [967, 84] width 15 height 44
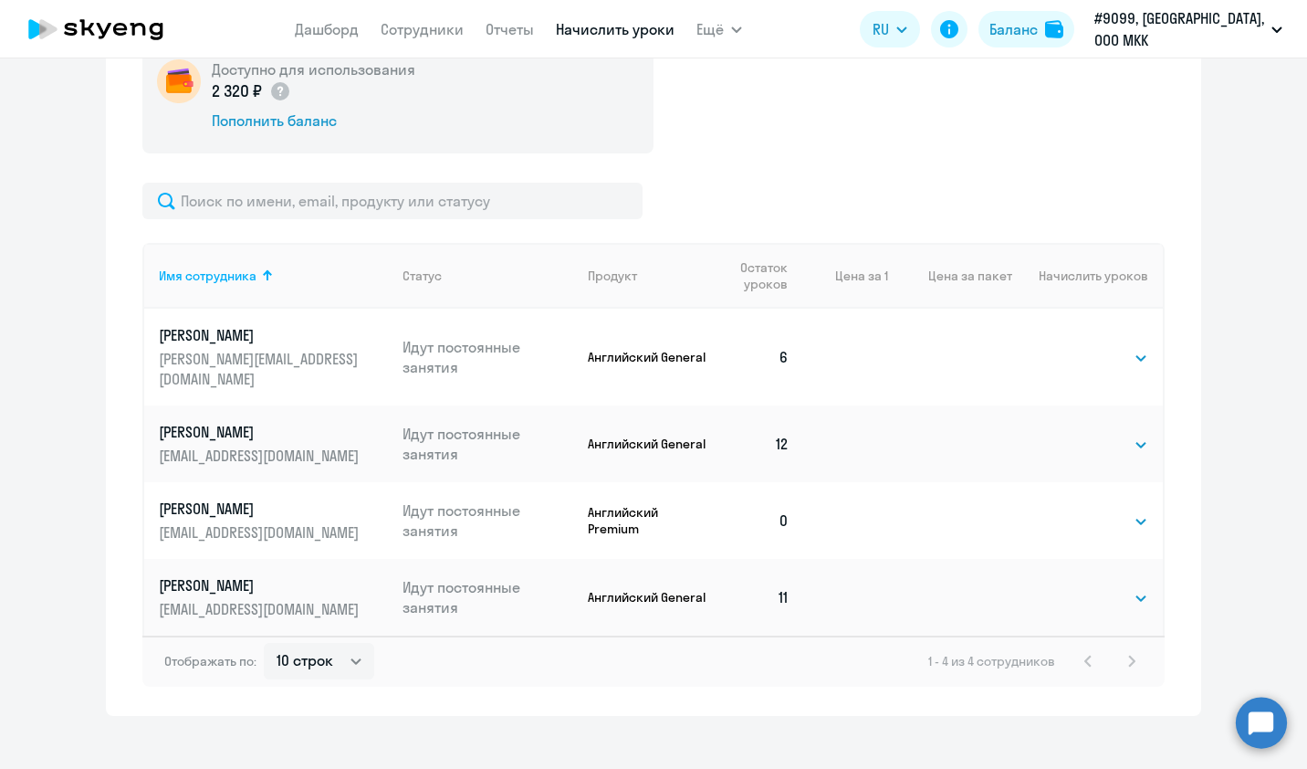
click at [818, 141] on div "Доступно для использования 2 320 ₽ Пополнить баланс" at bounding box center [653, 95] width 1022 height 117
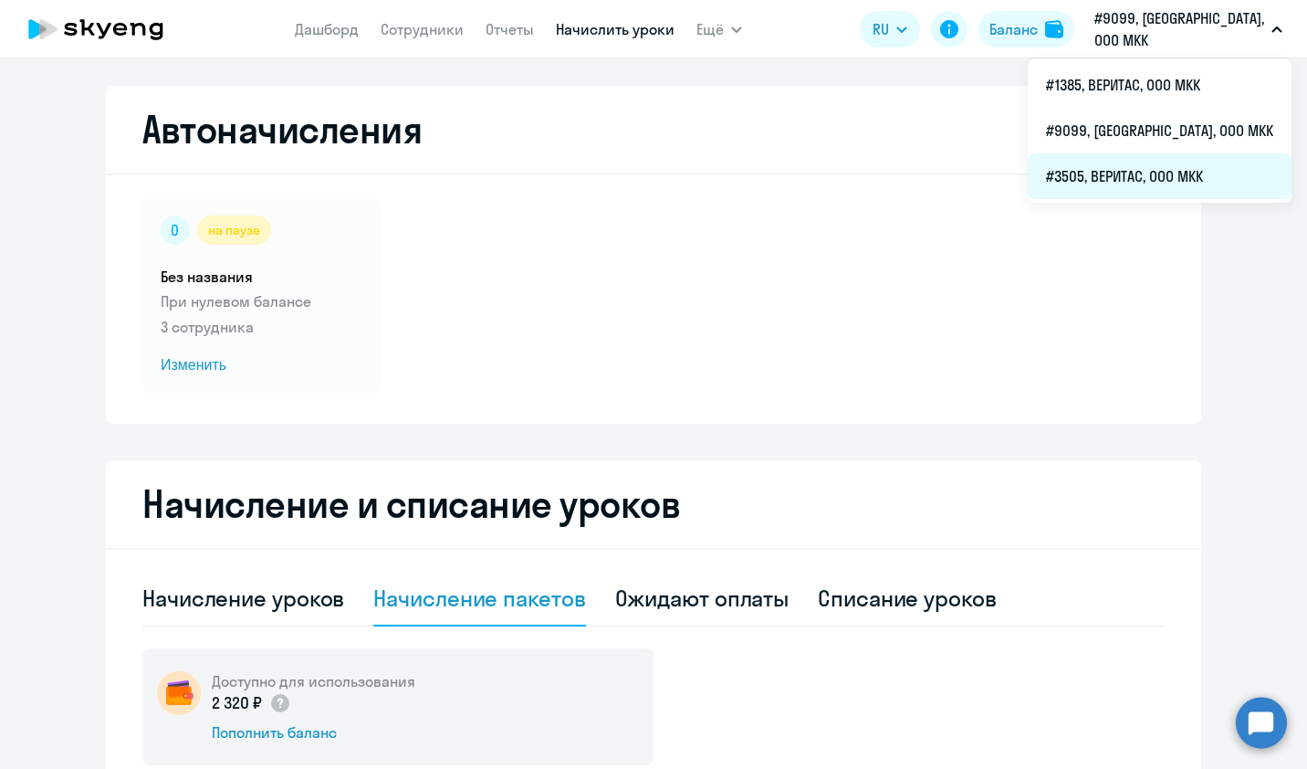
click at [1170, 183] on li "#3505, ВЕРИТАС, ООО МКК" at bounding box center [1160, 176] width 264 height 46
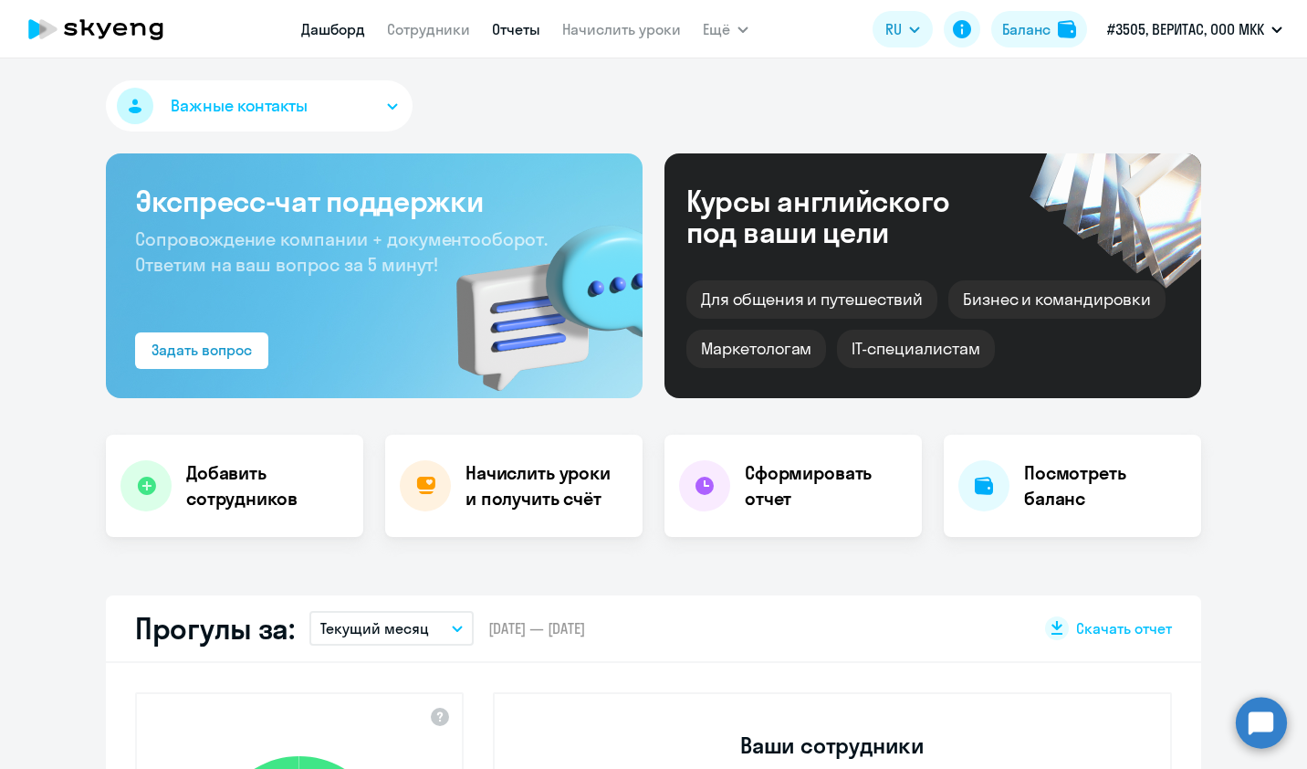
select select "30"
click at [455, 30] on link "Сотрудники" at bounding box center [428, 29] width 83 height 18
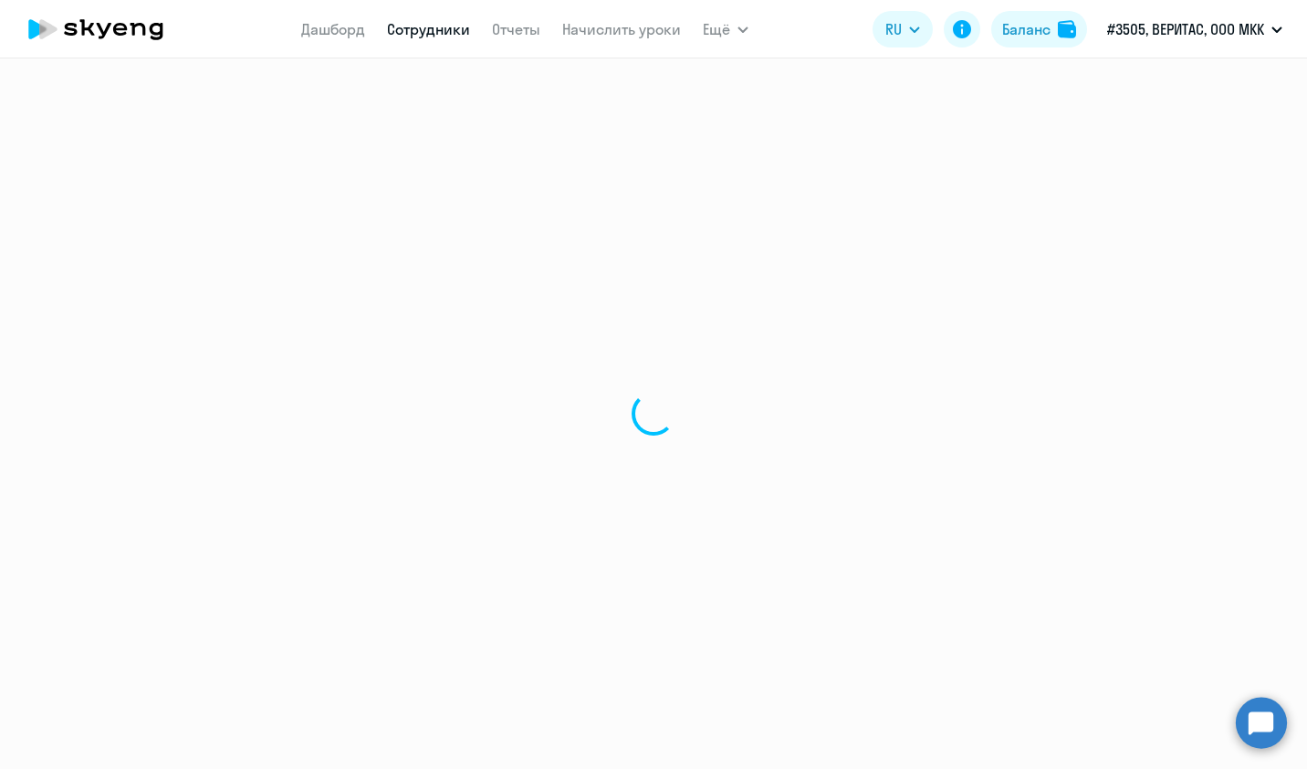
select select "30"
